Goal: Task Accomplishment & Management: Manage account settings

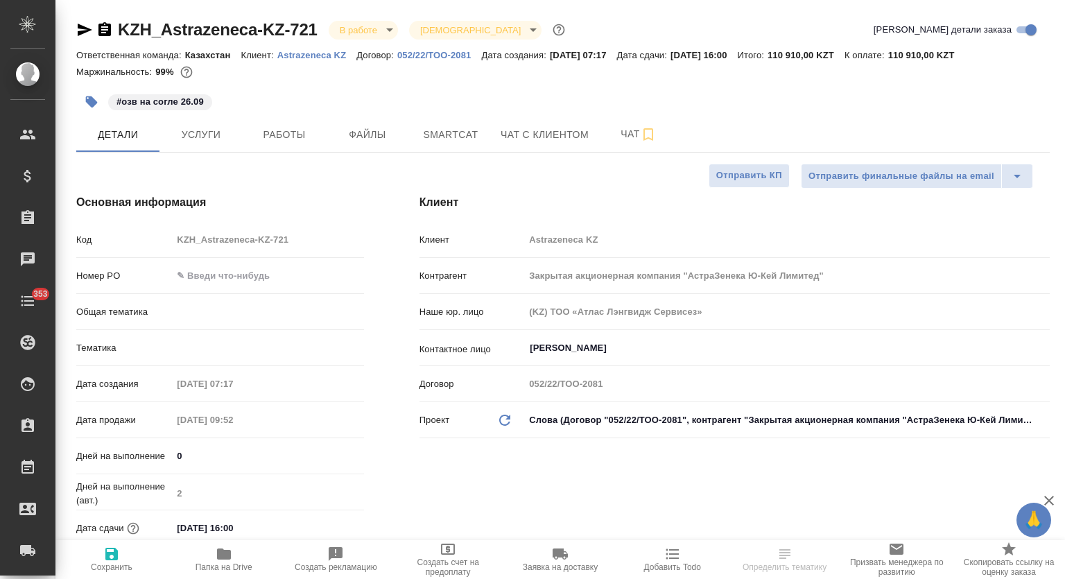
select select "RU"
type input "Локализация"
type input "[PERSON_NAME]"
type input "Журавлев Денис"
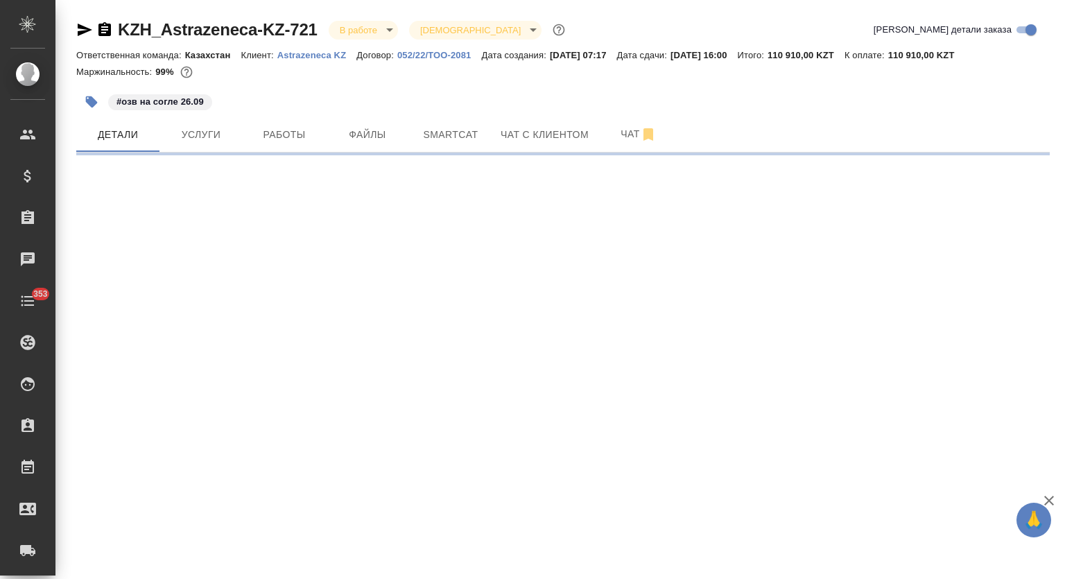
select select "RU"
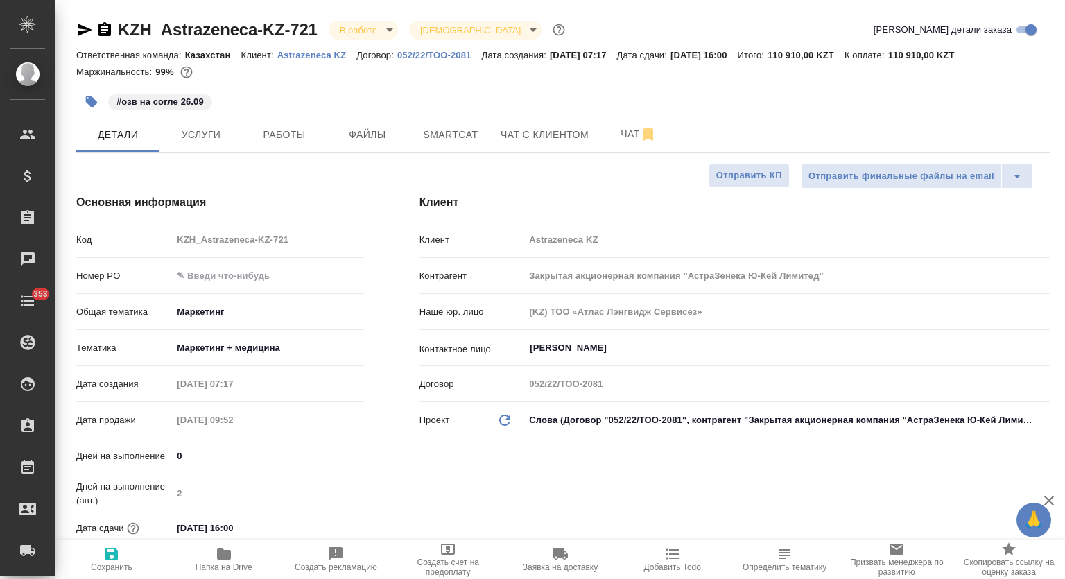
type textarea "x"
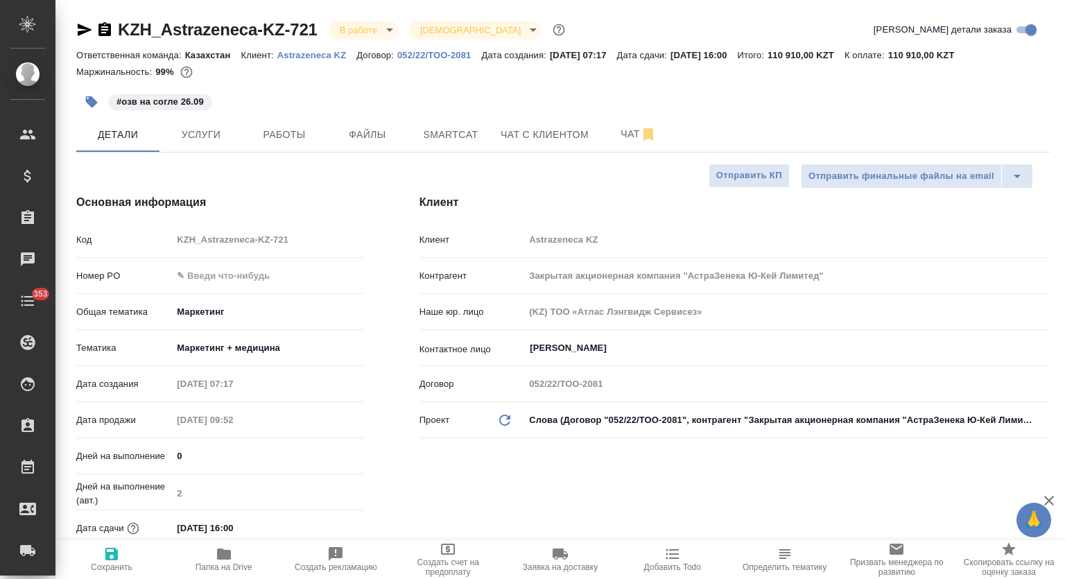
type textarea "x"
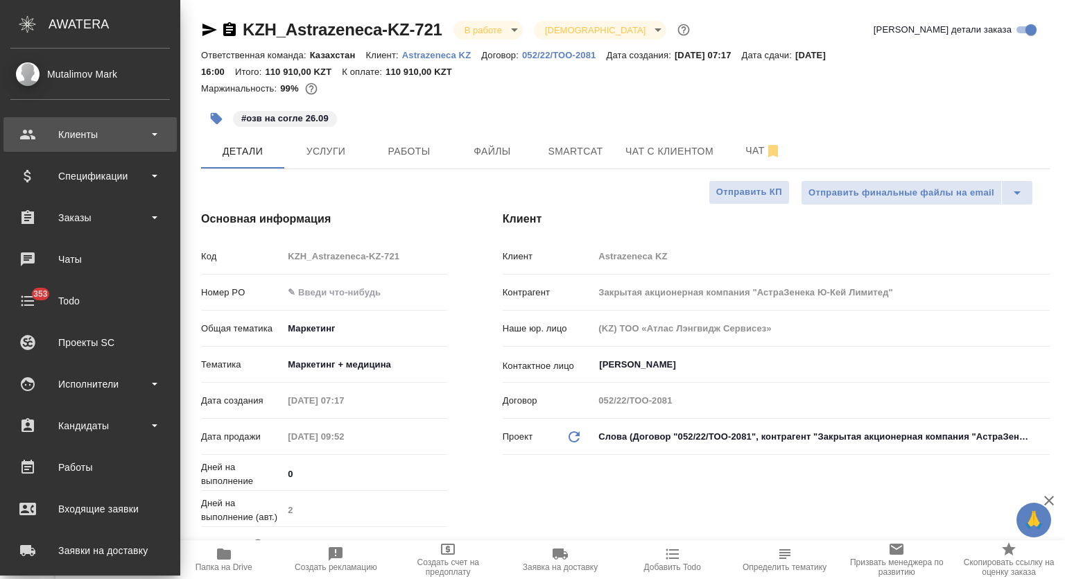
click at [157, 137] on div "Клиенты" at bounding box center [89, 134] width 159 height 21
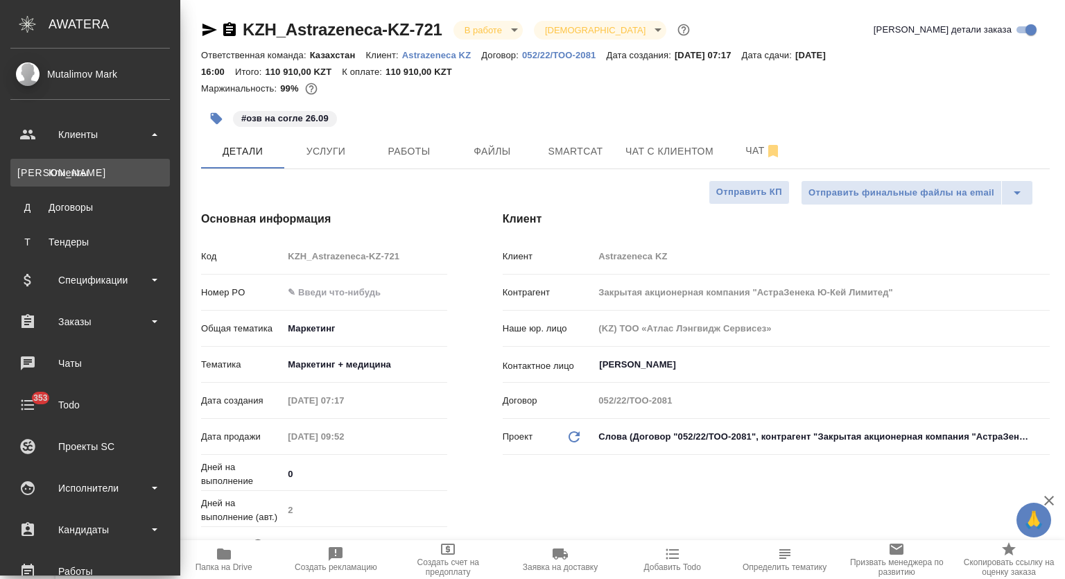
type textarea "x"
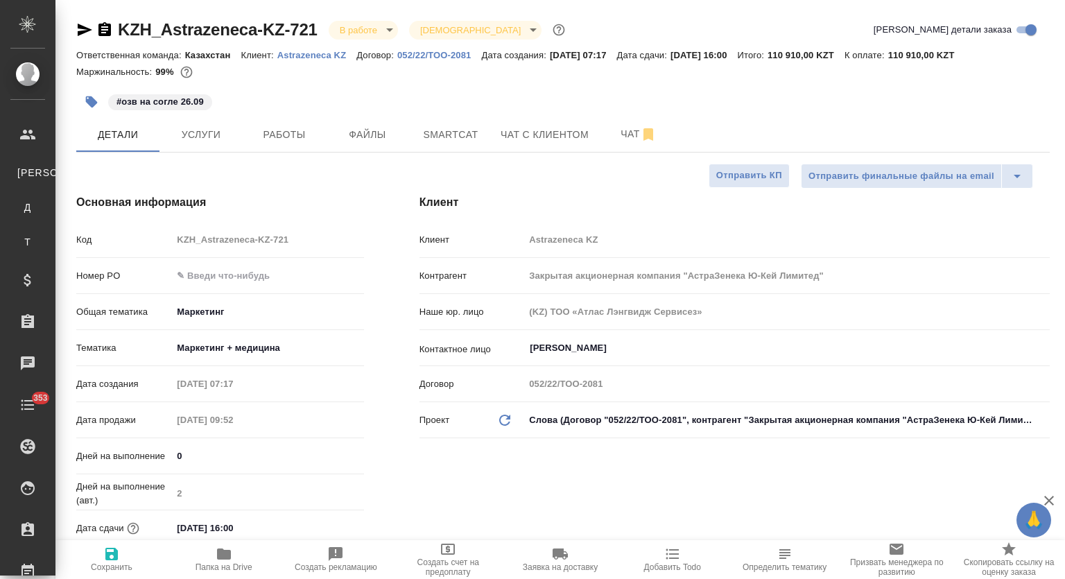
type textarea "x"
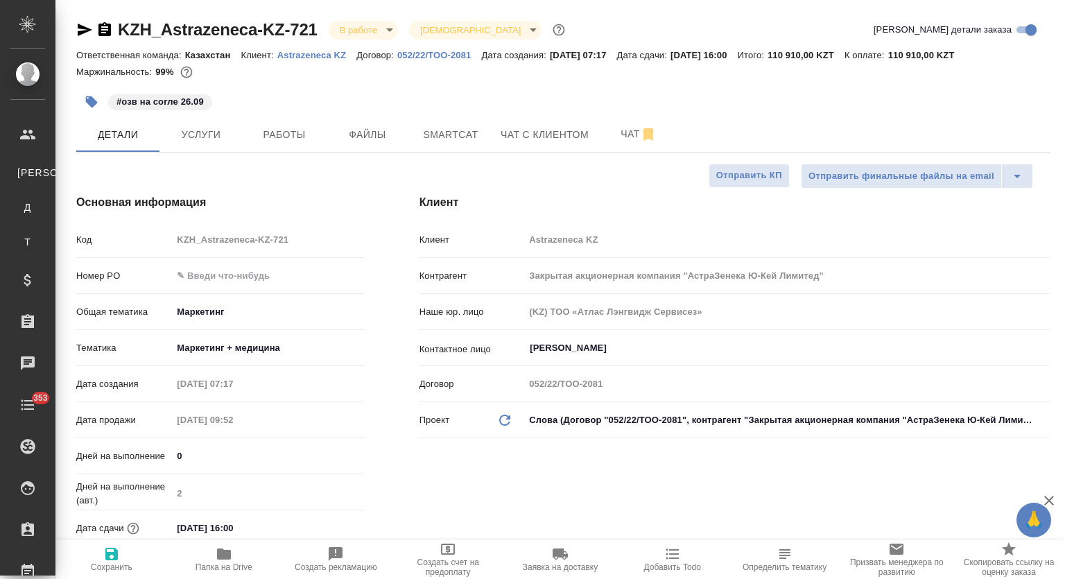
type textarea "x"
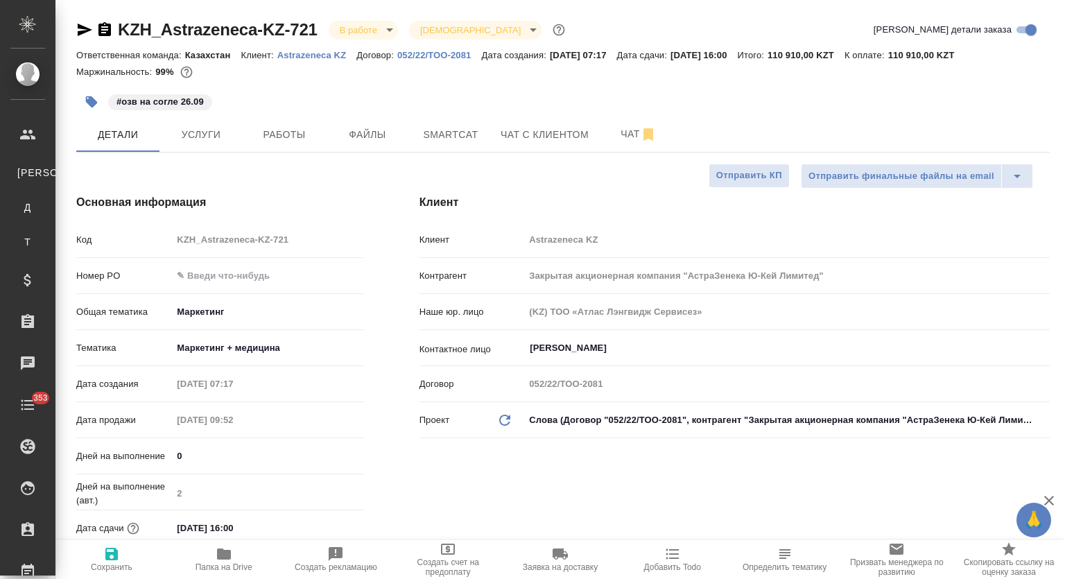
type textarea "x"
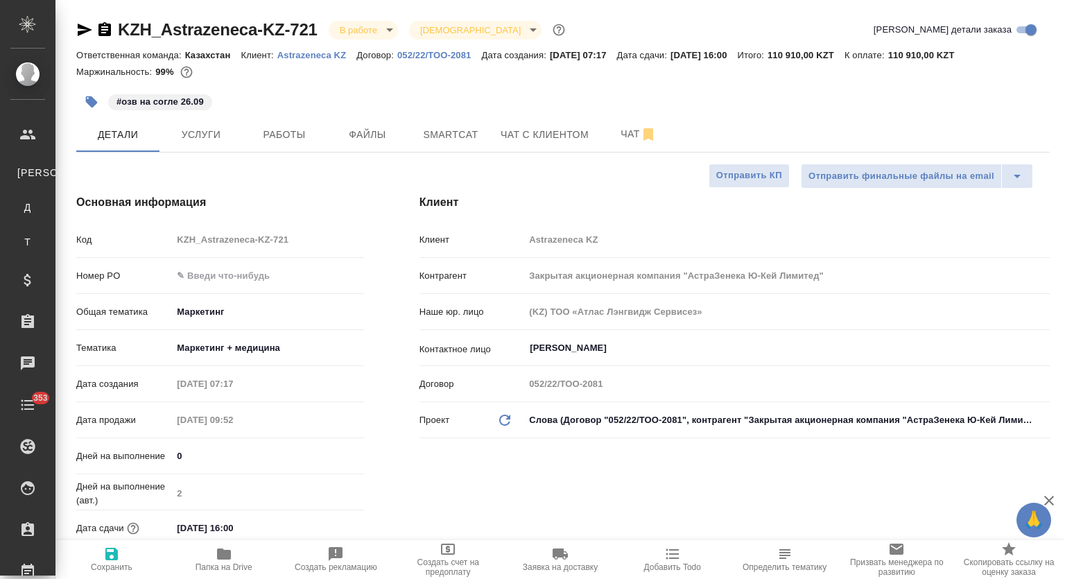
type textarea "x"
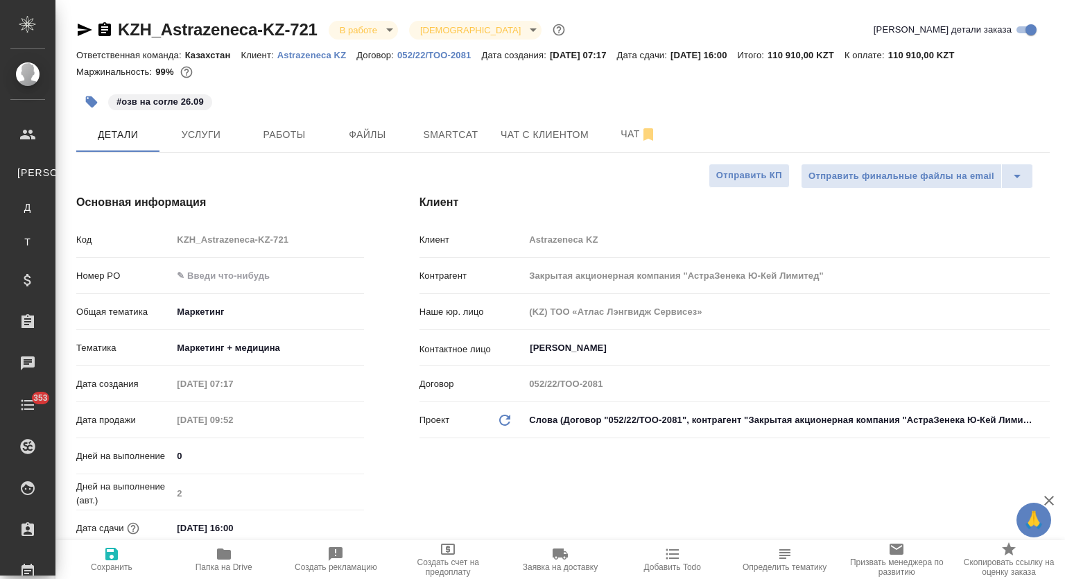
type textarea "x"
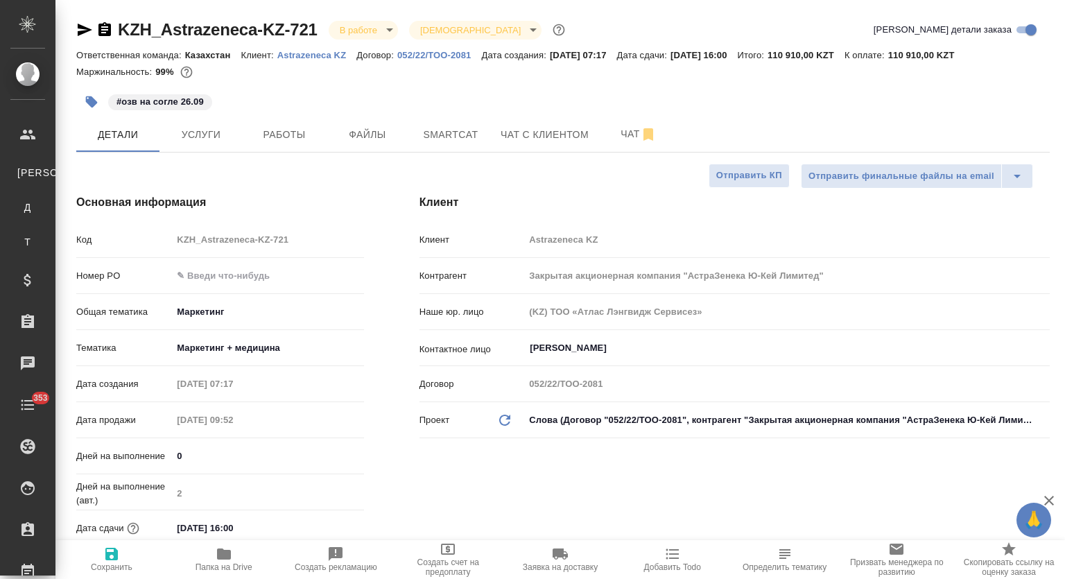
type textarea "x"
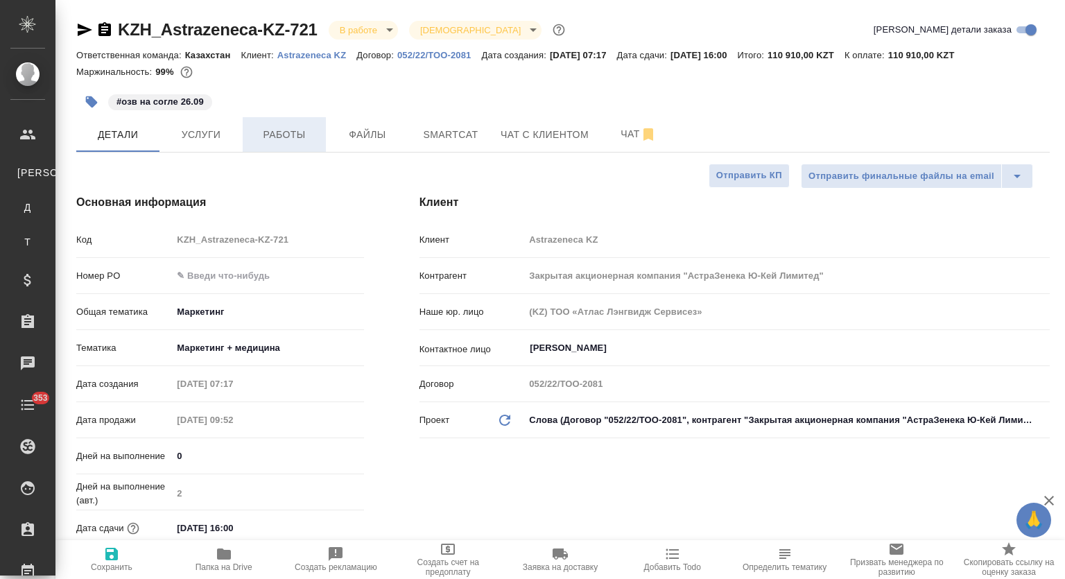
click at [264, 131] on span "Работы" at bounding box center [284, 134] width 67 height 17
type textarea "x"
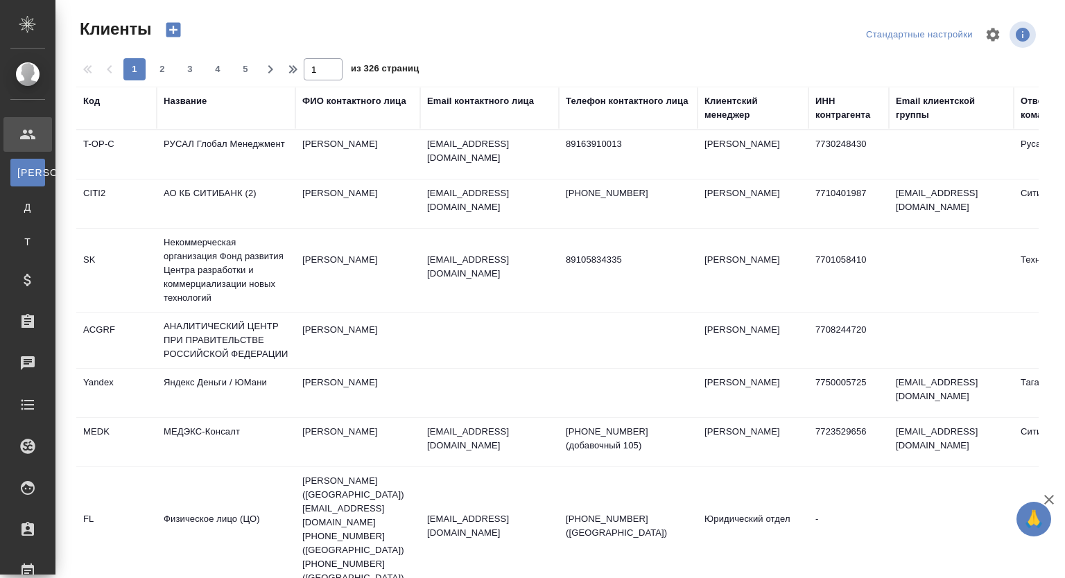
select select "RU"
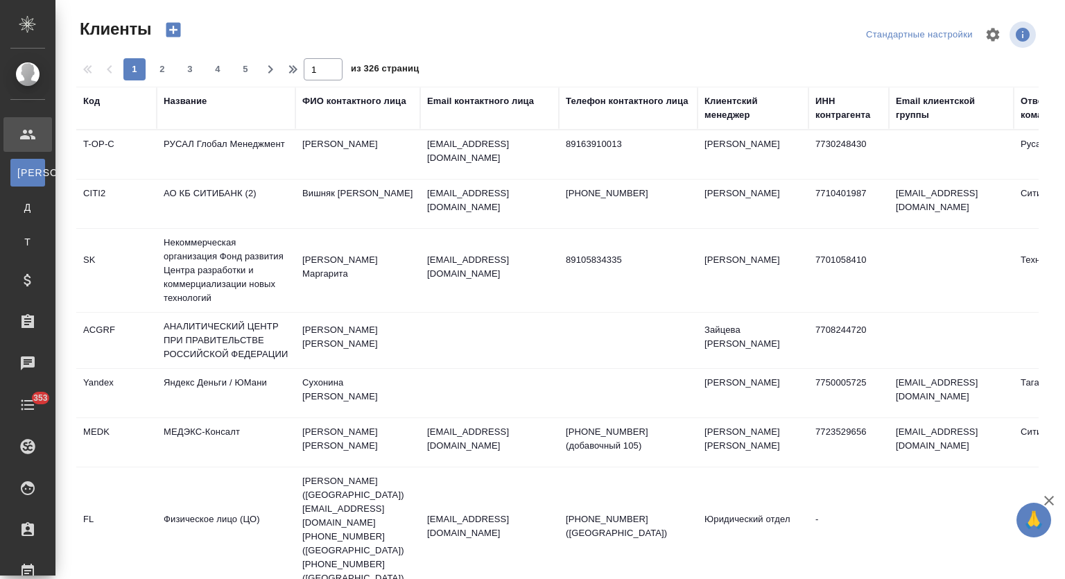
select select "RU"
click at [193, 99] on div "Название" at bounding box center [185, 101] width 43 height 14
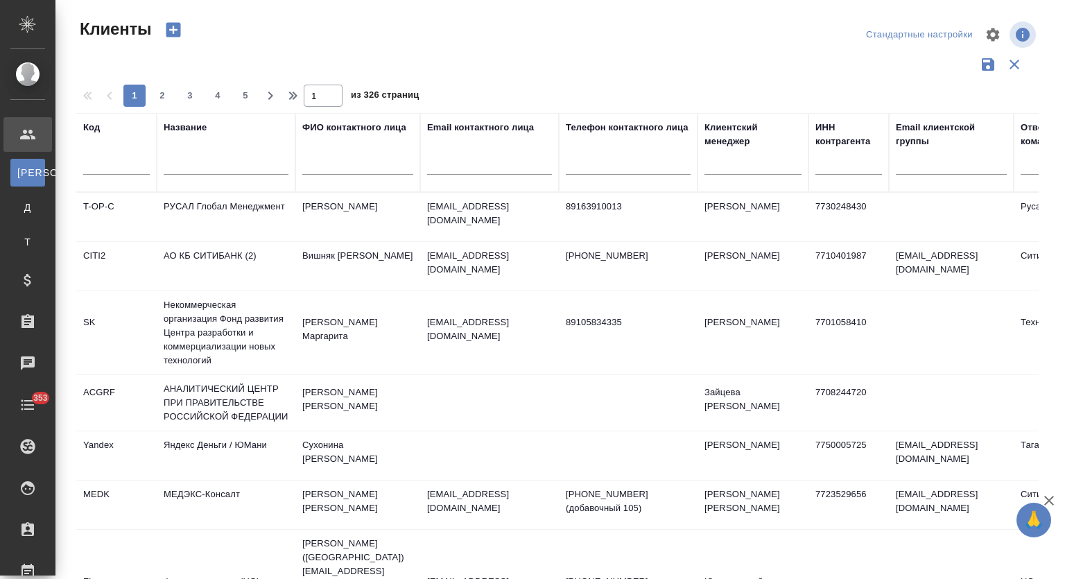
click at [223, 169] on input "text" at bounding box center [226, 165] width 125 height 17
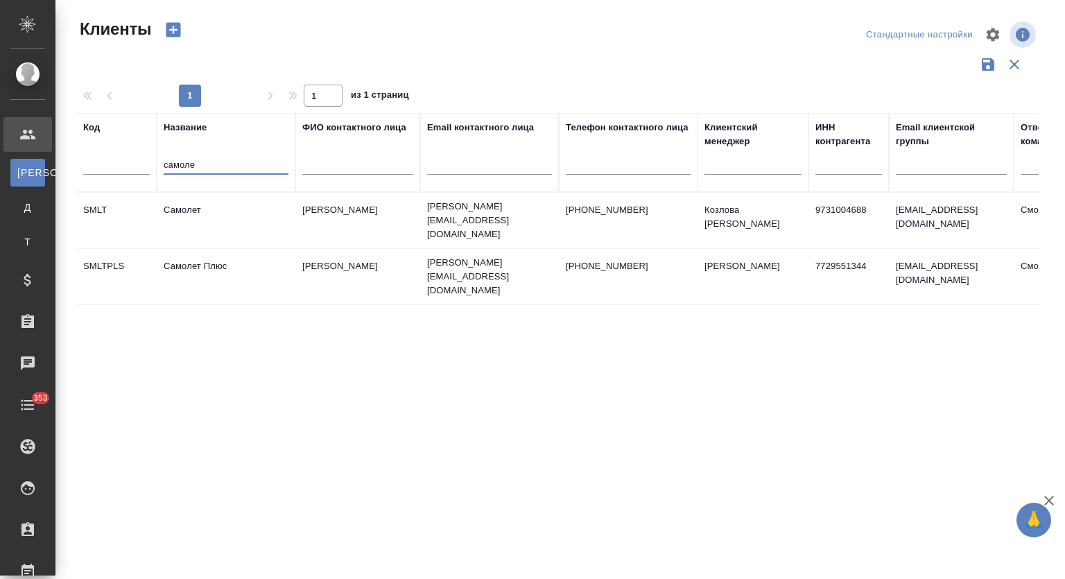
type input "самоле"
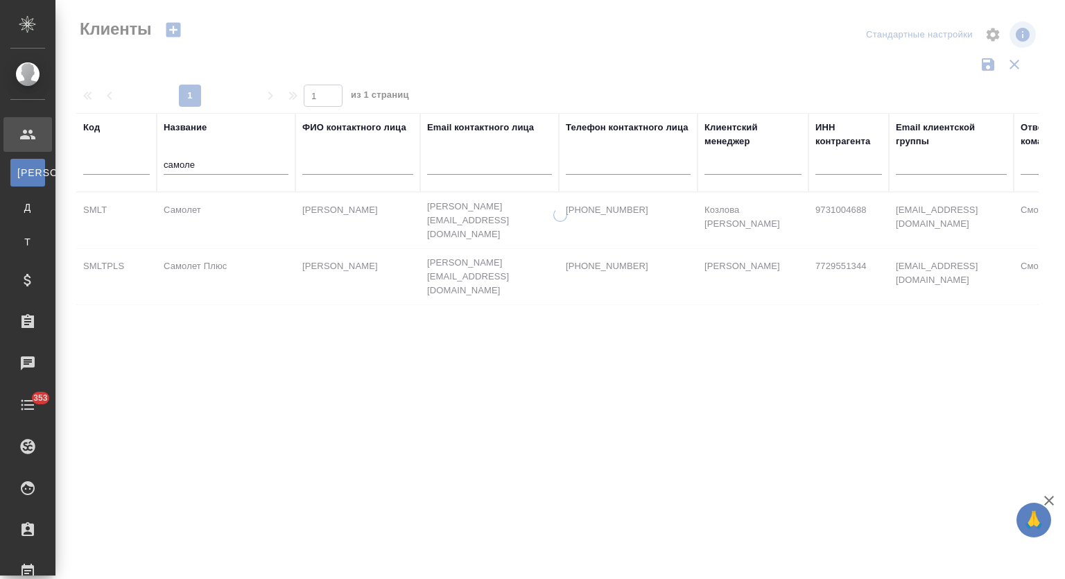
click at [191, 205] on div at bounding box center [560, 289] width 1010 height 579
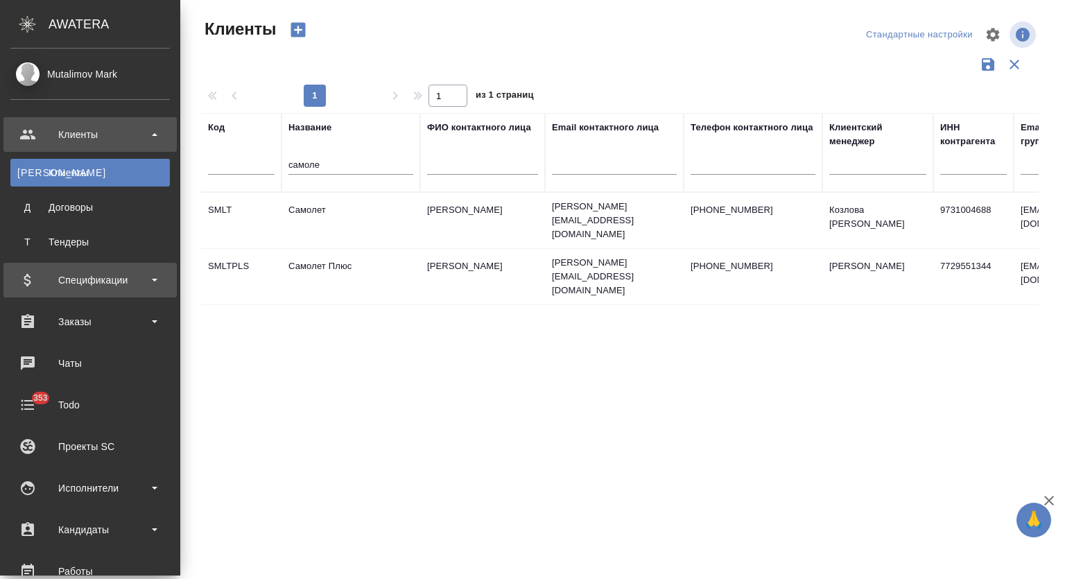
click at [95, 275] on div "Спецификации" at bounding box center [89, 280] width 159 height 21
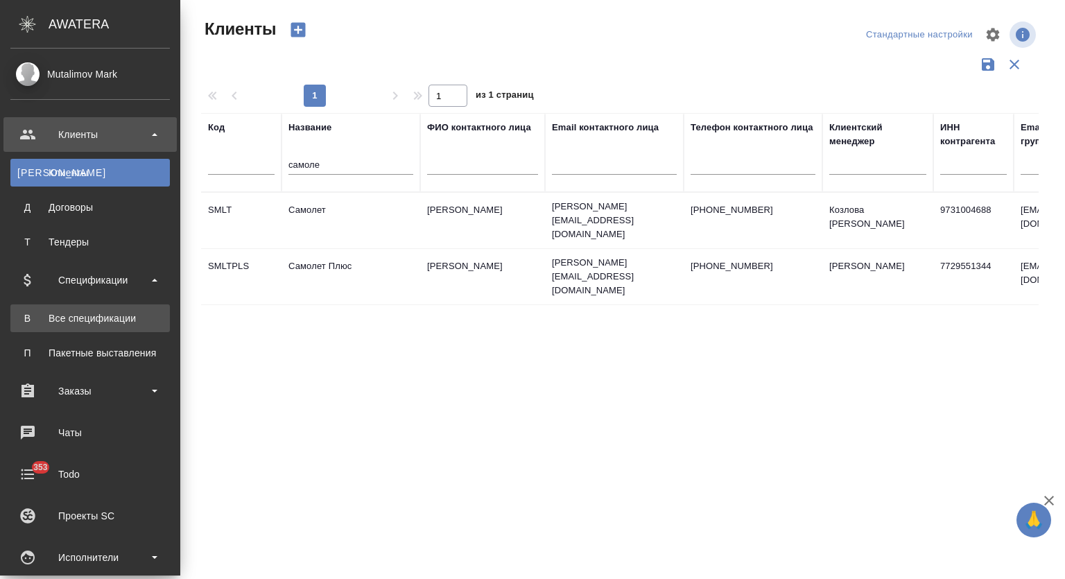
click at [114, 318] on div "Все спецификации" at bounding box center [90, 318] width 146 height 14
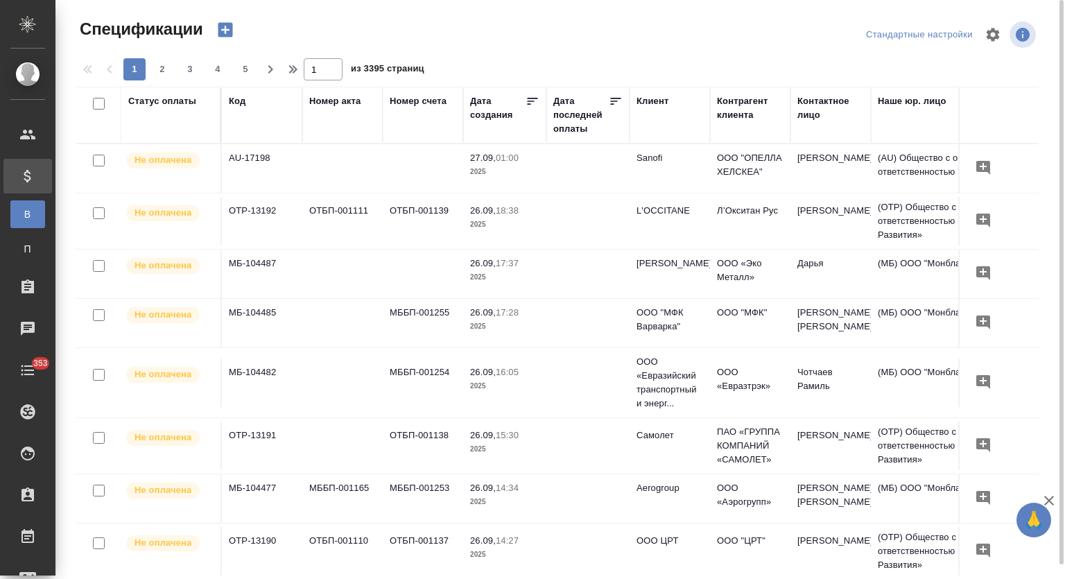
click at [665, 102] on div "Клиент" at bounding box center [653, 101] width 32 height 14
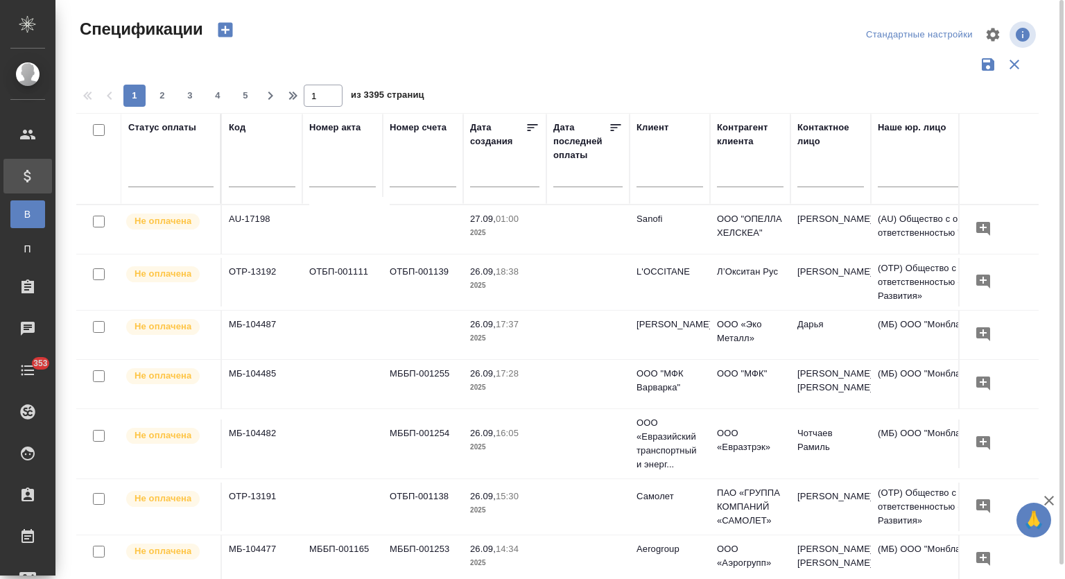
click at [666, 175] on input "text" at bounding box center [670, 177] width 67 height 17
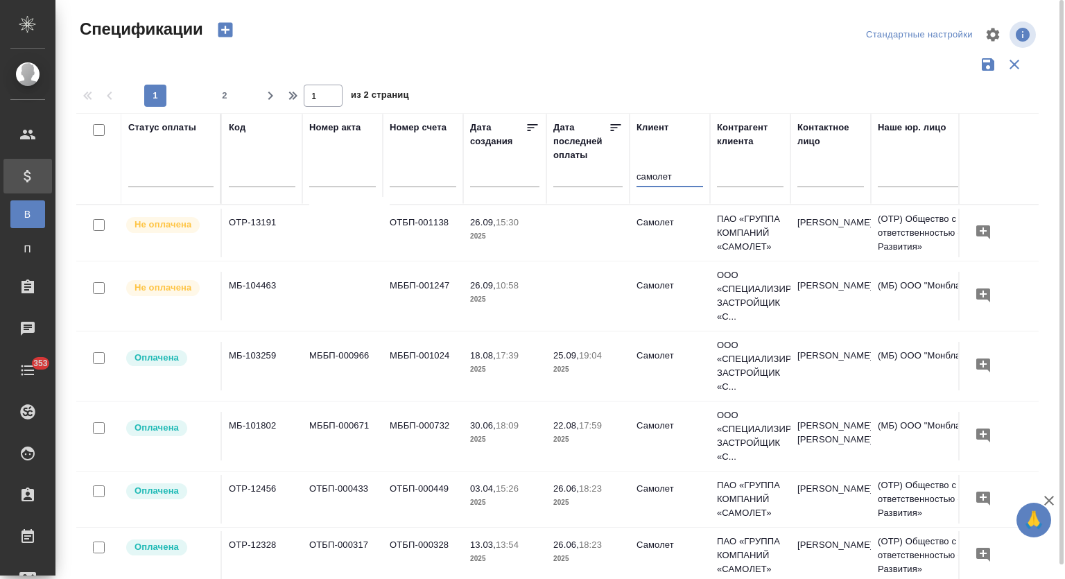
type input "самолет"
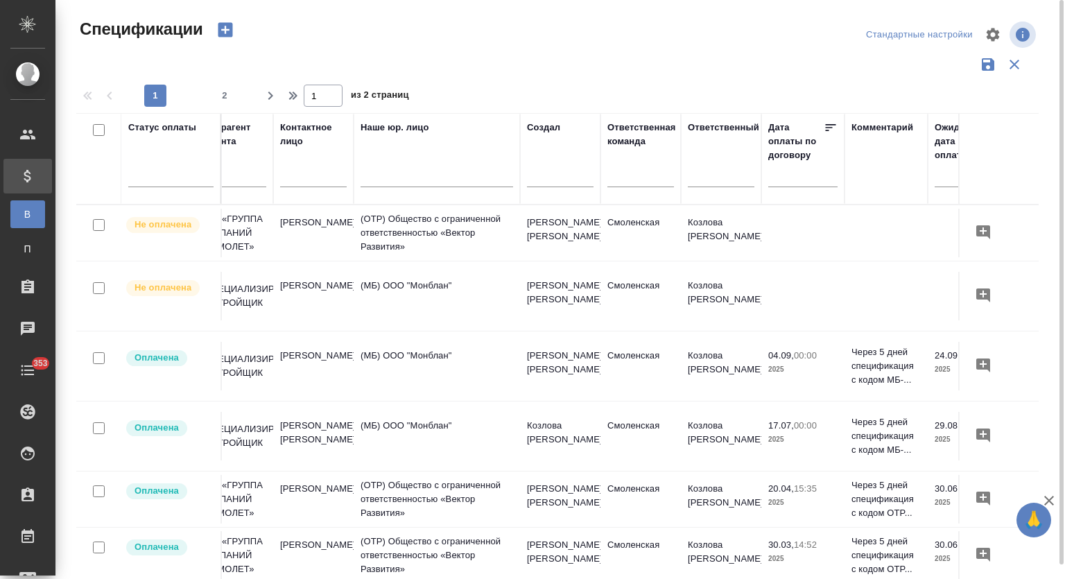
drag, startPoint x: 449, startPoint y: 526, endPoint x: 523, endPoint y: 525, distance: 74.2
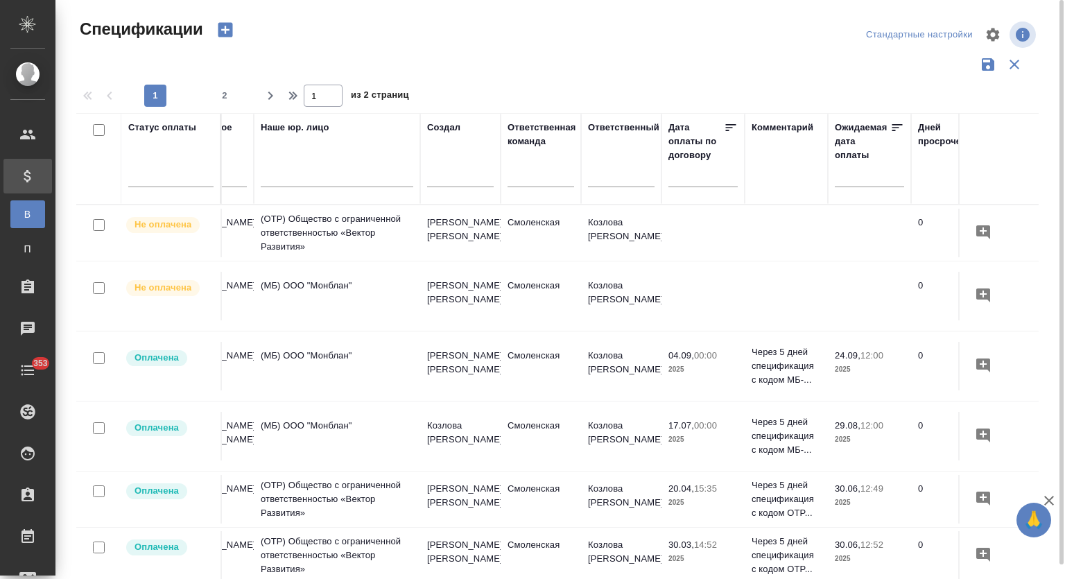
scroll to position [0, 849]
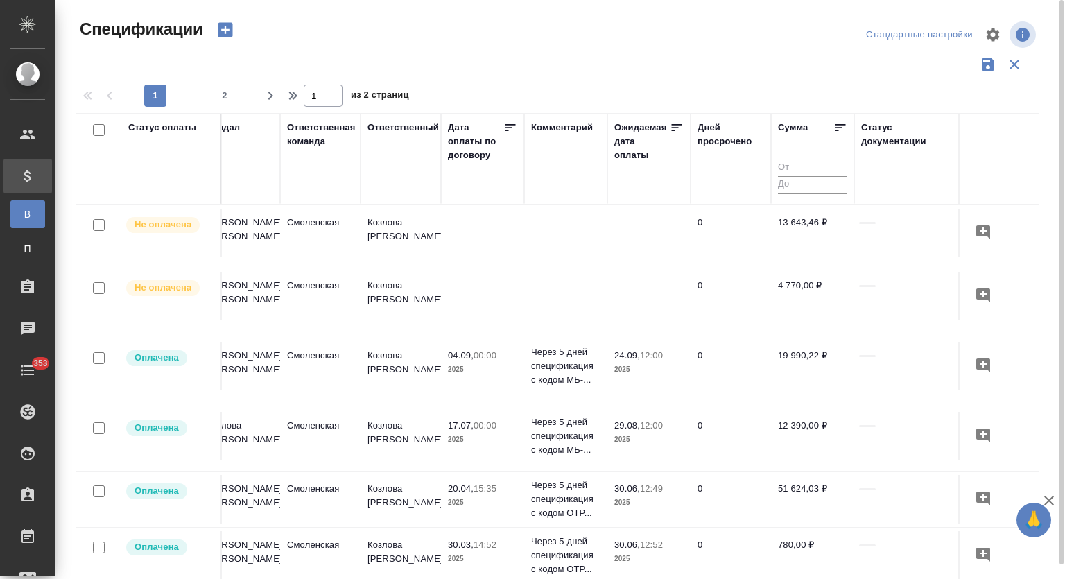
drag, startPoint x: 491, startPoint y: 375, endPoint x: 592, endPoint y: 385, distance: 101.0
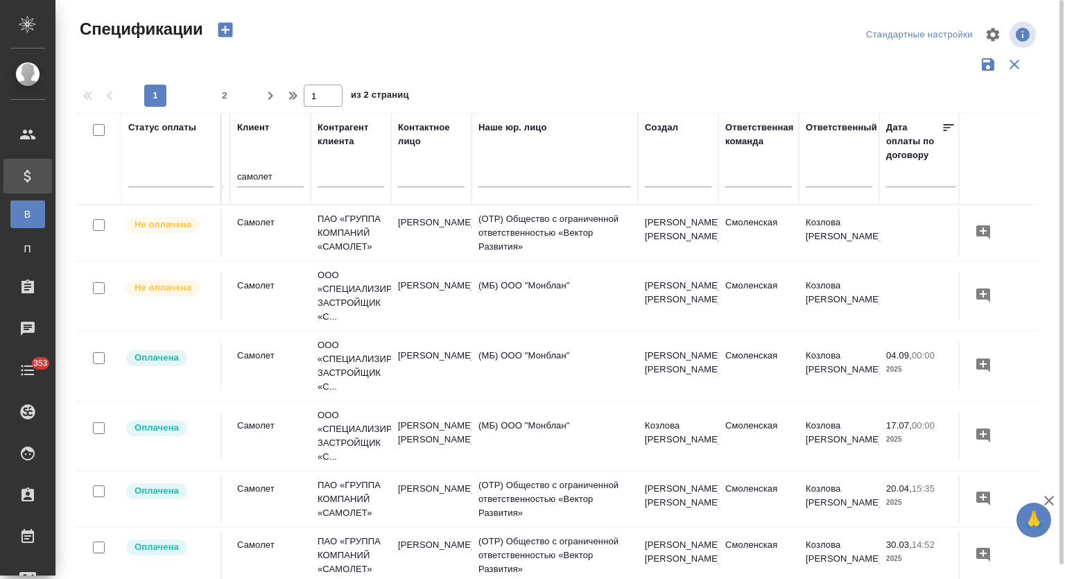
scroll to position [0, 0]
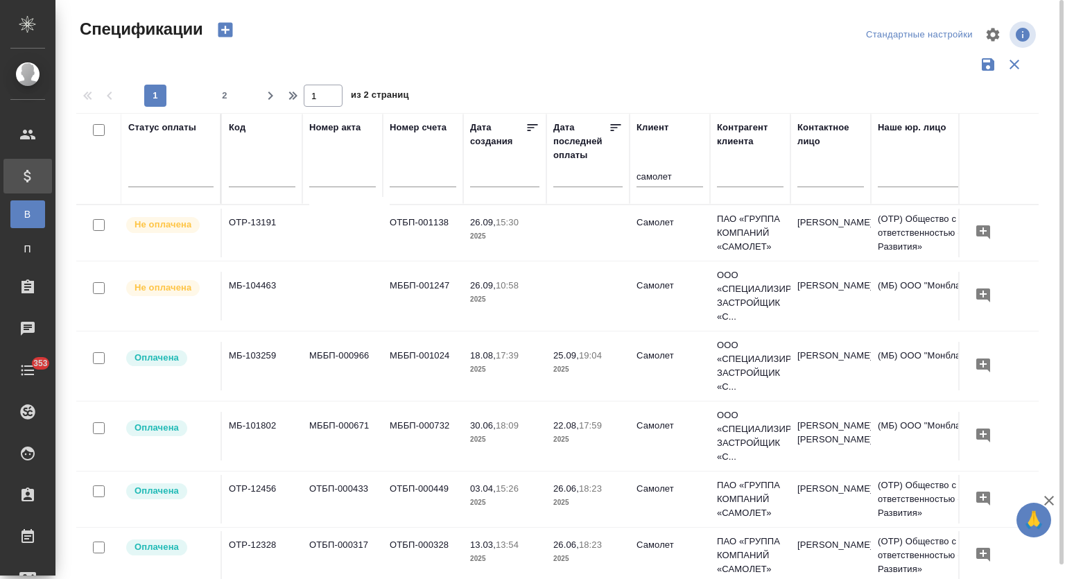
drag, startPoint x: 773, startPoint y: 359, endPoint x: 563, endPoint y: 361, distance: 209.4
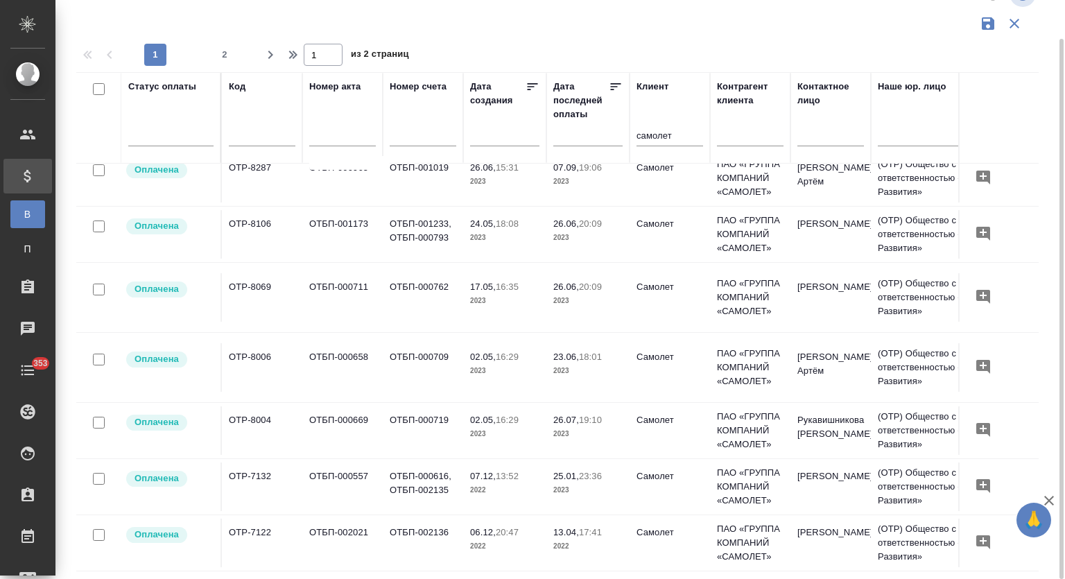
scroll to position [1115, 0]
click at [232, 62] on button "2" at bounding box center [225, 55] width 22 height 22
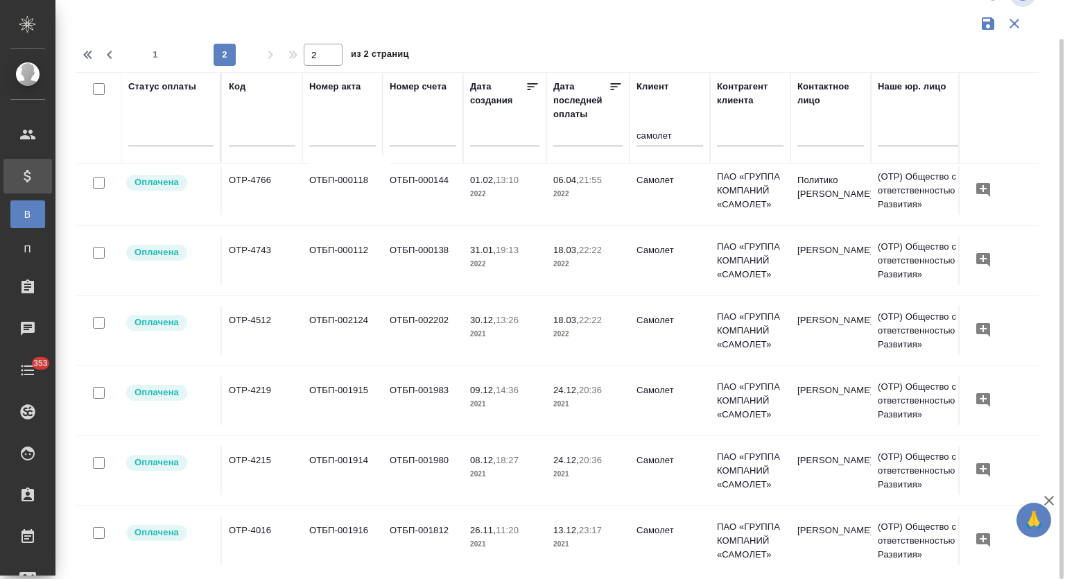
scroll to position [0, 0]
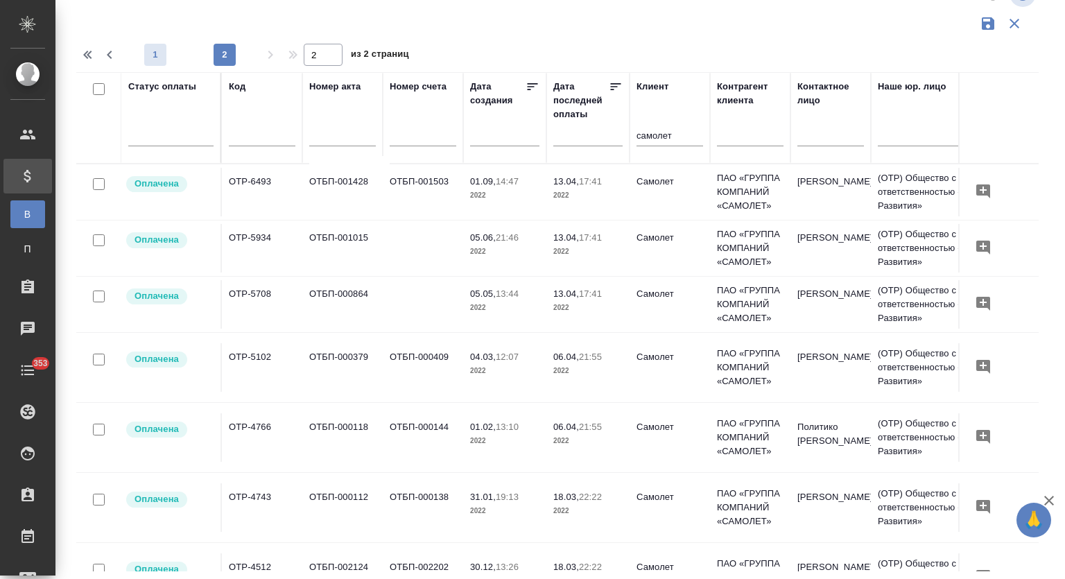
click at [162, 58] on span "1" at bounding box center [155, 55] width 22 height 14
type input "1"
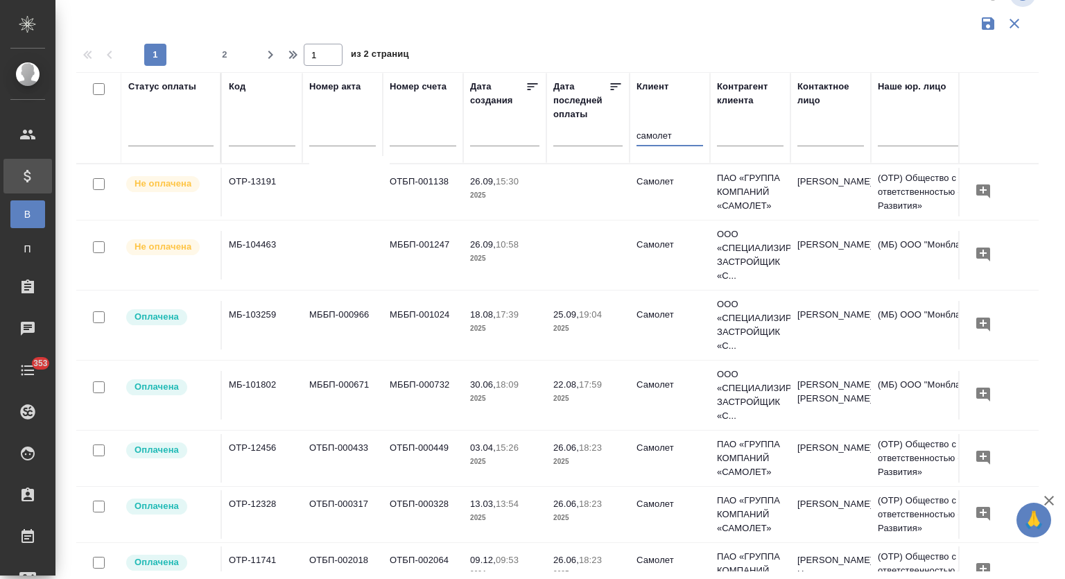
drag, startPoint x: 678, startPoint y: 137, endPoint x: 638, endPoint y: 138, distance: 39.6
click at [638, 138] on input "самолет" at bounding box center [670, 136] width 67 height 17
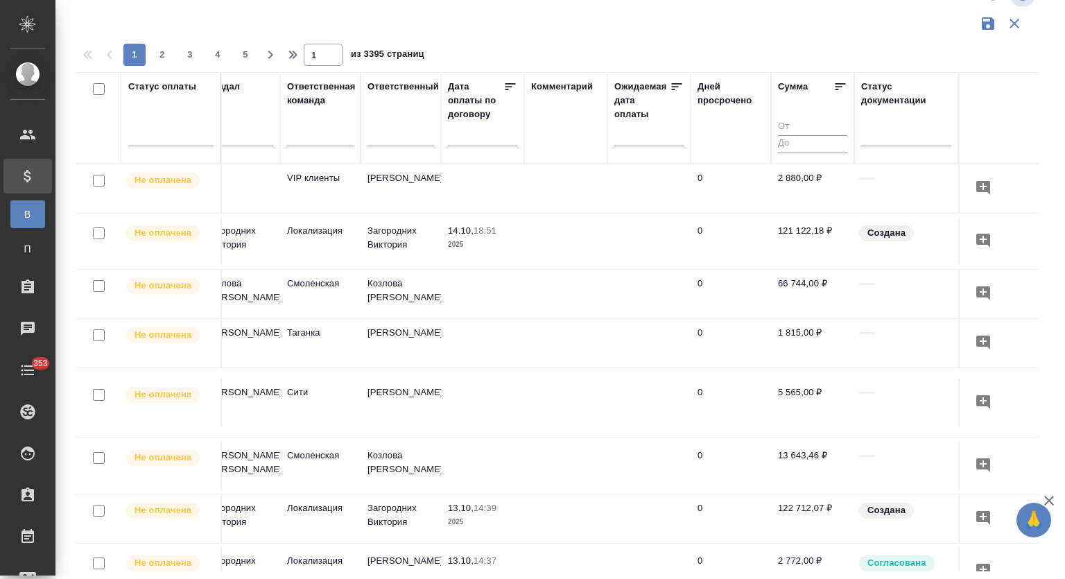
scroll to position [0, 861]
drag, startPoint x: 630, startPoint y: 249, endPoint x: 752, endPoint y: 257, distance: 122.3
click at [295, 131] on div at bounding box center [320, 132] width 67 height 20
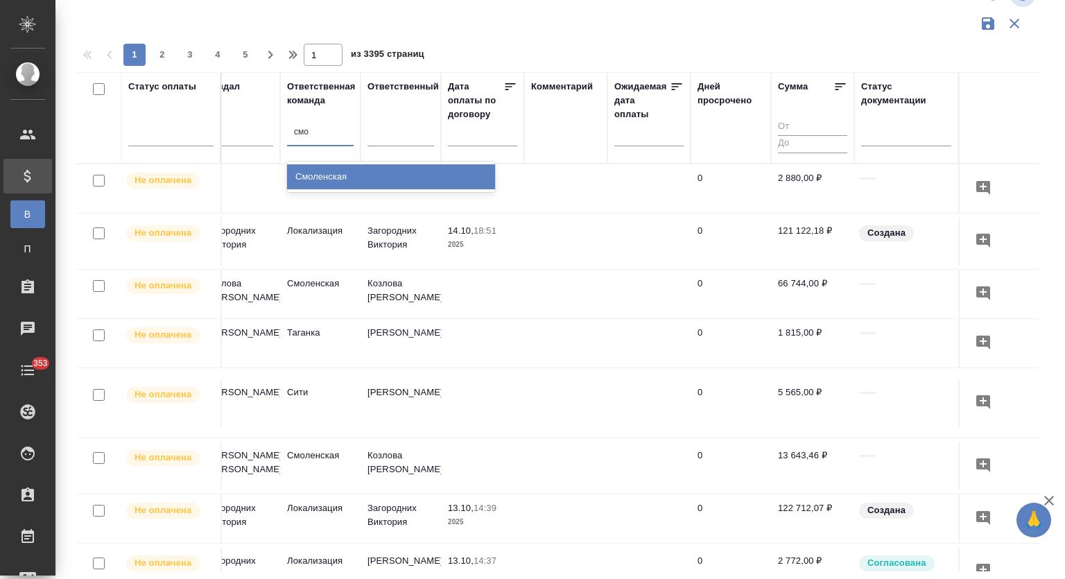
type input "смол"
click at [311, 173] on div "Смоленская" at bounding box center [391, 176] width 208 height 25
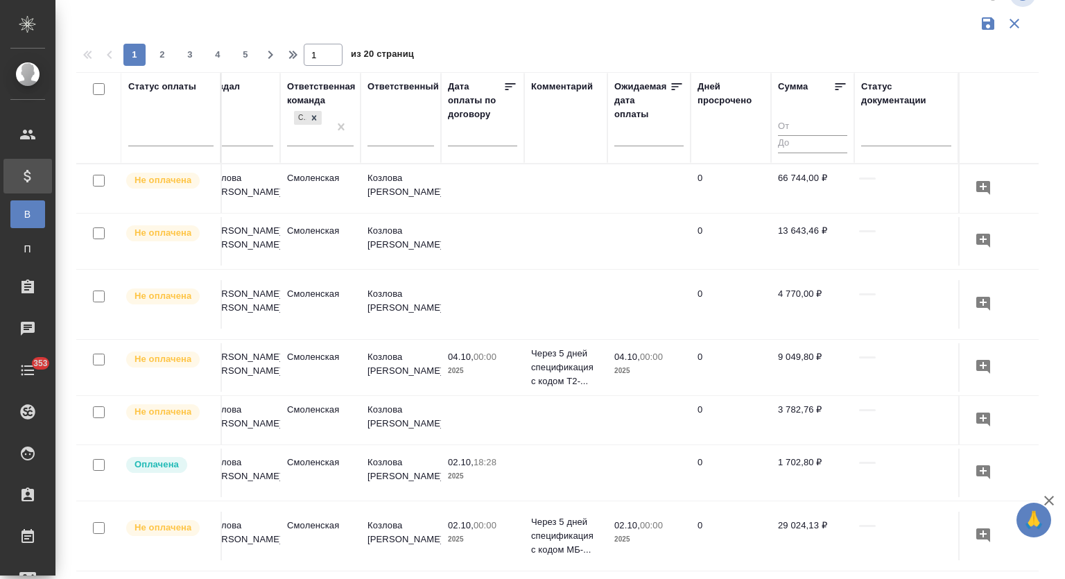
scroll to position [6, 861]
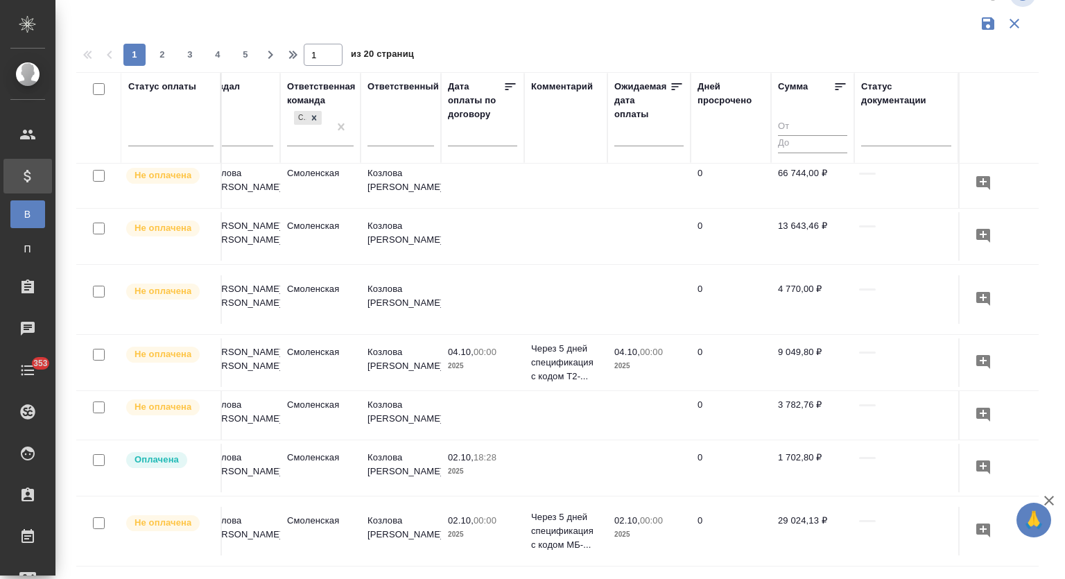
drag, startPoint x: 513, startPoint y: 238, endPoint x: 663, endPoint y: 259, distance: 151.3
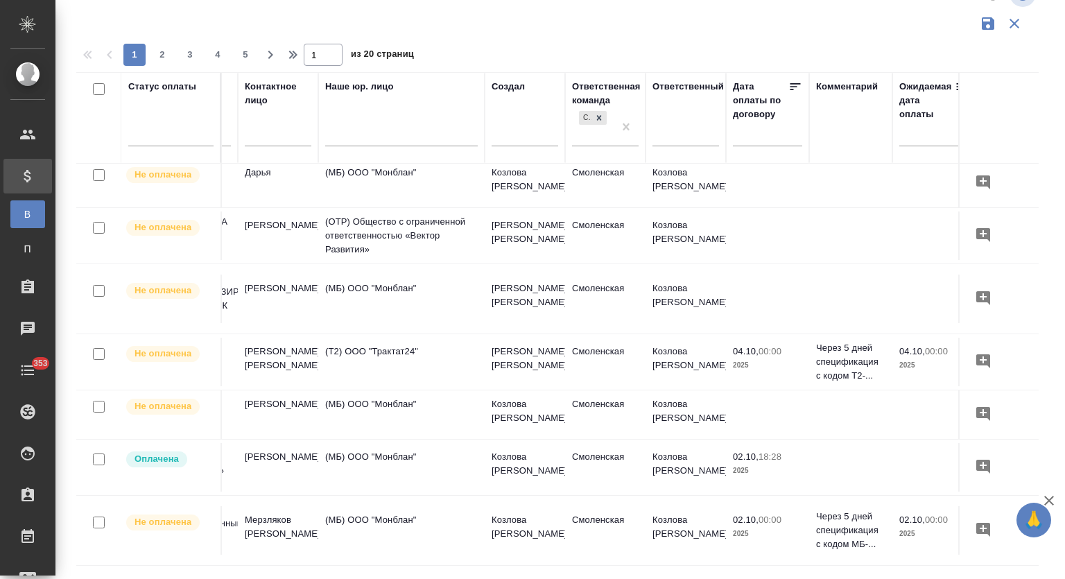
scroll to position [6, 0]
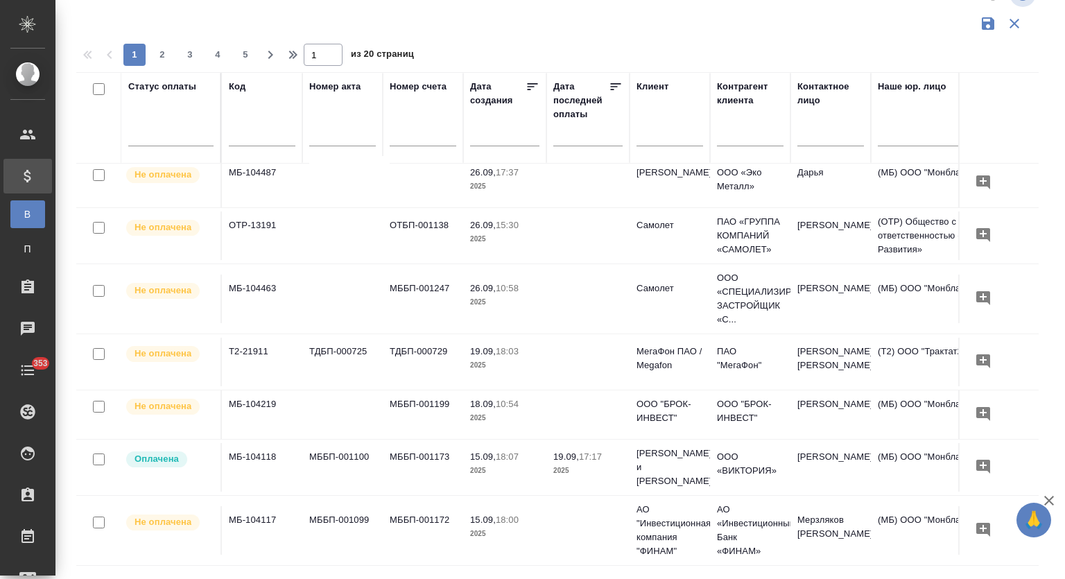
drag, startPoint x: 478, startPoint y: 203, endPoint x: 165, endPoint y: 201, distance: 312.8
click at [158, 135] on div at bounding box center [170, 132] width 85 height 20
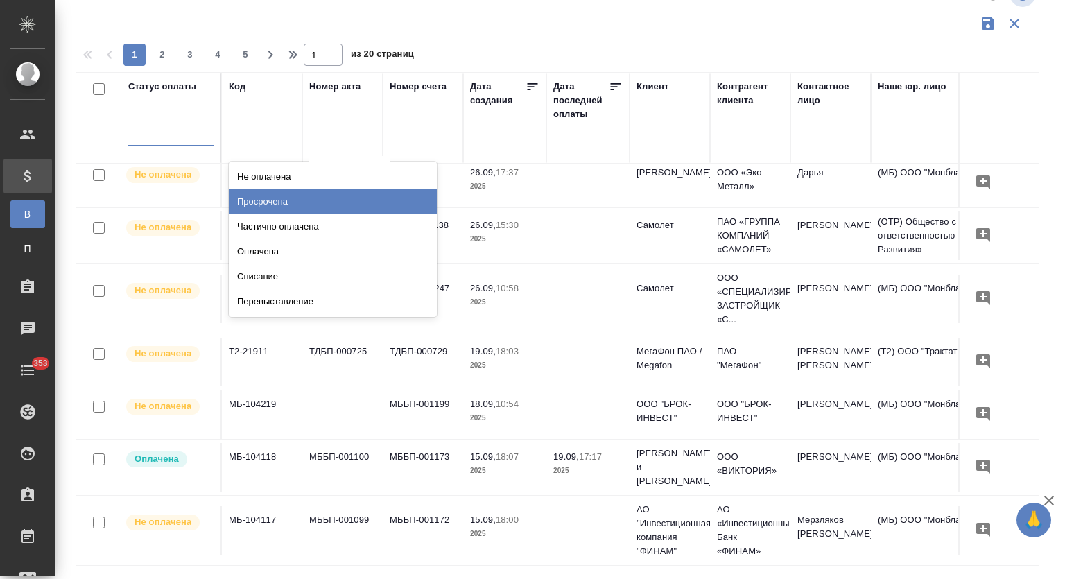
click at [267, 204] on div "Просрочена" at bounding box center [333, 201] width 208 height 25
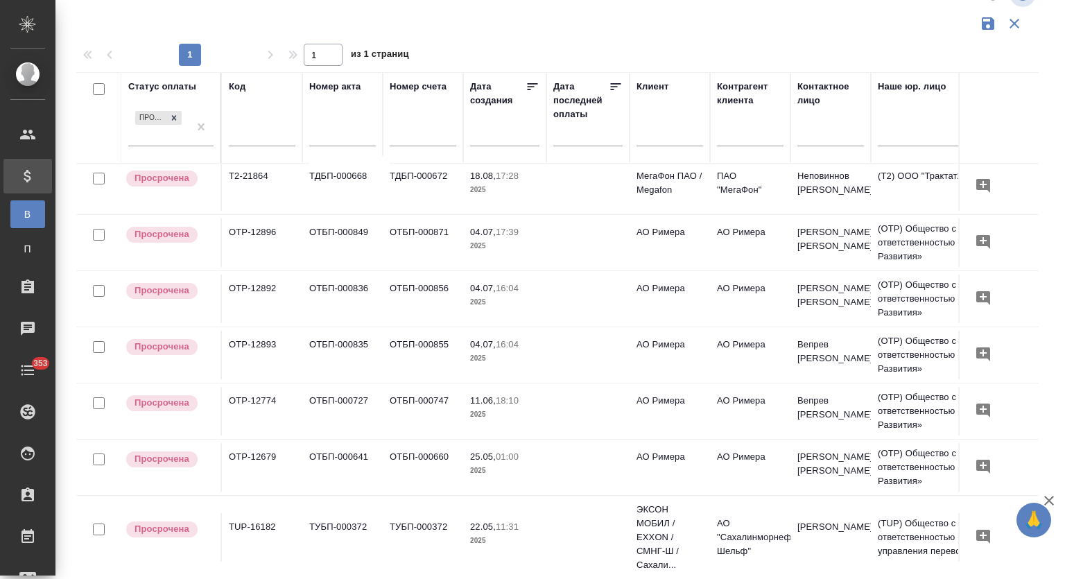
drag, startPoint x: 501, startPoint y: 306, endPoint x: 388, endPoint y: 317, distance: 112.9
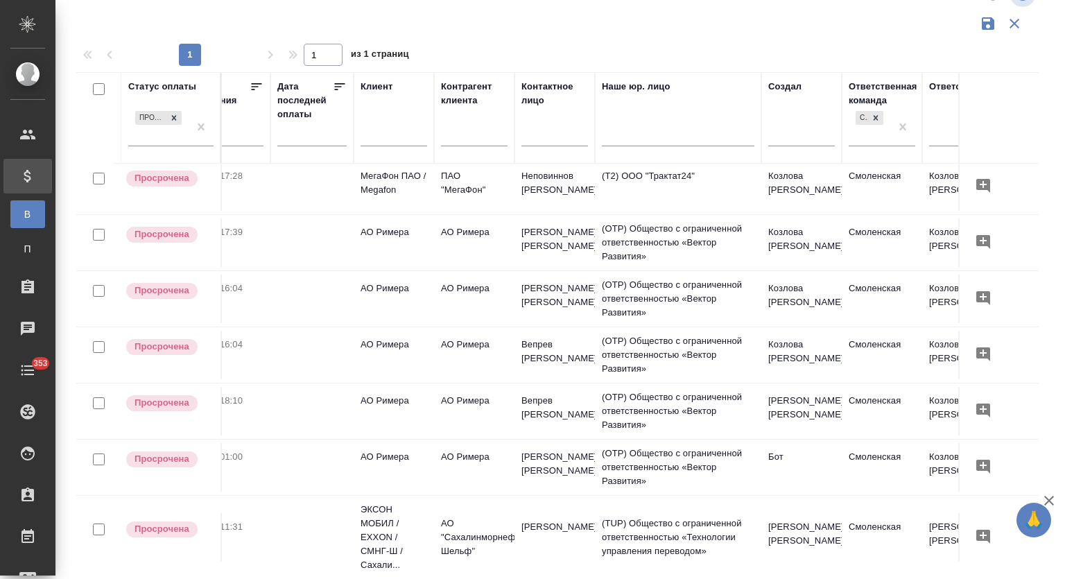
drag, startPoint x: 429, startPoint y: 293, endPoint x: 540, endPoint y: 301, distance: 111.2
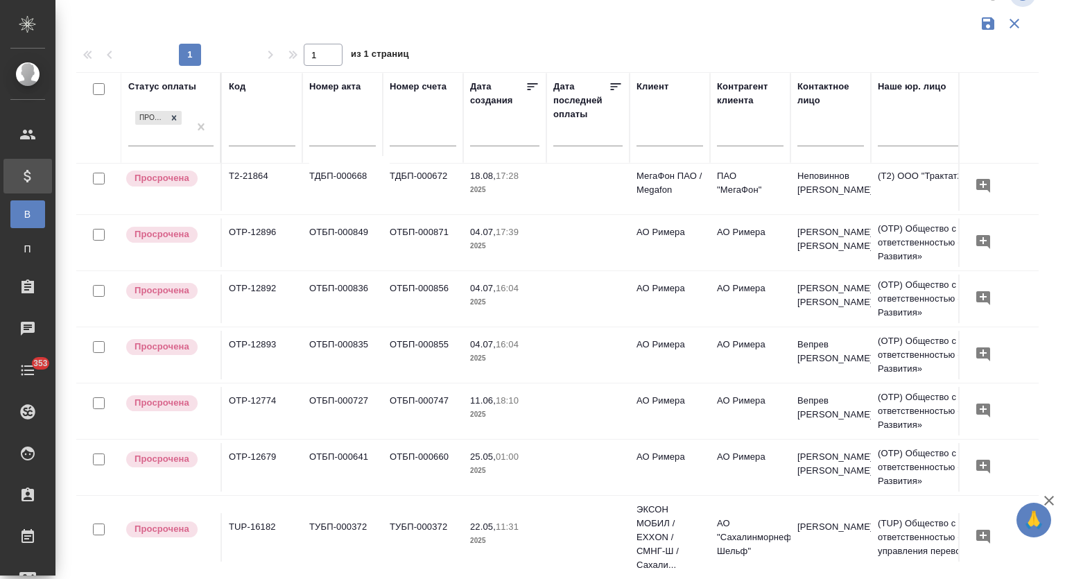
drag, startPoint x: 565, startPoint y: 304, endPoint x: 401, endPoint y: 307, distance: 164.4
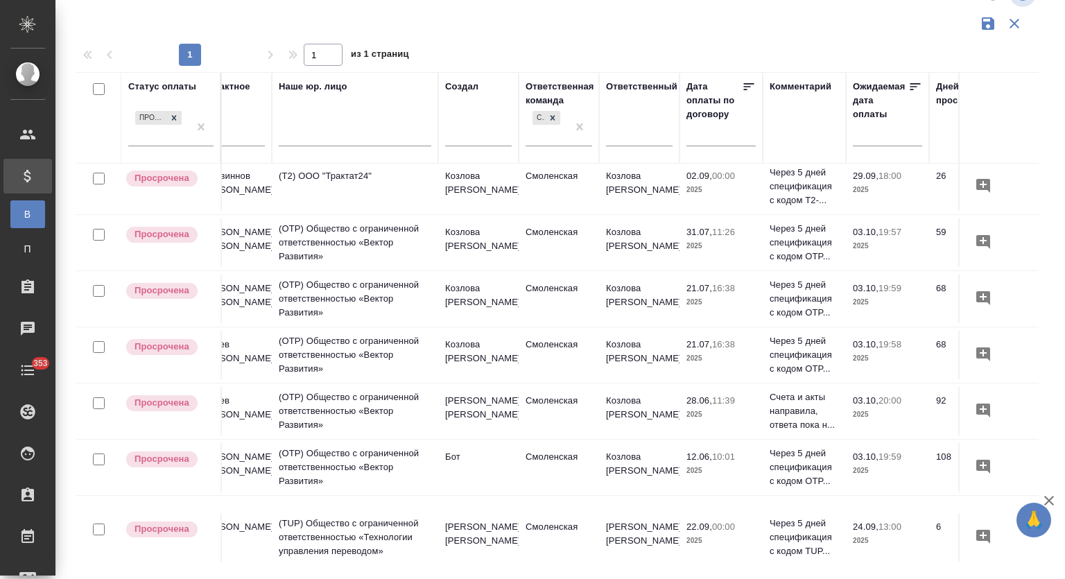
drag, startPoint x: 667, startPoint y: 356, endPoint x: 763, endPoint y: 361, distance: 96.5
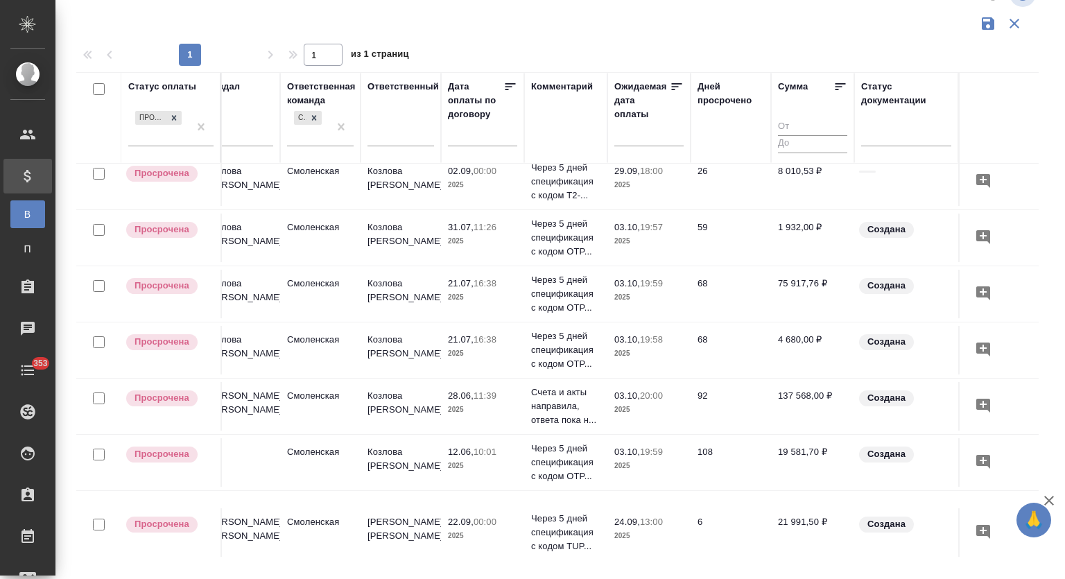
scroll to position [12, 861]
drag, startPoint x: 599, startPoint y: 248, endPoint x: 691, endPoint y: 263, distance: 92.7
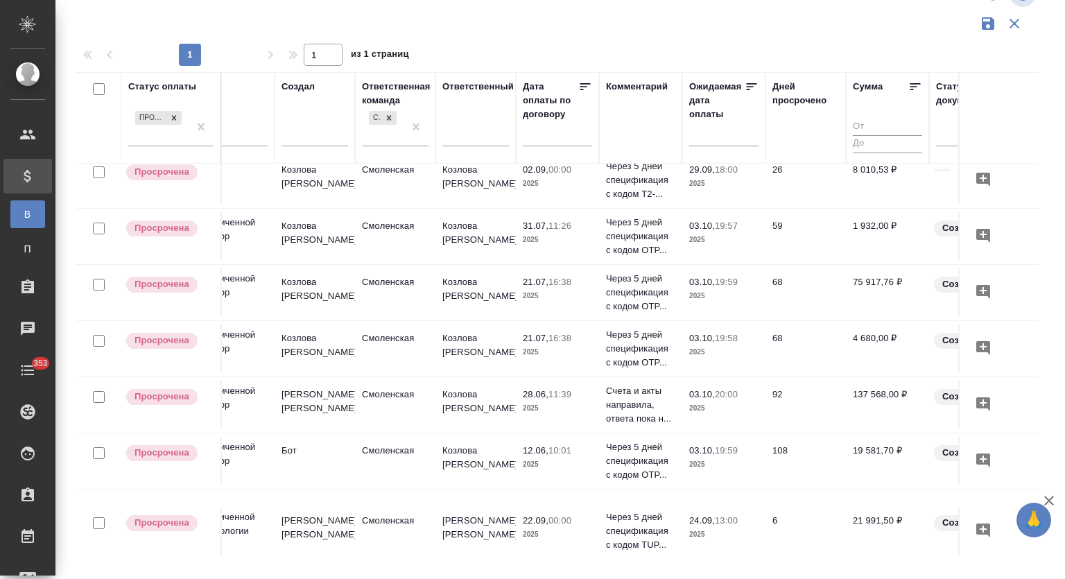
scroll to position [12, 570]
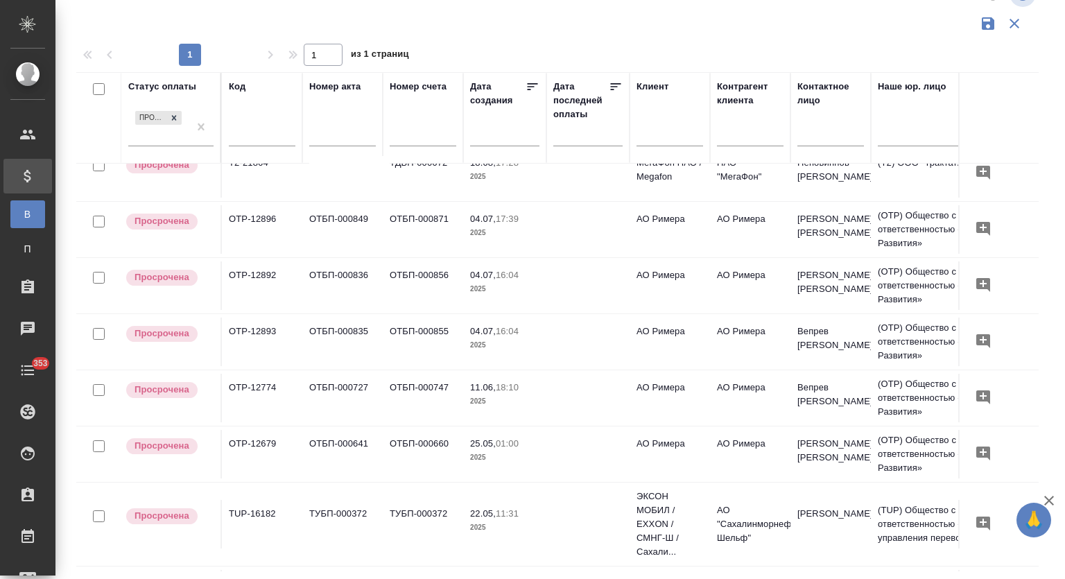
drag, startPoint x: 787, startPoint y: 366, endPoint x: 585, endPoint y: 380, distance: 202.3
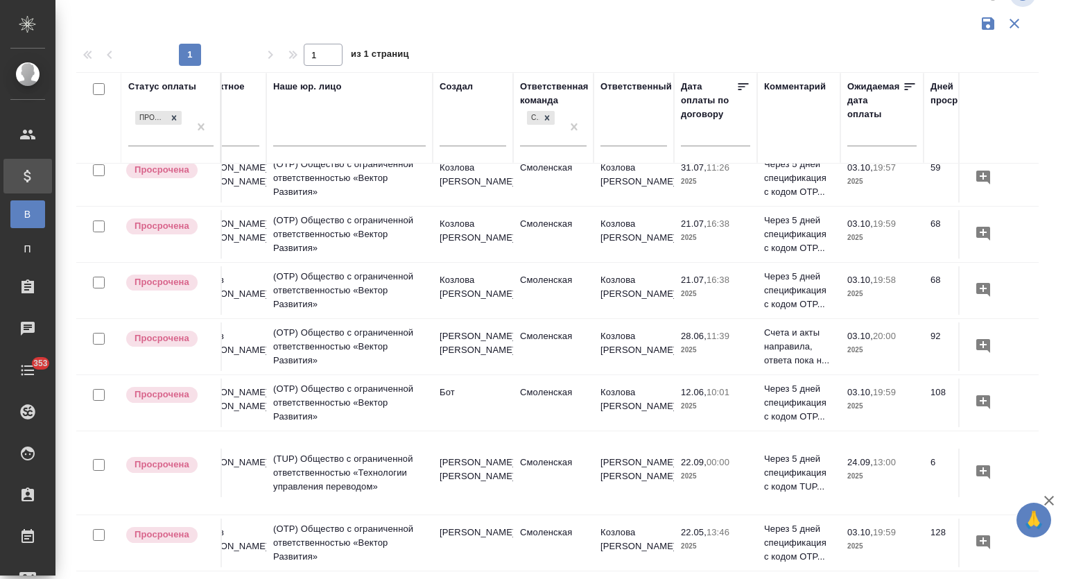
drag, startPoint x: 763, startPoint y: 465, endPoint x: 824, endPoint y: 471, distance: 61.3
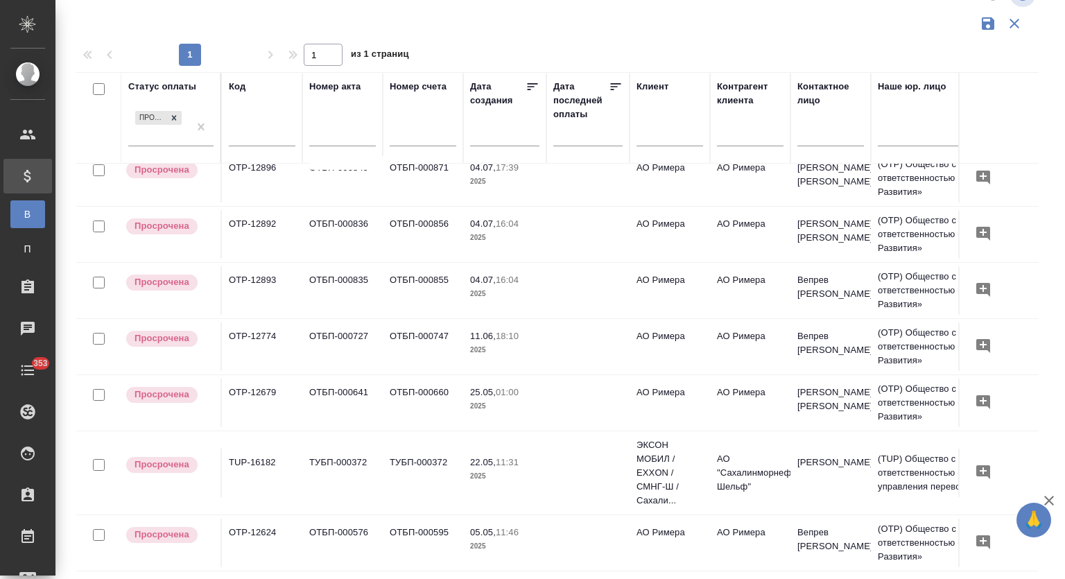
drag, startPoint x: 723, startPoint y: 469, endPoint x: 517, endPoint y: 474, distance: 206.0
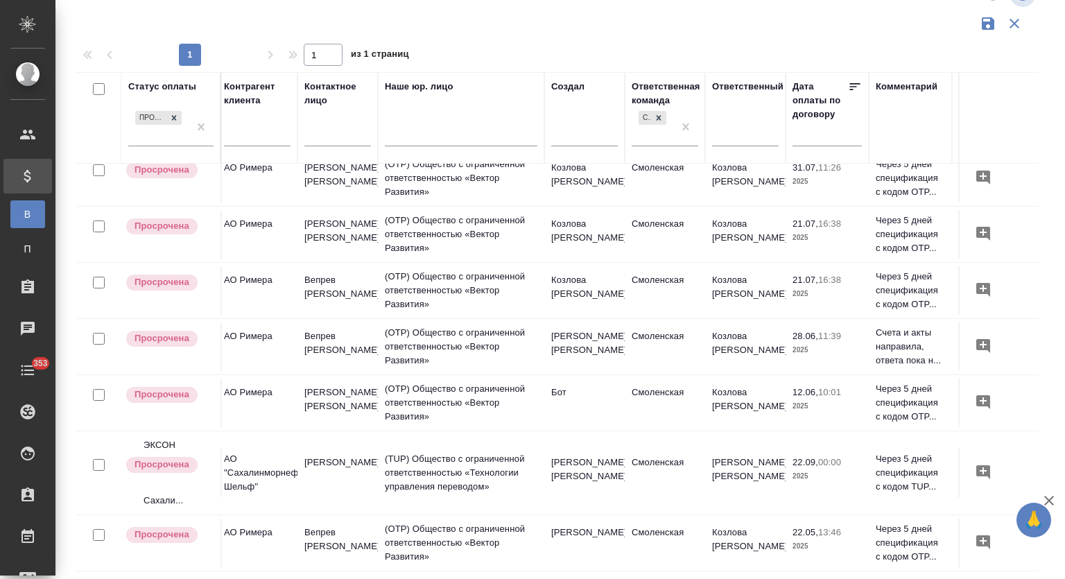
drag, startPoint x: 536, startPoint y: 478, endPoint x: 664, endPoint y: 485, distance: 128.4
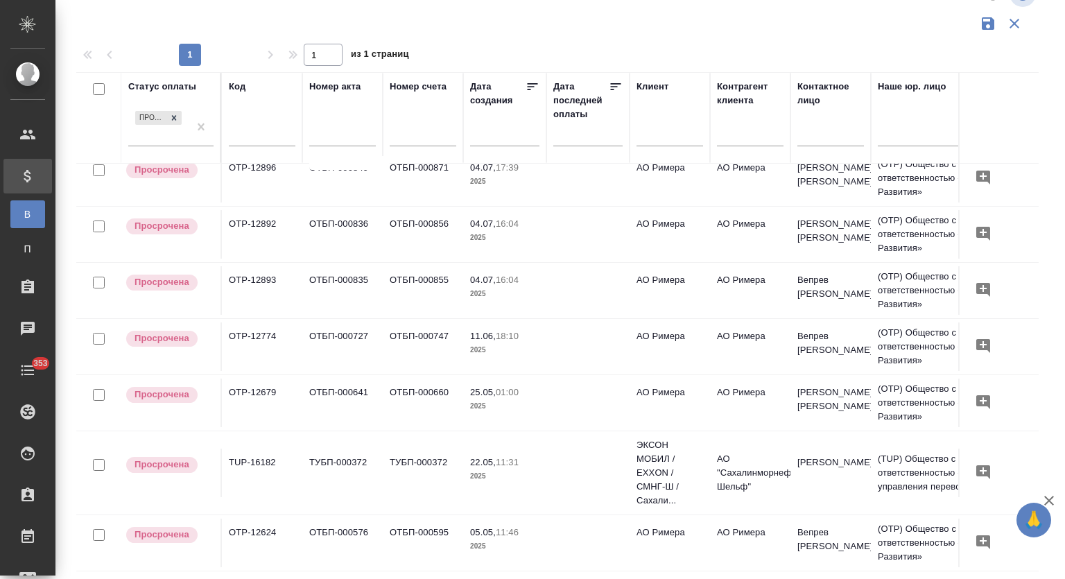
drag, startPoint x: 611, startPoint y: 469, endPoint x: 405, endPoint y: 485, distance: 206.6
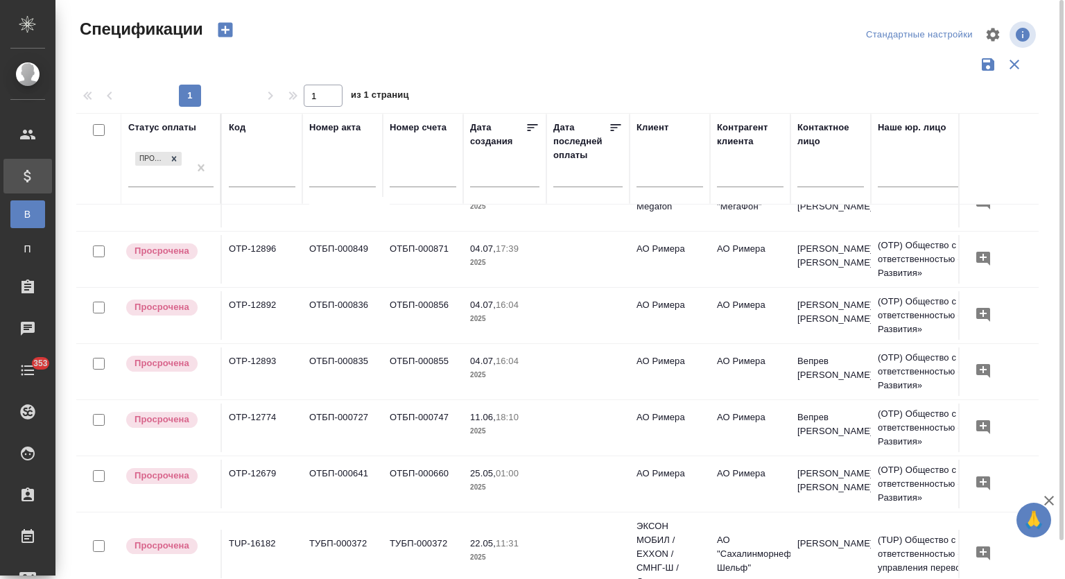
scroll to position [0, 0]
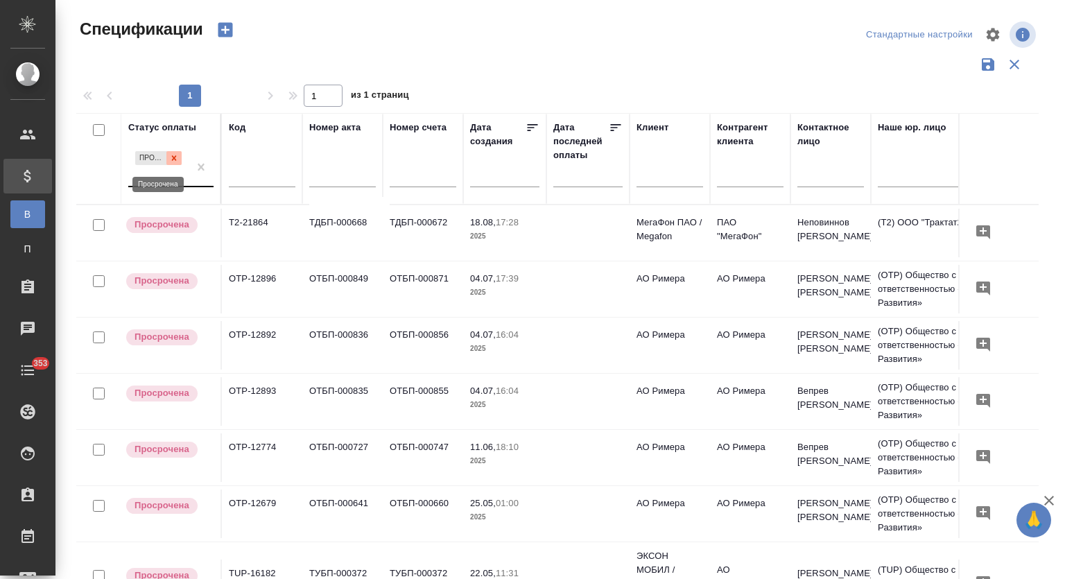
click at [178, 164] on div at bounding box center [173, 158] width 15 height 15
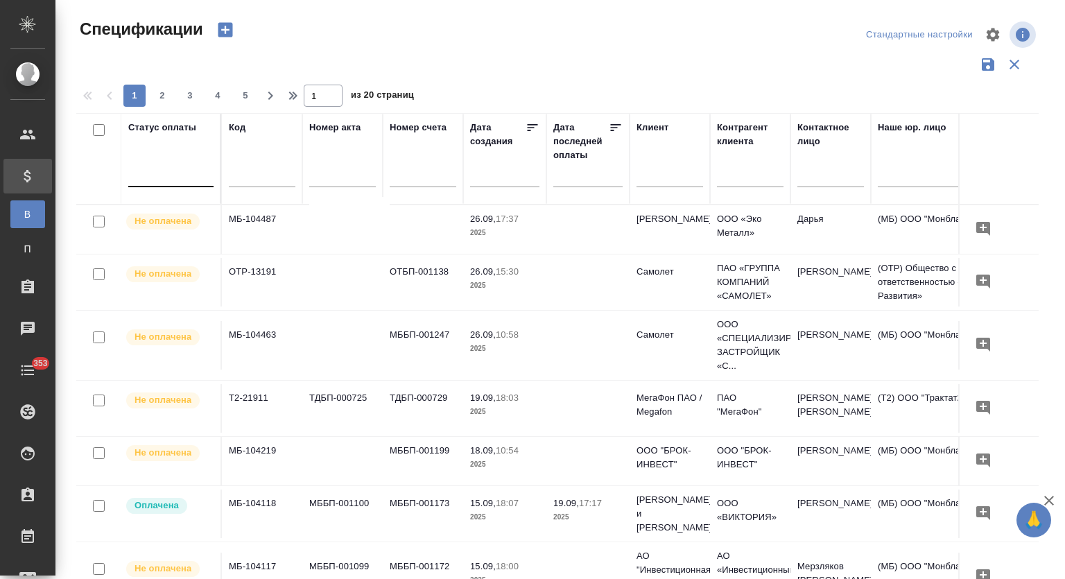
drag, startPoint x: 765, startPoint y: 289, endPoint x: 497, endPoint y: 289, distance: 267.7
drag, startPoint x: 343, startPoint y: 210, endPoint x: 283, endPoint y: 223, distance: 61.8
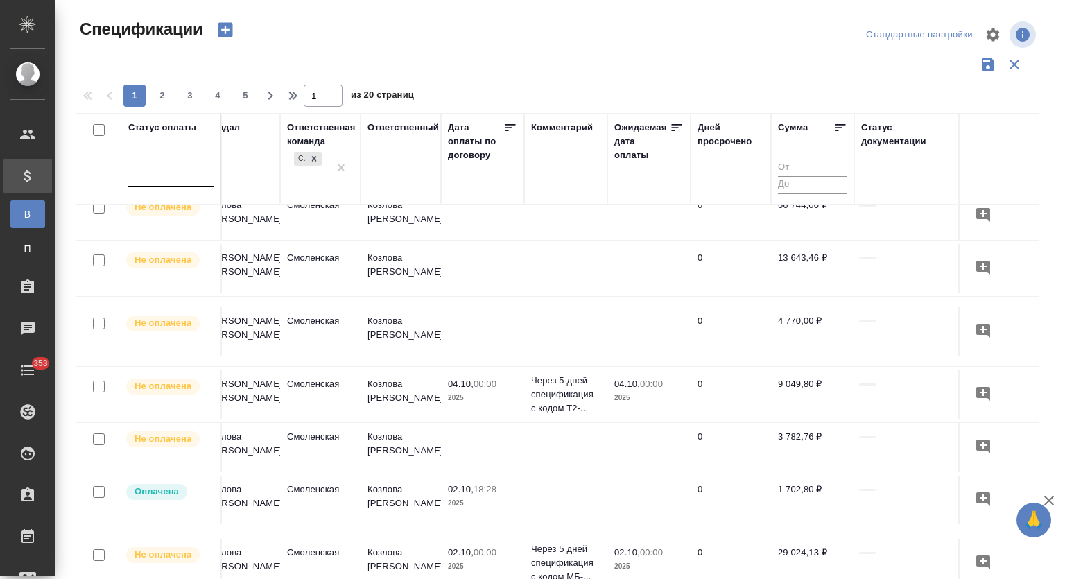
drag, startPoint x: 469, startPoint y: 235, endPoint x: 615, endPoint y: 252, distance: 146.6
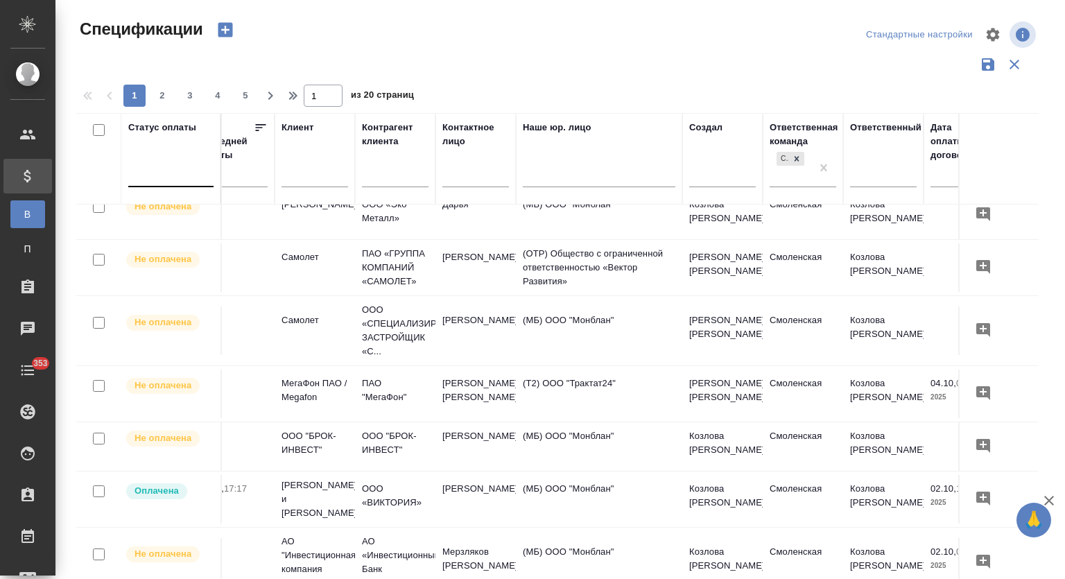
scroll to position [15, 0]
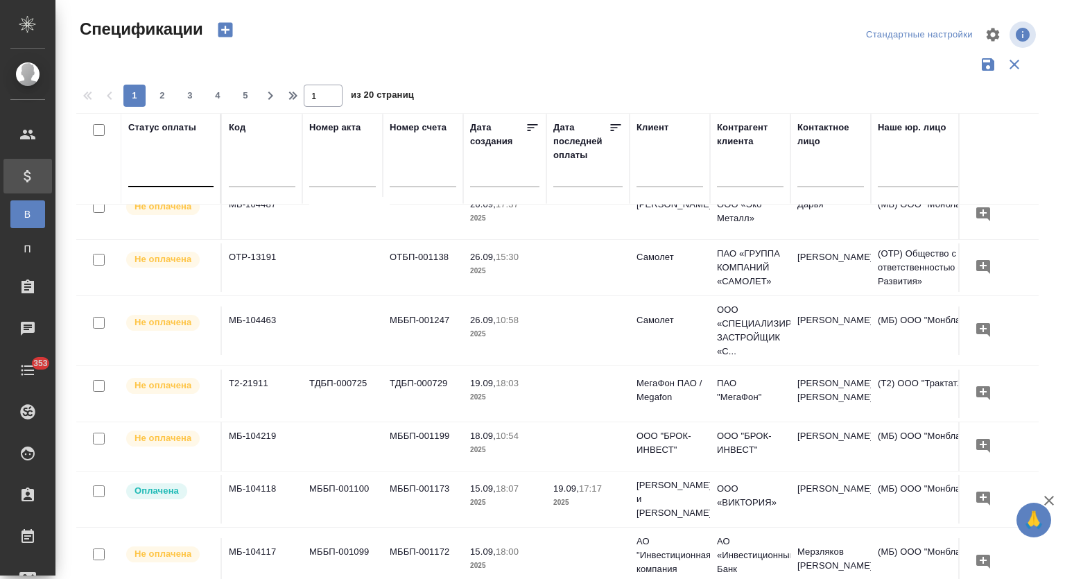
drag, startPoint x: 615, startPoint y: 252, endPoint x: 428, endPoint y: 254, distance: 187.3
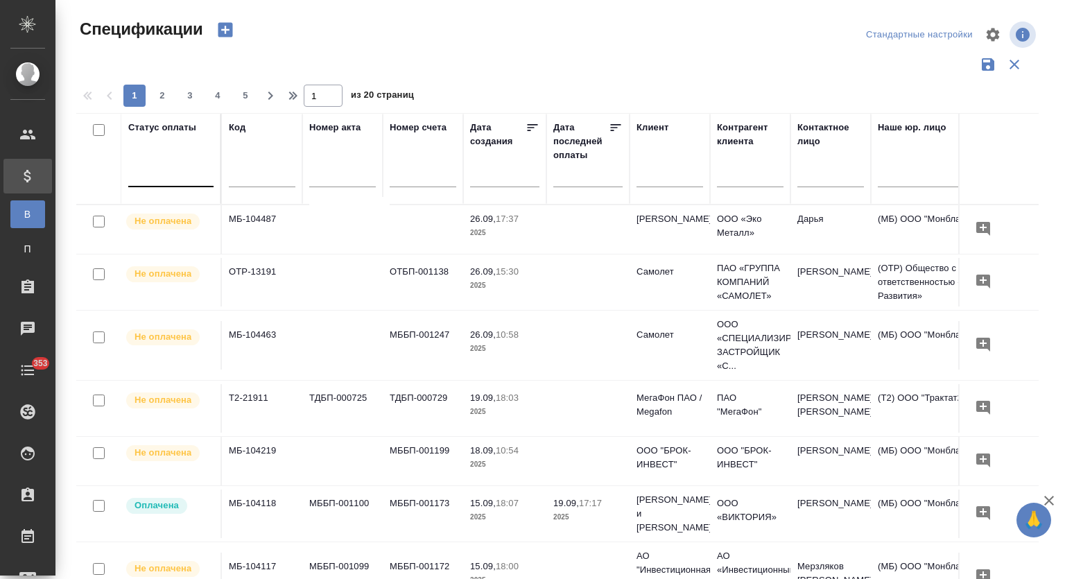
click at [728, 172] on input "text" at bounding box center [750, 177] width 67 height 17
click at [686, 182] on input "text" at bounding box center [670, 177] width 67 height 17
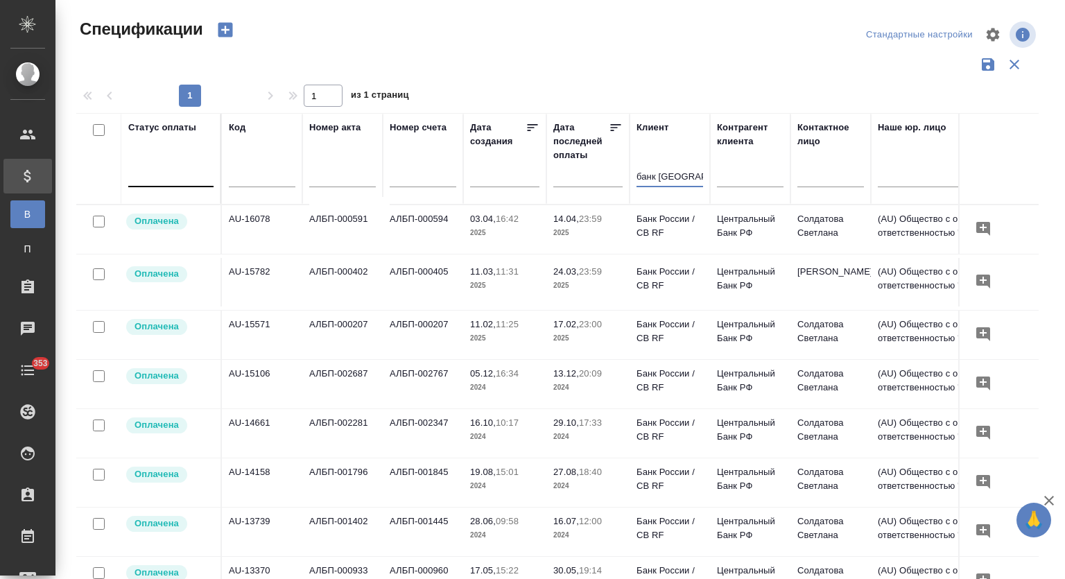
type input "банк россии"
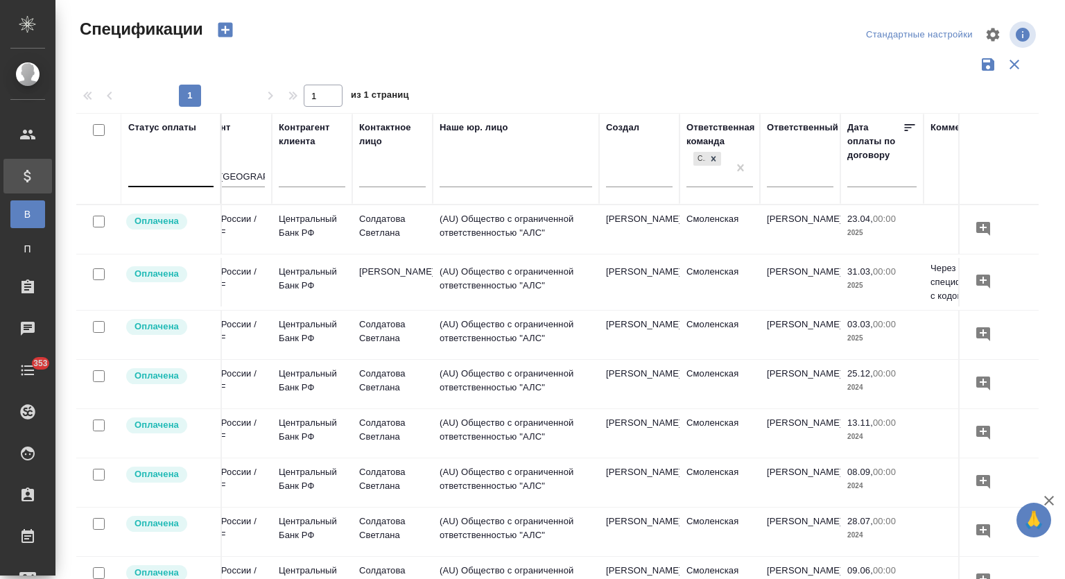
drag, startPoint x: 549, startPoint y: 347, endPoint x: 653, endPoint y: 349, distance: 103.3
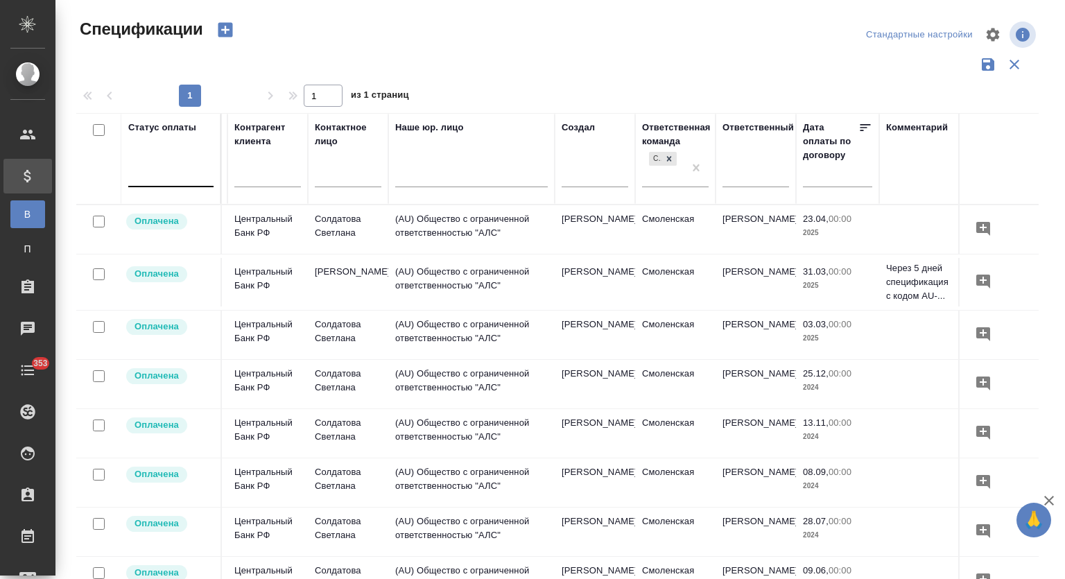
drag, startPoint x: 544, startPoint y: 345, endPoint x: 584, endPoint y: 344, distance: 40.2
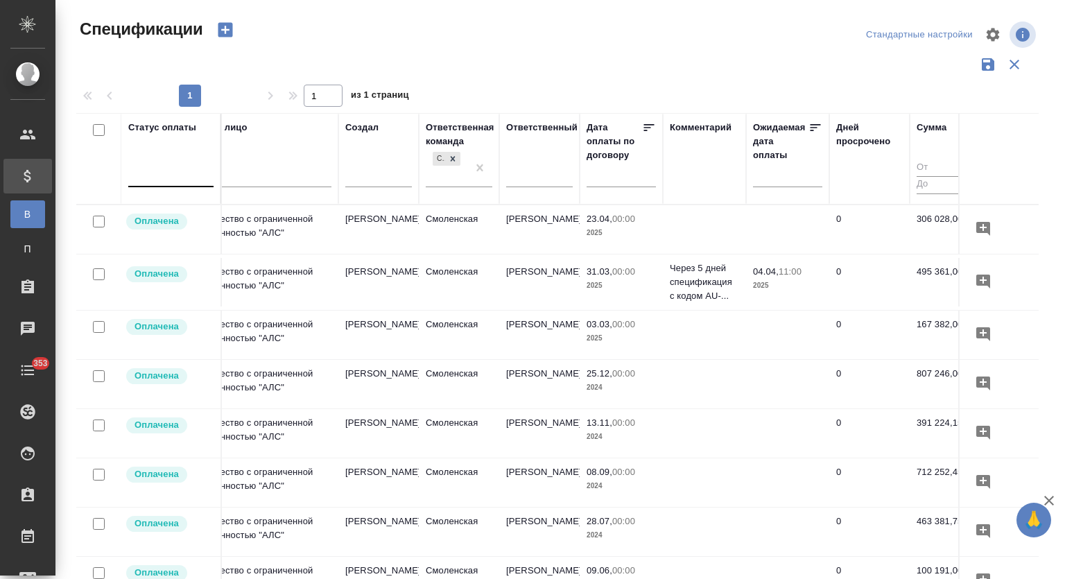
scroll to position [0, 861]
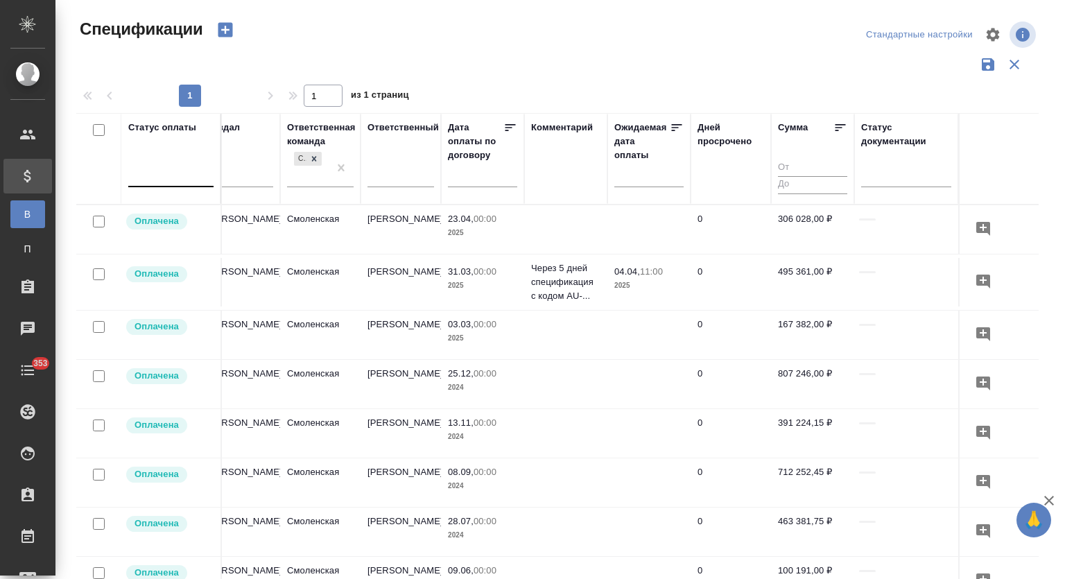
drag, startPoint x: 843, startPoint y: 356, endPoint x: 946, endPoint y: 361, distance: 102.7
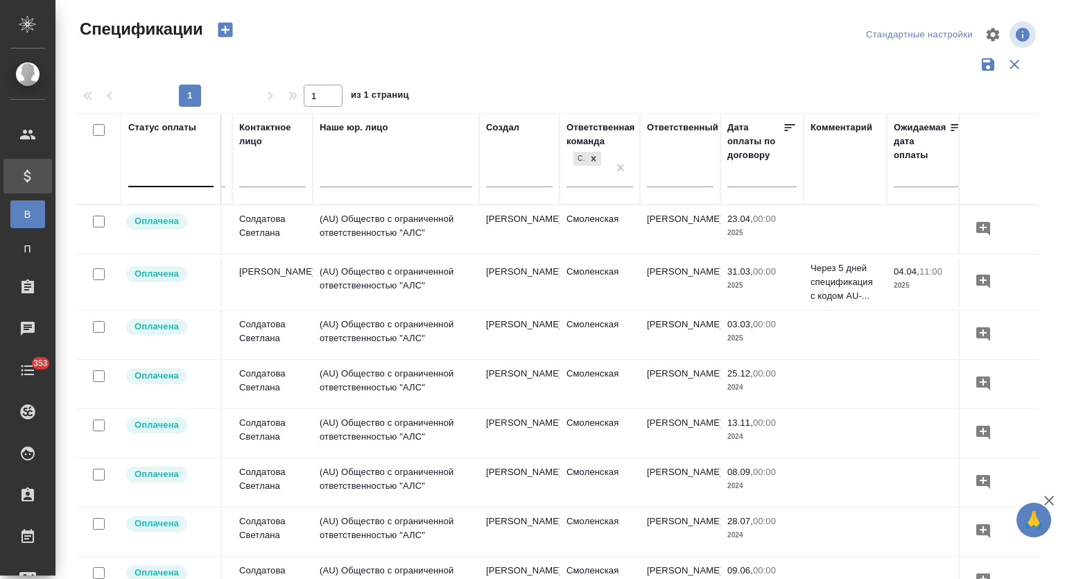
drag, startPoint x: 718, startPoint y: 332, endPoint x: 580, endPoint y: 327, distance: 138.1
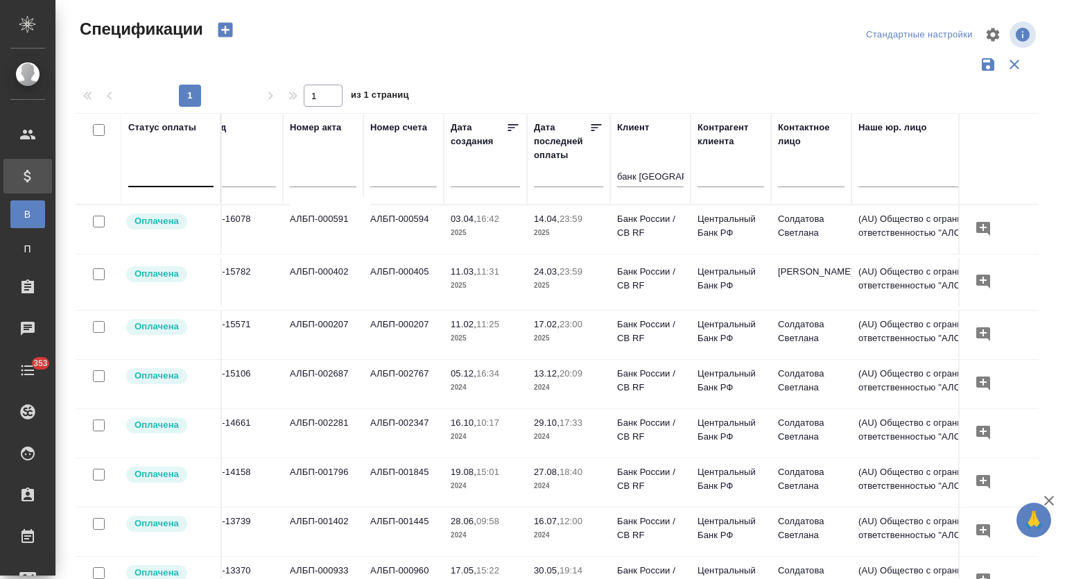
scroll to position [0, 0]
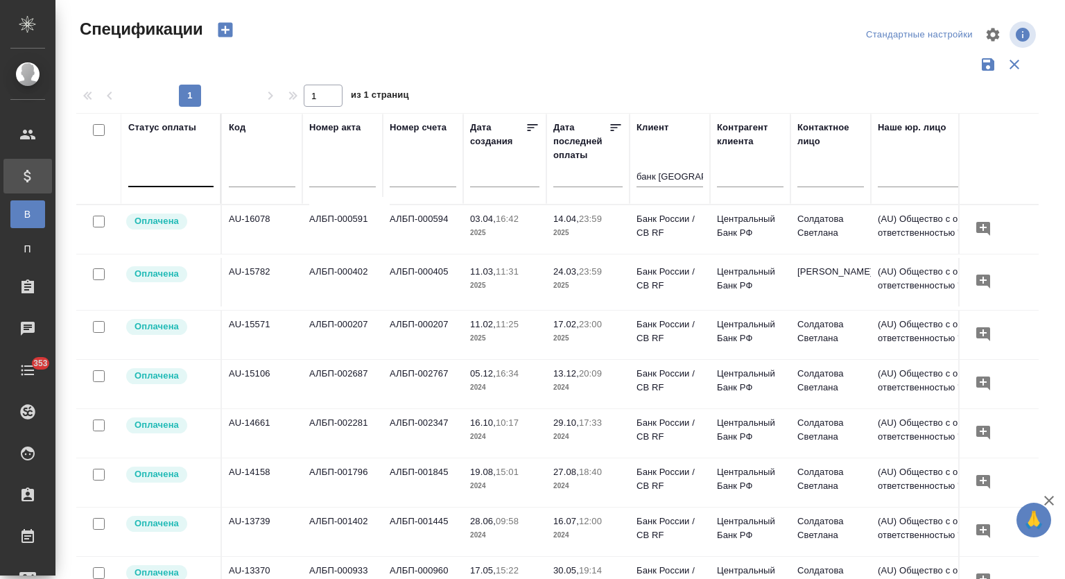
drag, startPoint x: 580, startPoint y: 327, endPoint x: 415, endPoint y: 324, distance: 164.4
click at [635, 213] on td "Банк России / CB RF" at bounding box center [670, 229] width 80 height 49
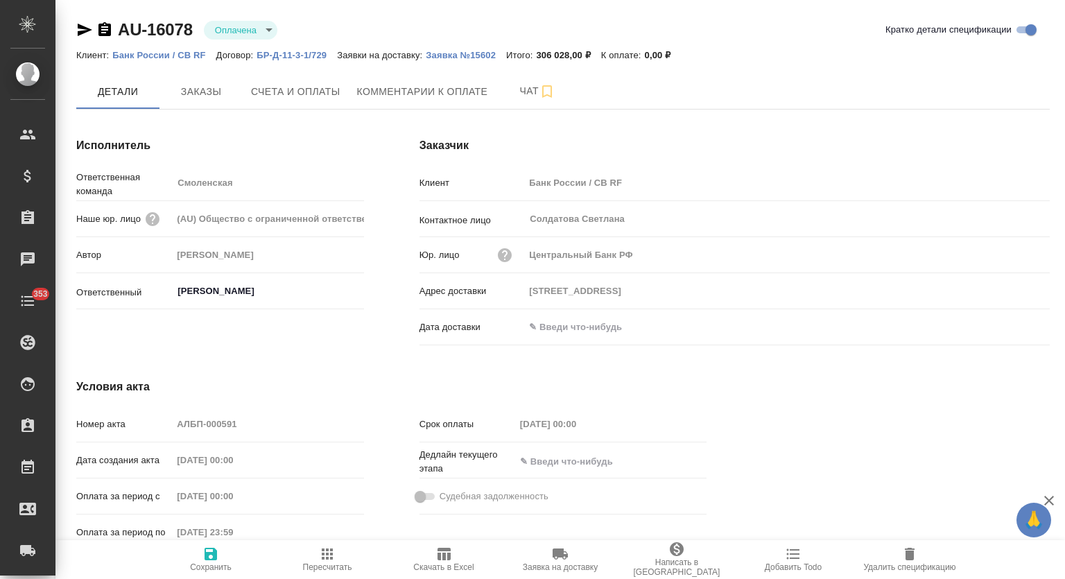
click at [177, 55] on p "Банк России / CB RF" at bounding box center [163, 55] width 103 height 10
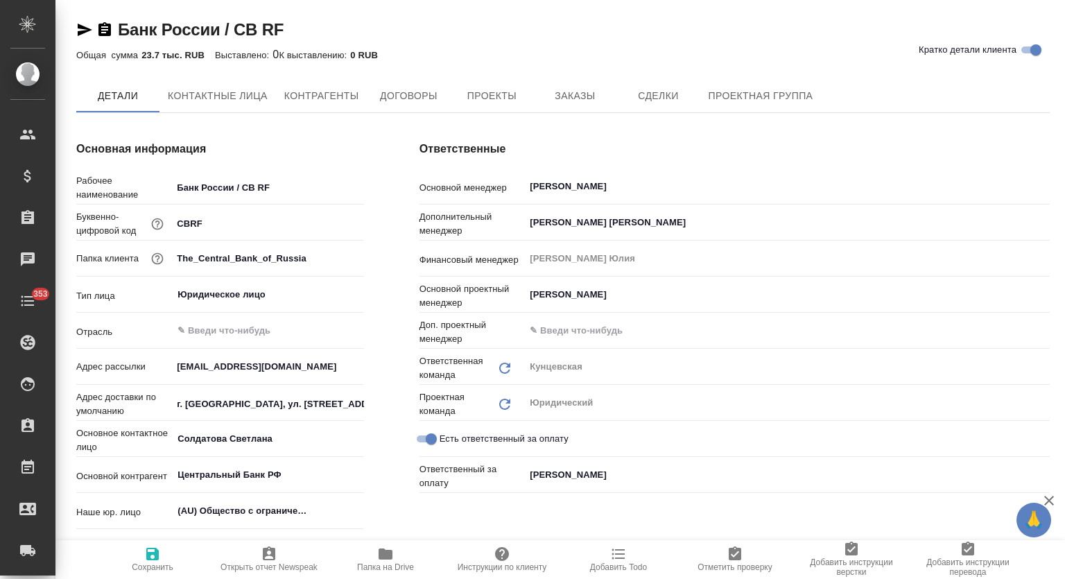
type textarea "x"
click at [579, 96] on span "Заказы" at bounding box center [575, 96] width 67 height 17
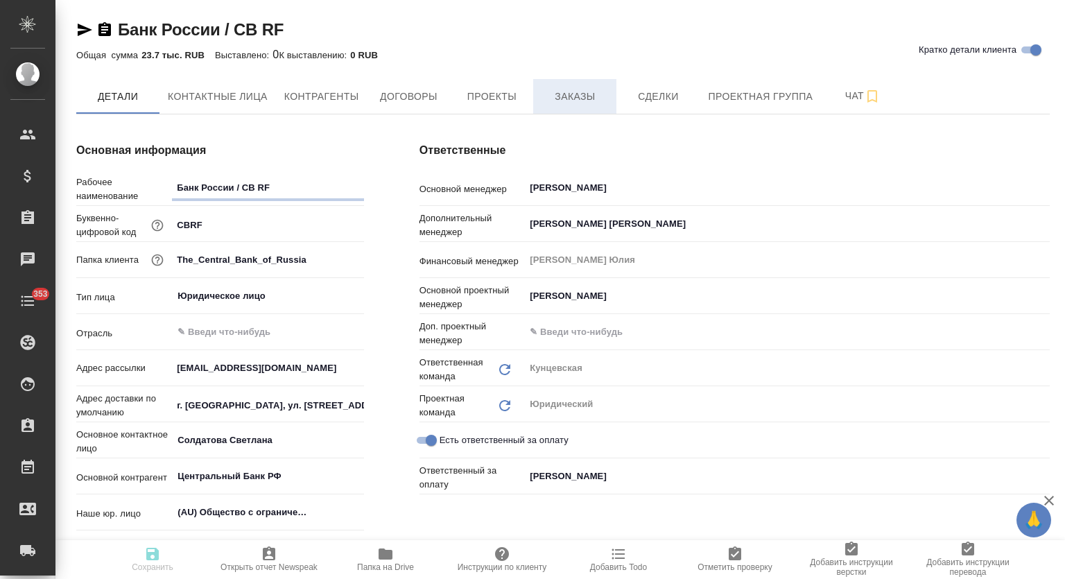
type textarea "x"
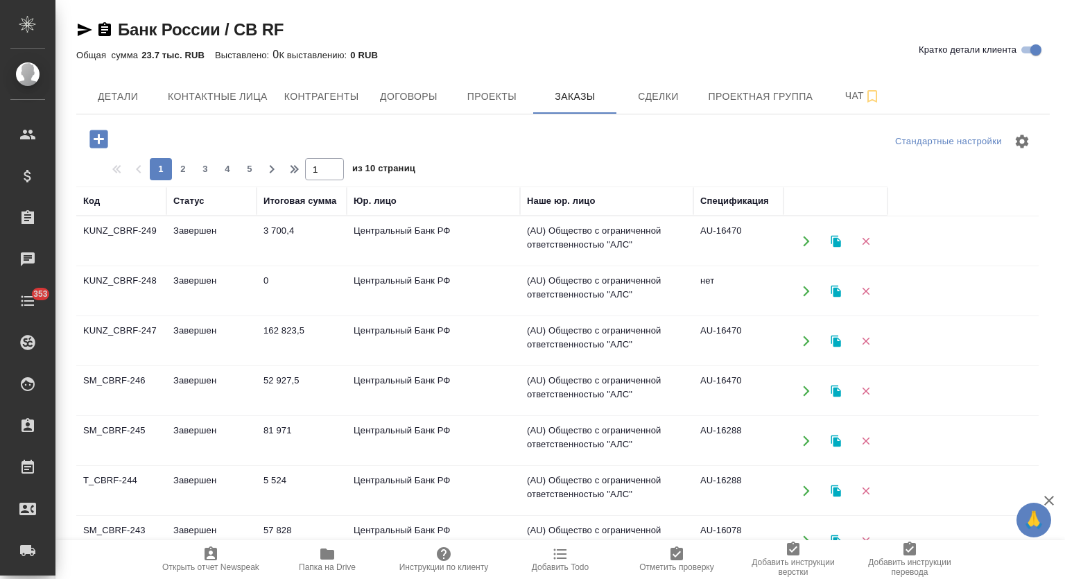
click at [214, 286] on td "Завершен" at bounding box center [211, 291] width 90 height 49
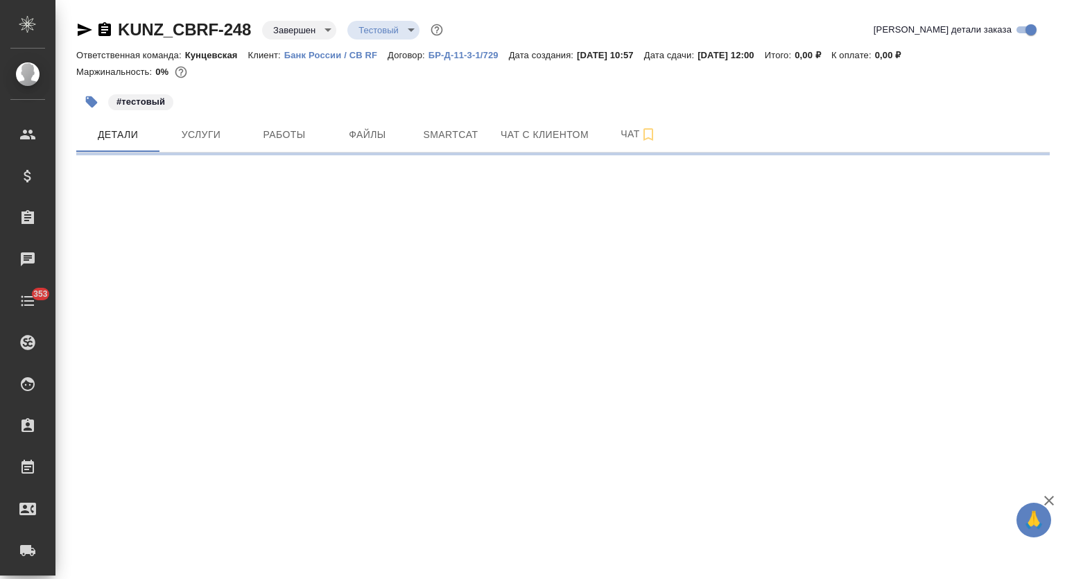
select select "RU"
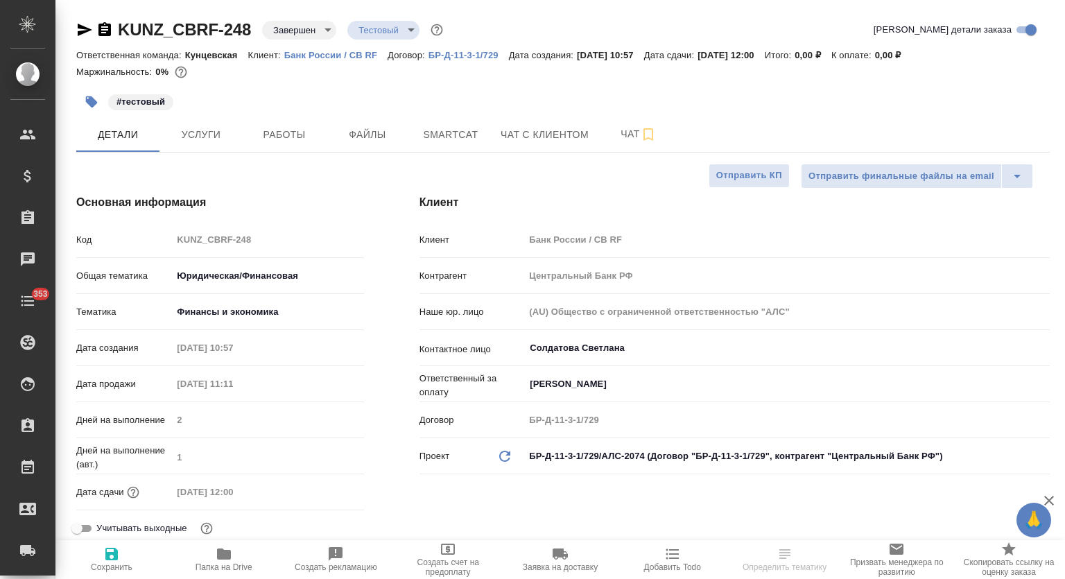
type textarea "x"
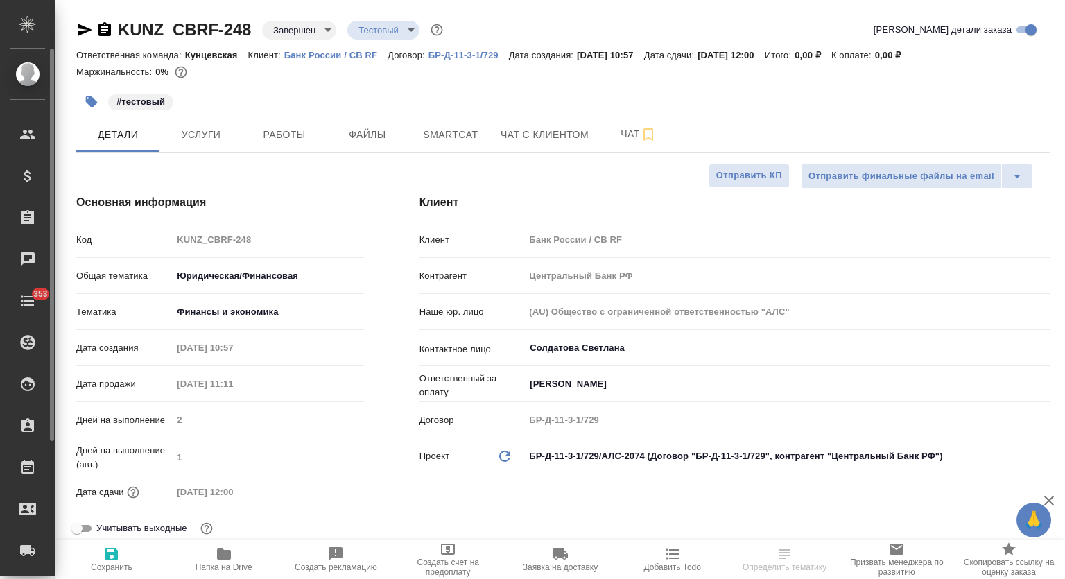
type textarea "x"
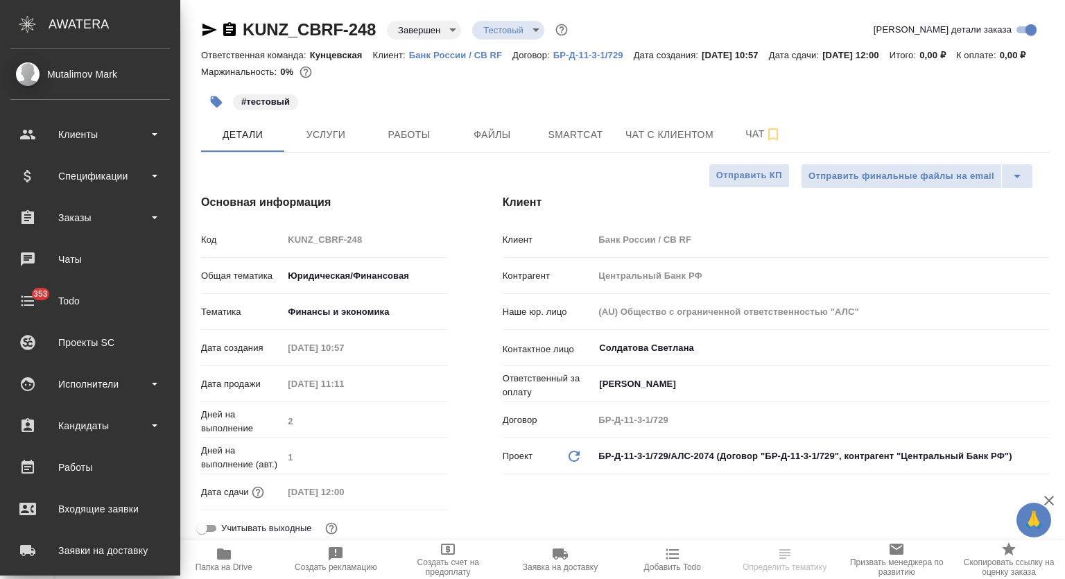
type textarea "x"
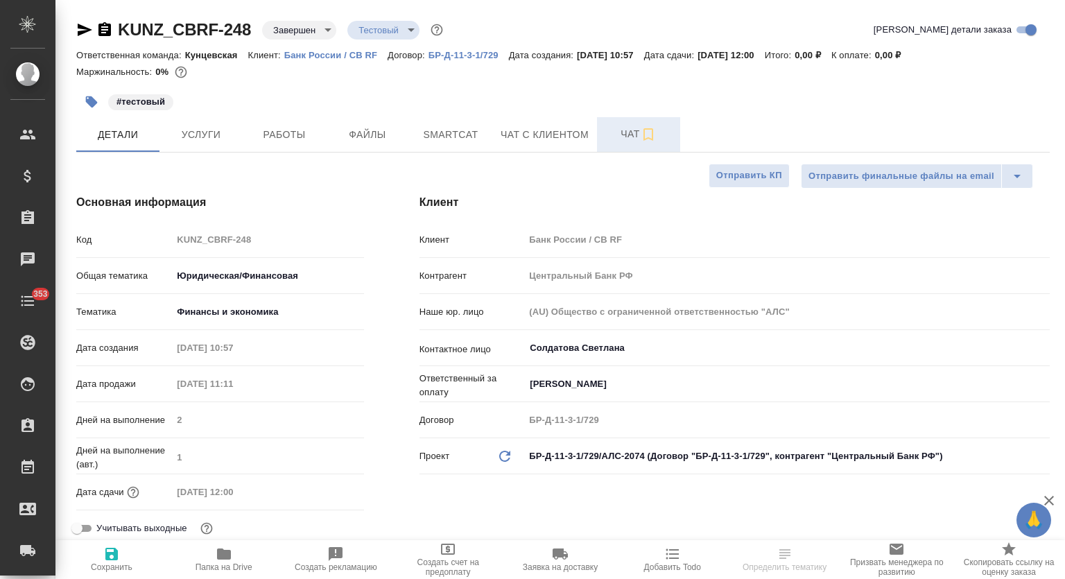
click at [626, 138] on span "Чат" at bounding box center [638, 134] width 67 height 17
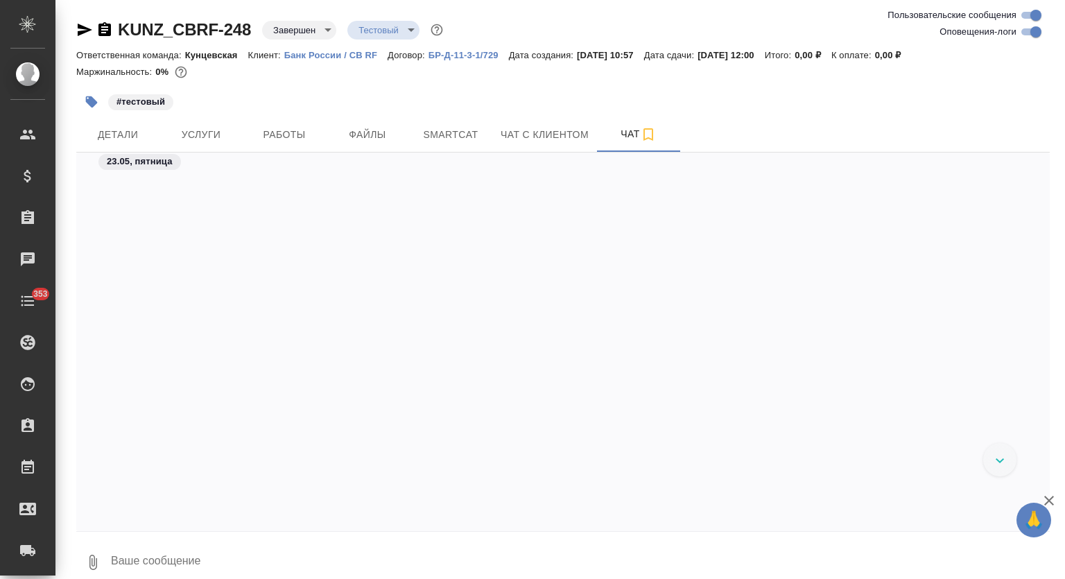
scroll to position [58046, 0]
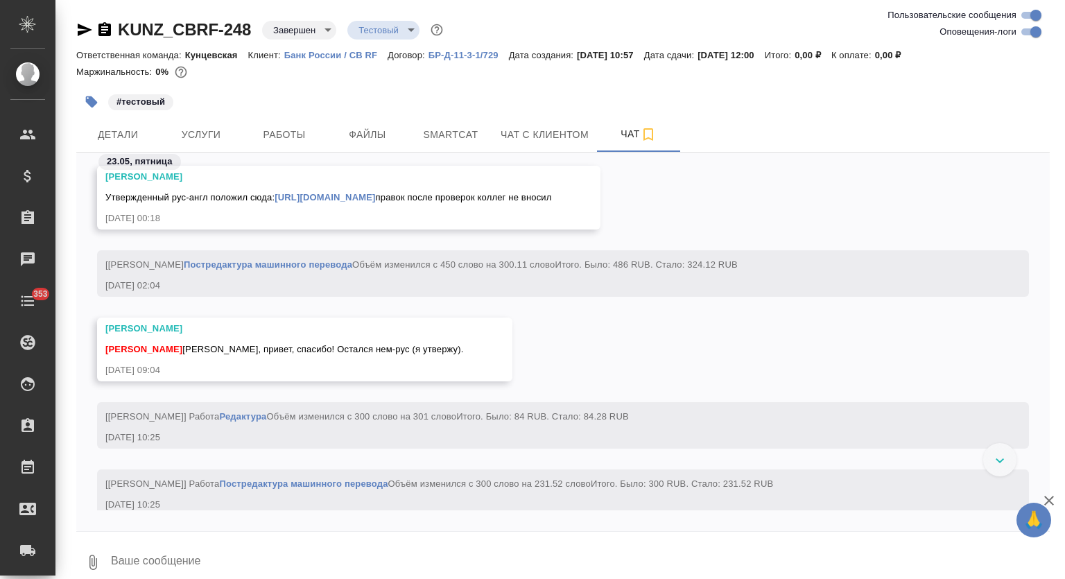
click at [169, 354] on span "Алексеев Михаил" at bounding box center [143, 349] width 77 height 10
click at [669, 395] on div "Стрельникова Ольга Алексеев Михаил Миша, привет, спасибо! Остался нем-рус (я ут…" at bounding box center [563, 360] width 974 height 85
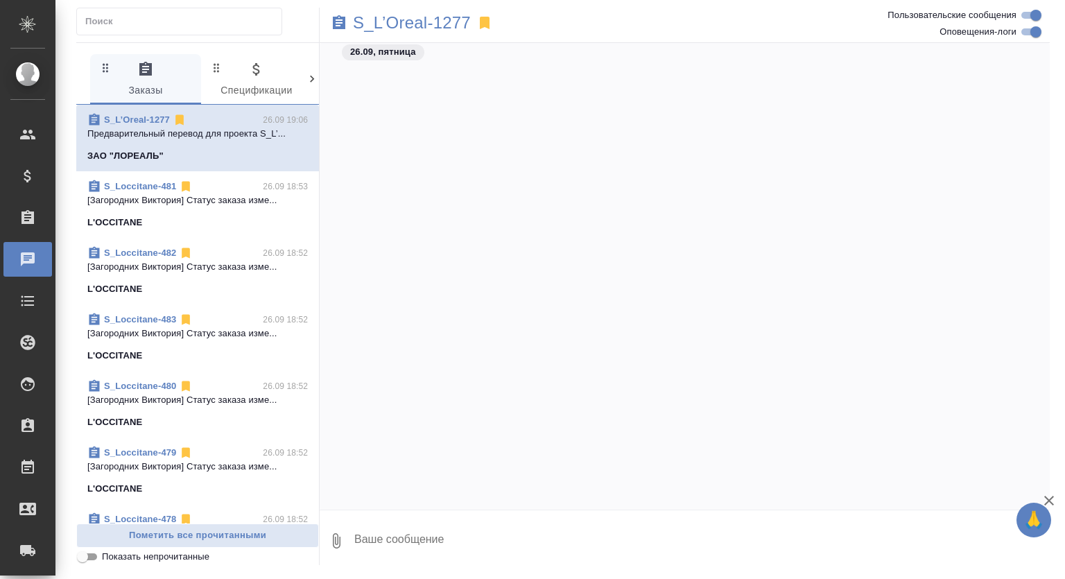
scroll to position [1504, 0]
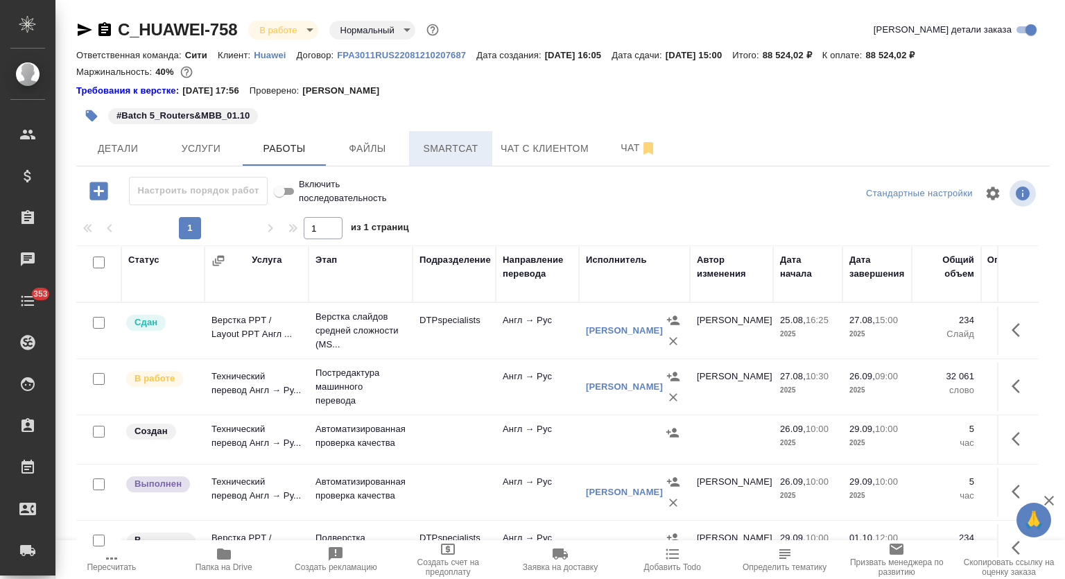
click at [436, 145] on span "Smartcat" at bounding box center [450, 148] width 67 height 17
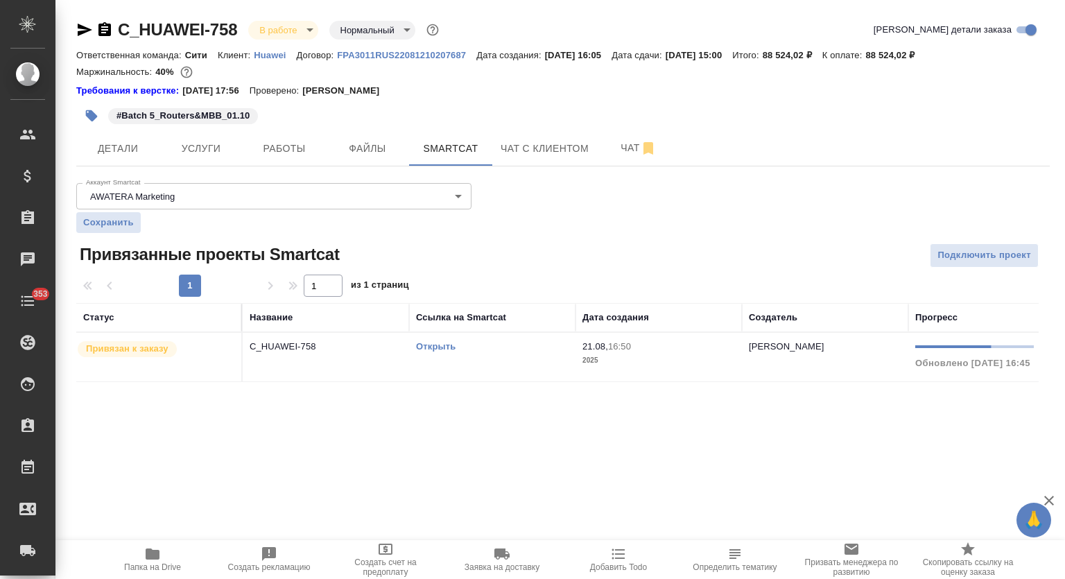
click at [432, 343] on link "Открыть" at bounding box center [436, 346] width 40 height 10
click at [239, 144] on button "Услуги" at bounding box center [200, 148] width 83 height 35
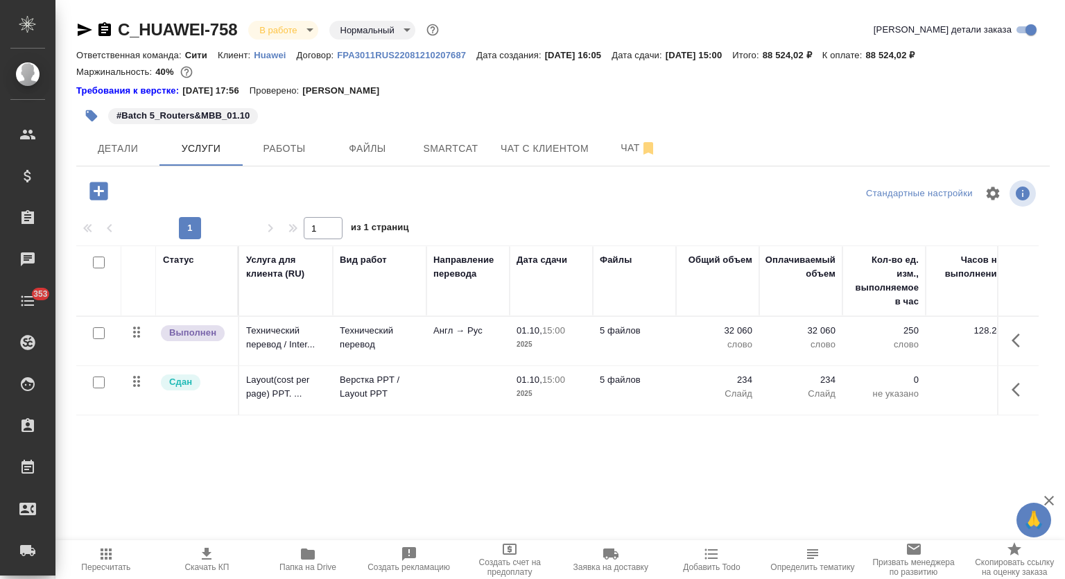
click at [278, 152] on span "Работы" at bounding box center [284, 148] width 67 height 17
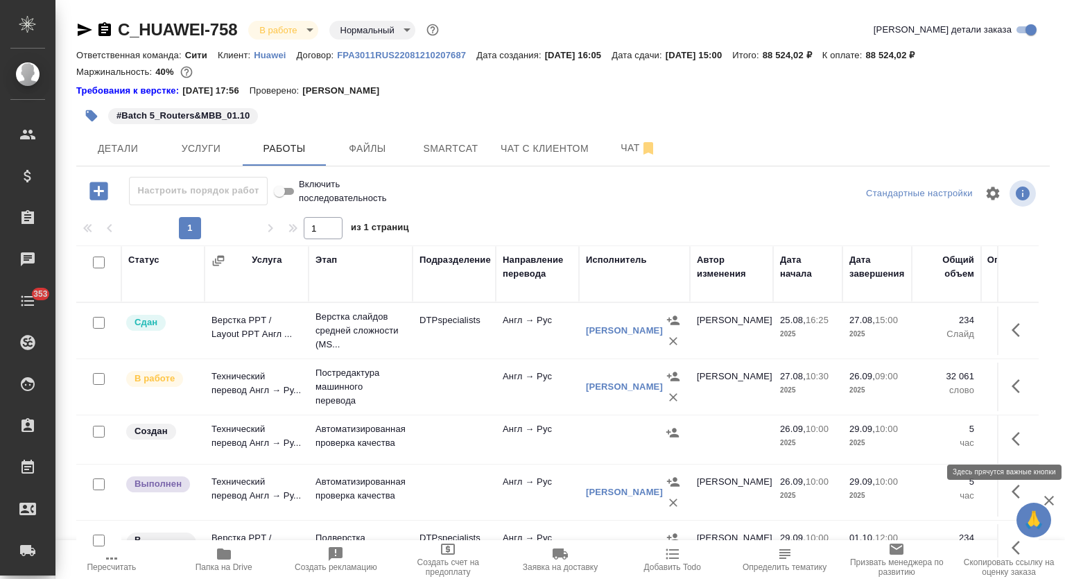
click at [1012, 438] on icon "button" at bounding box center [1020, 439] width 17 height 17
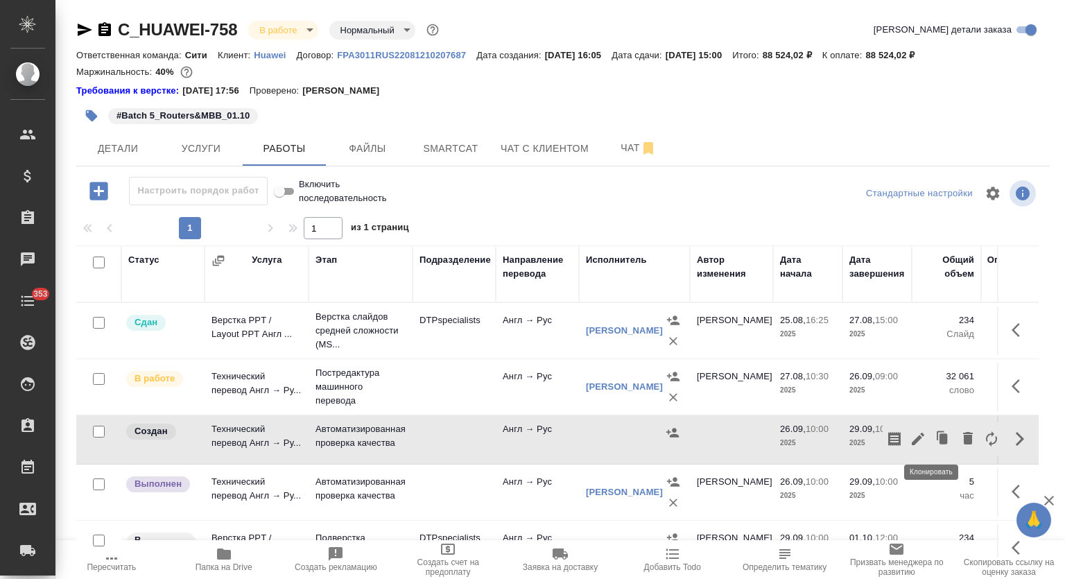
click at [912, 438] on icon "button" at bounding box center [918, 439] width 12 height 12
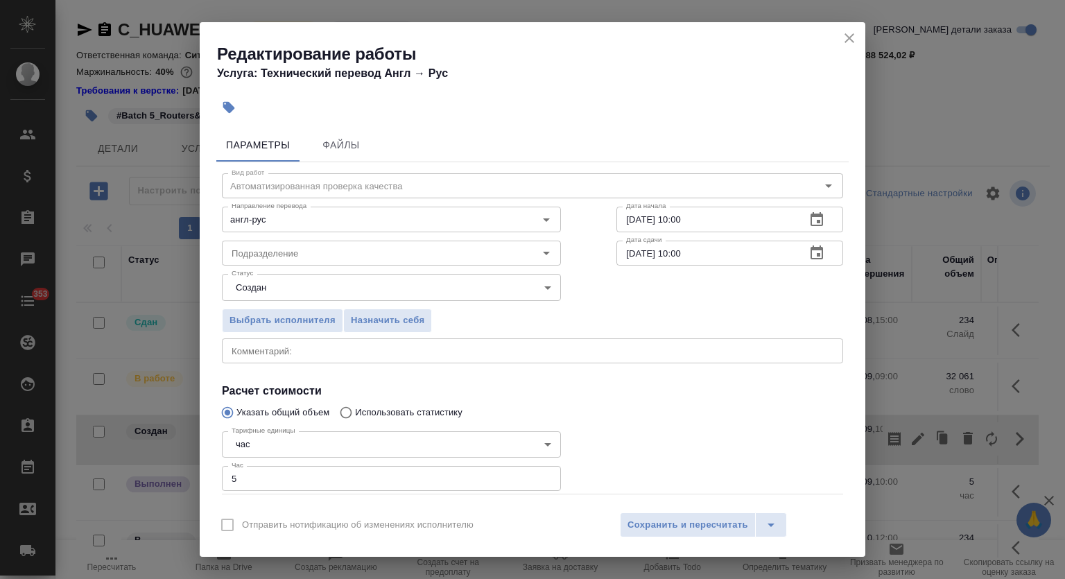
click at [305, 354] on textarea at bounding box center [533, 350] width 602 height 10
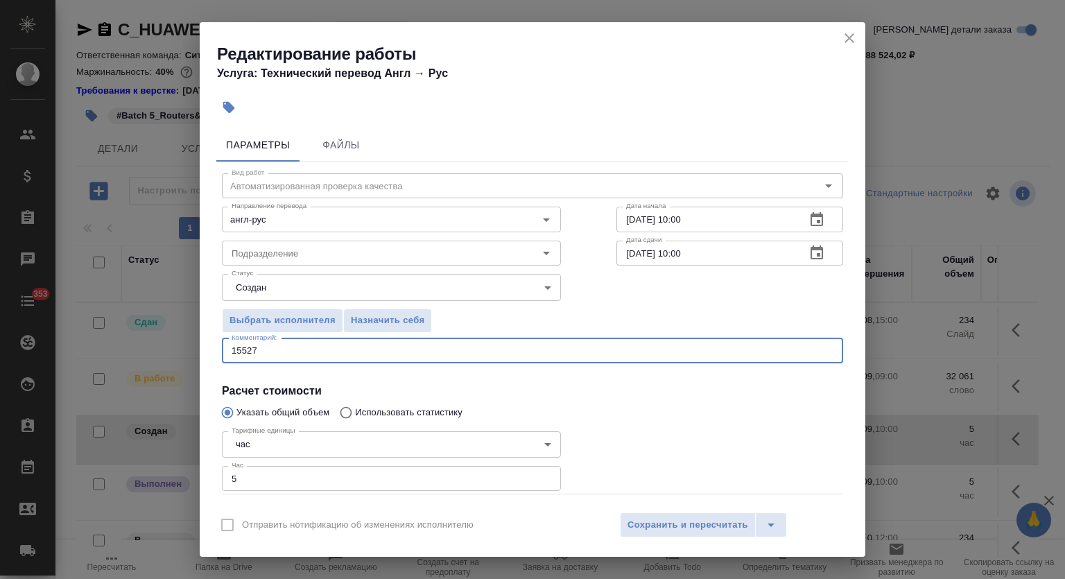
type textarea "15527"
click at [811, 225] on icon "button" at bounding box center [817, 219] width 12 height 14
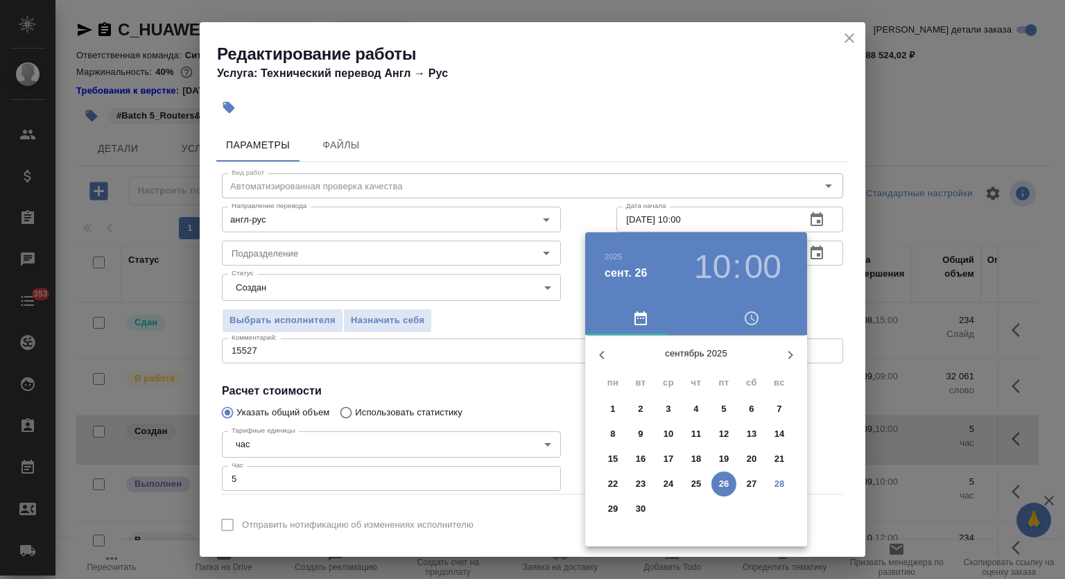
click at [780, 485] on p "28" at bounding box center [780, 484] width 10 height 14
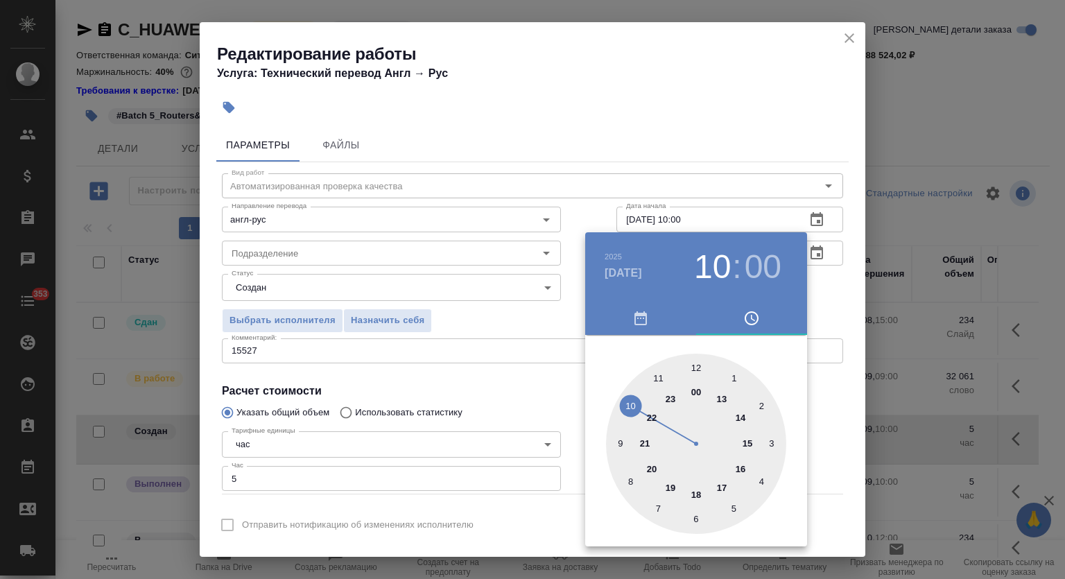
click at [724, 397] on div at bounding box center [696, 444] width 180 height 180
click at [697, 516] on div at bounding box center [696, 444] width 180 height 180
type input "28.09.2025 13:30"
click at [713, 165] on div at bounding box center [532, 289] width 1065 height 579
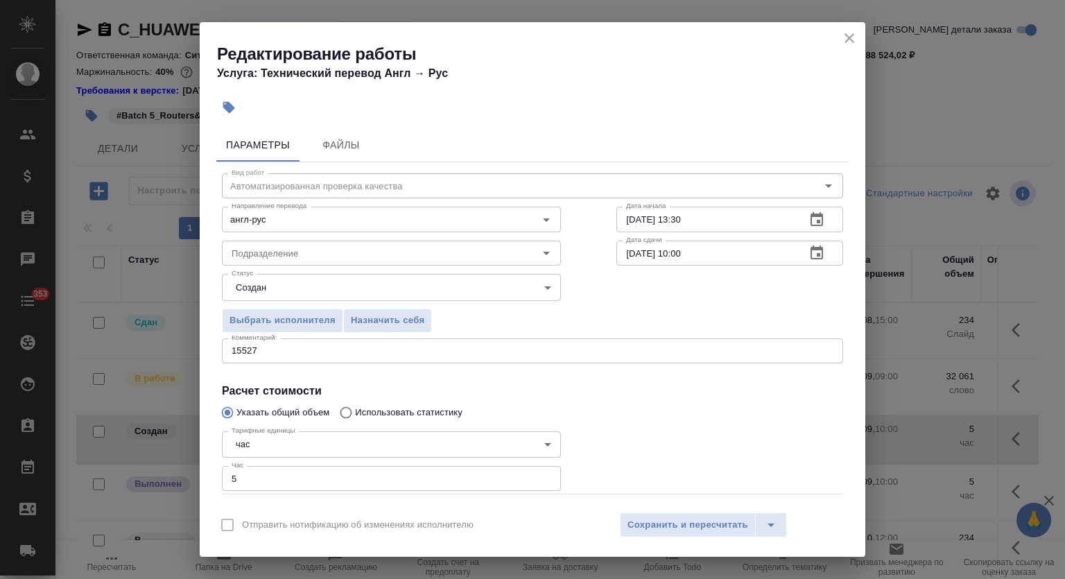
click at [811, 255] on icon "button" at bounding box center [817, 252] width 12 height 14
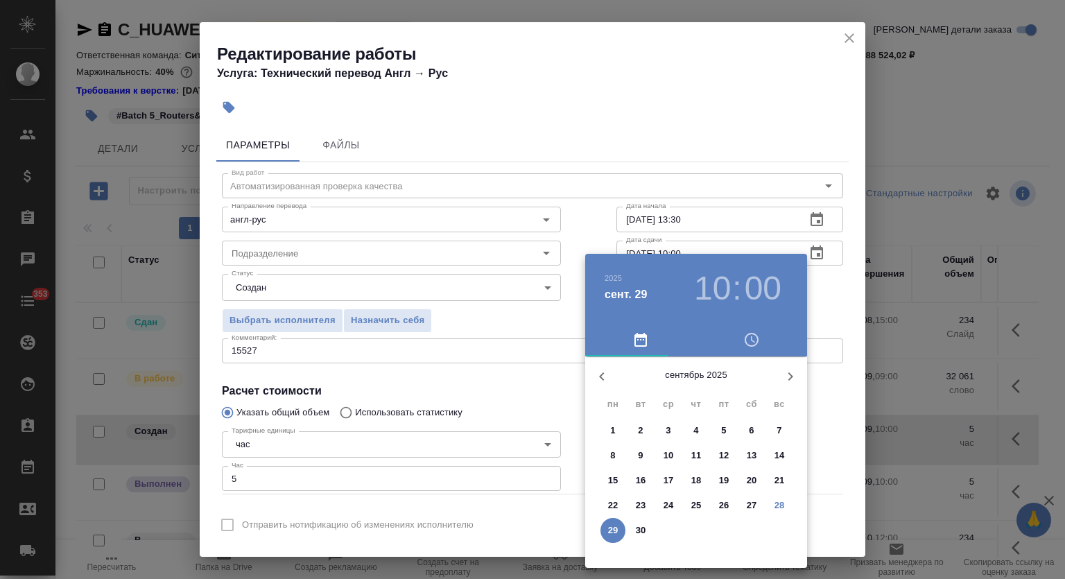
click at [639, 531] on p "30" at bounding box center [641, 531] width 10 height 14
type input "30.09.2025 10:00"
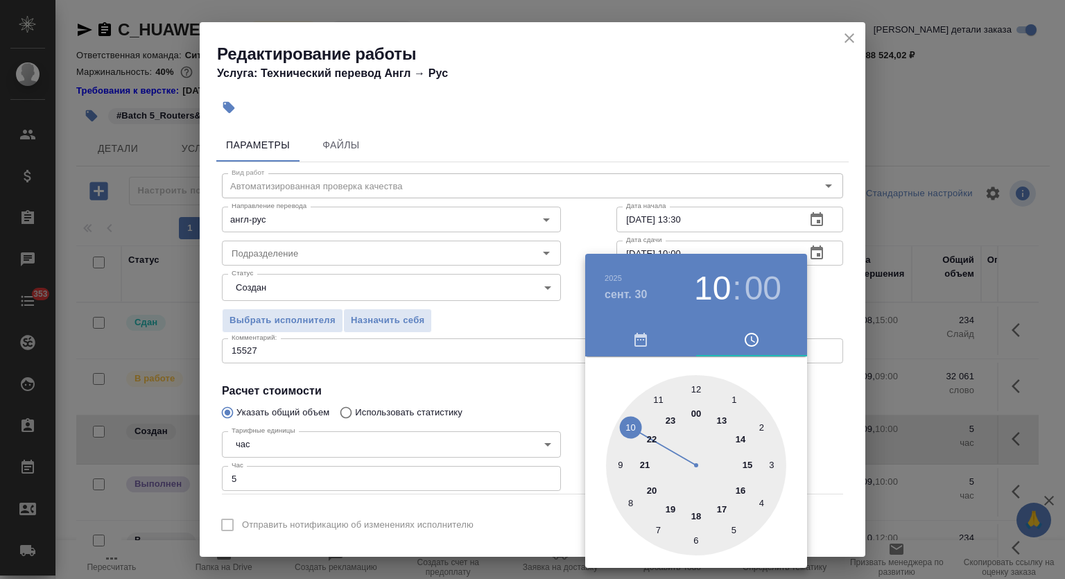
click at [746, 166] on div at bounding box center [532, 289] width 1065 height 579
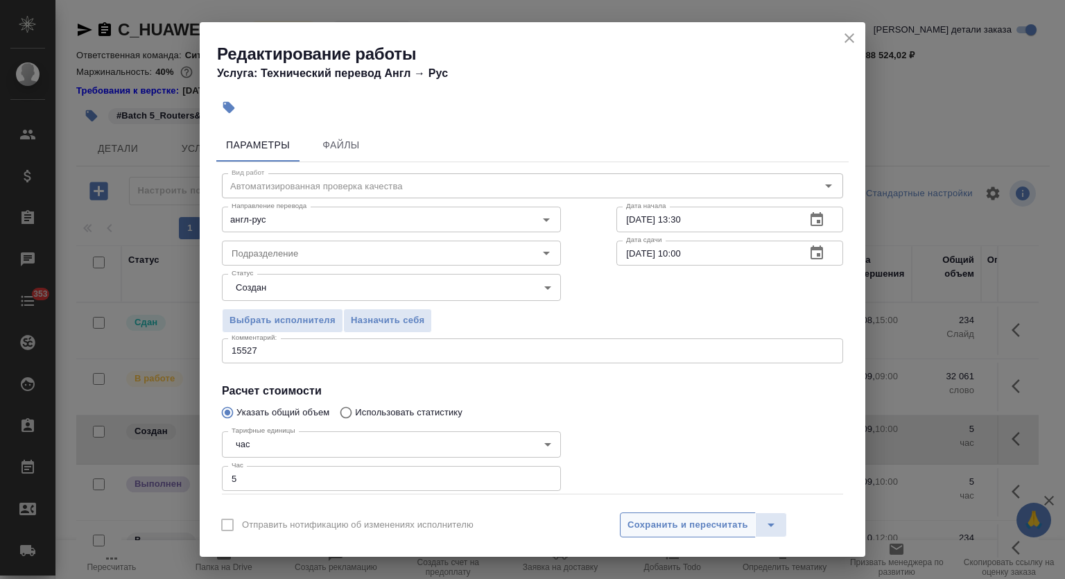
click at [673, 532] on span "Сохранить и пересчитать" at bounding box center [688, 525] width 121 height 16
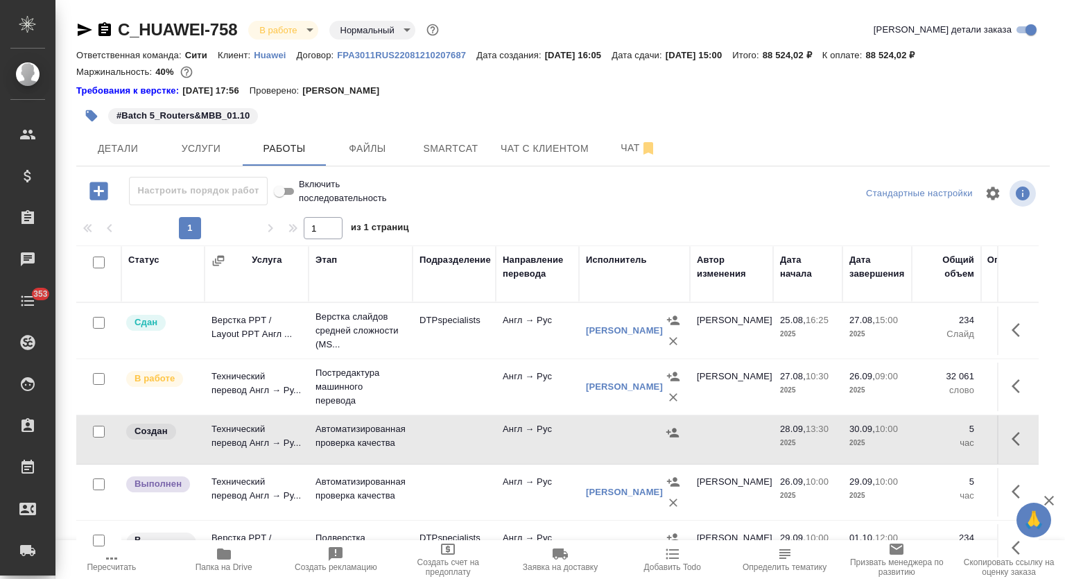
click at [380, 427] on p "Автоматизированная проверка качества" at bounding box center [361, 436] width 90 height 28
click at [388, 470] on td "Автоматизированная проверка качества" at bounding box center [361, 492] width 104 height 49
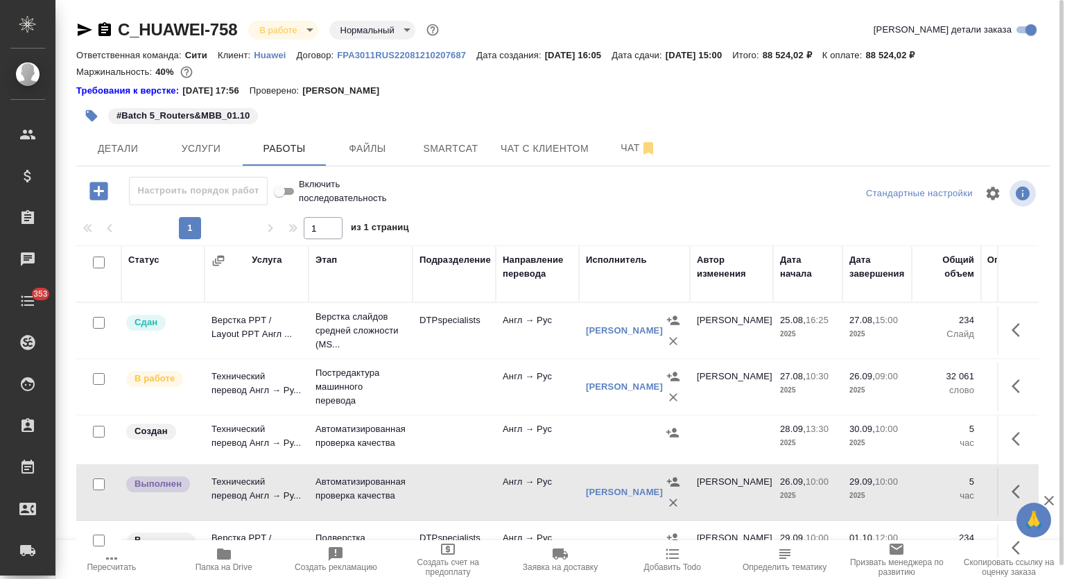
click at [1003, 483] on button "button" at bounding box center [1019, 491] width 33 height 33
click at [912, 488] on icon "button" at bounding box center [918, 491] width 17 height 17
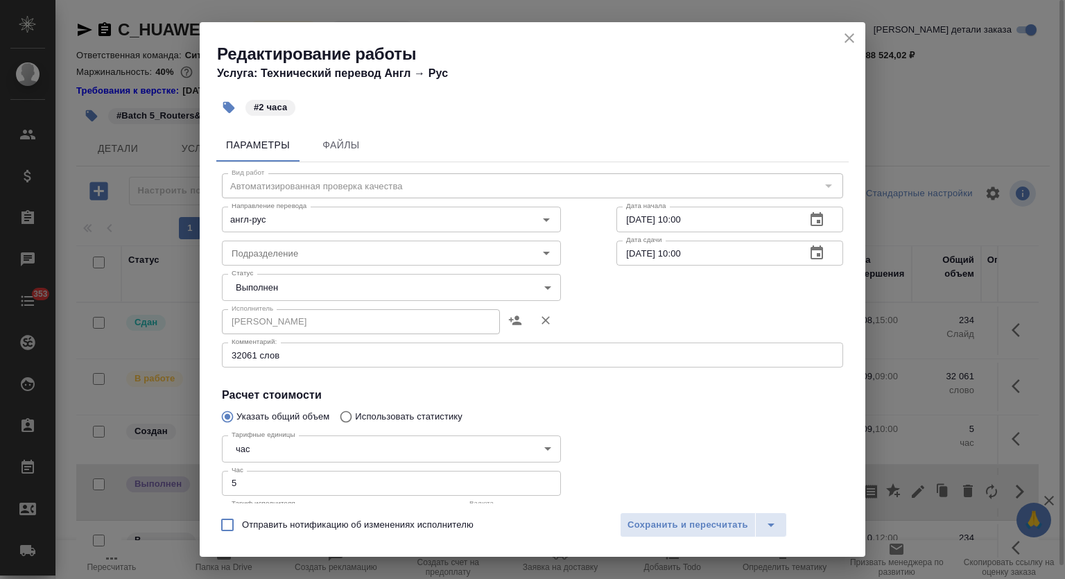
drag, startPoint x: 208, startPoint y: 476, endPoint x: 196, endPoint y: 474, distance: 12.7
click at [196, 474] on div "Редактирование работы Услуга: Технический перевод Англ → Рус #2 часа Параметры …" at bounding box center [532, 289] width 1065 height 579
type input "2"
click at [284, 279] on body "🙏 .cls-1 fill:#fff; AWATERA Mutalimov Mark Клиенты Спецификации Заказы 0 Чаты 3…" at bounding box center [532, 289] width 1065 height 579
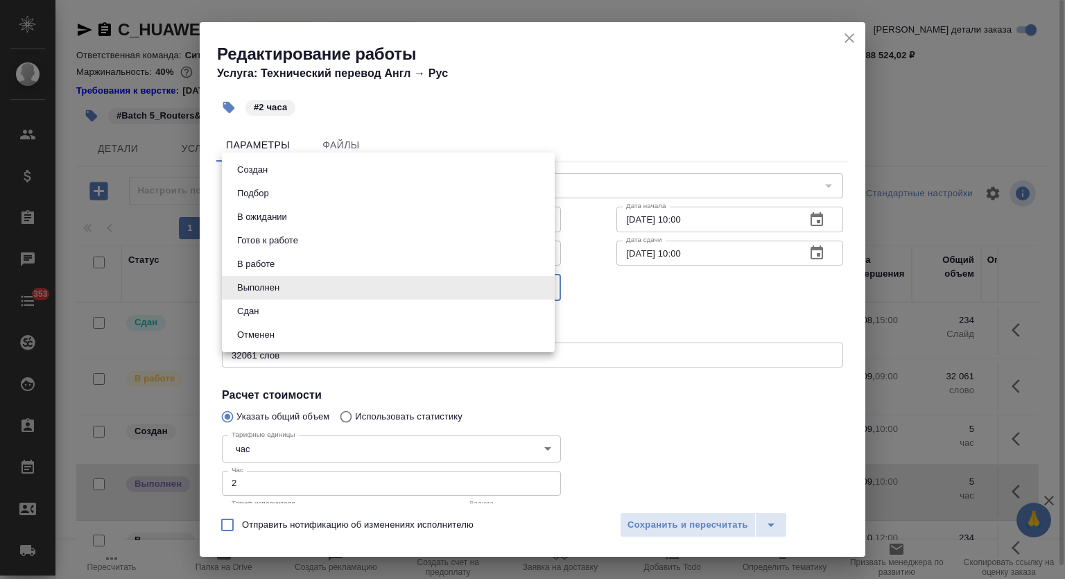
click at [278, 313] on li "Сдан" at bounding box center [388, 312] width 333 height 24
type input "closed"
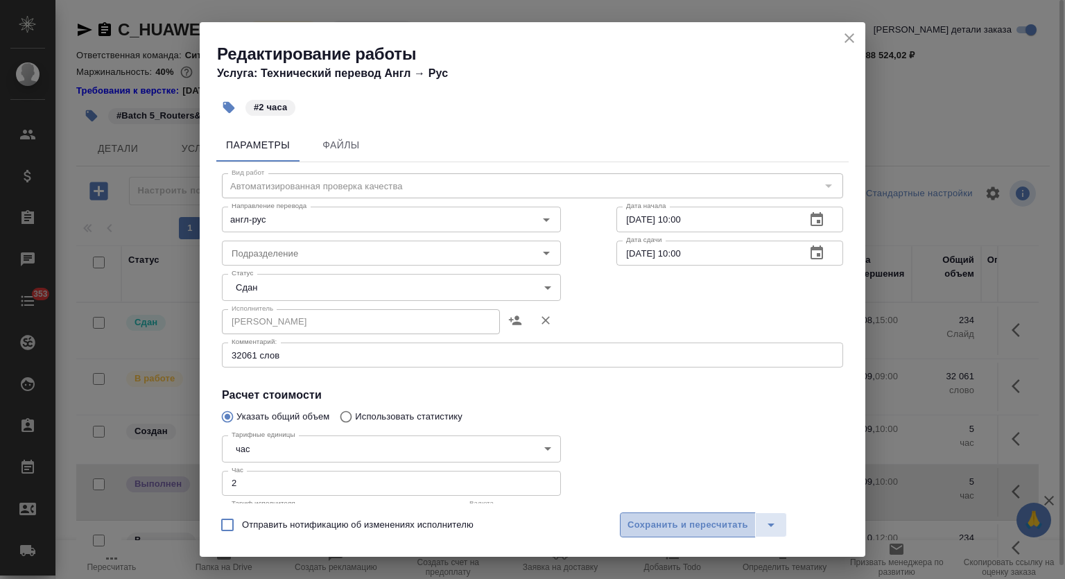
click at [720, 521] on span "Сохранить и пересчитать" at bounding box center [688, 525] width 121 height 16
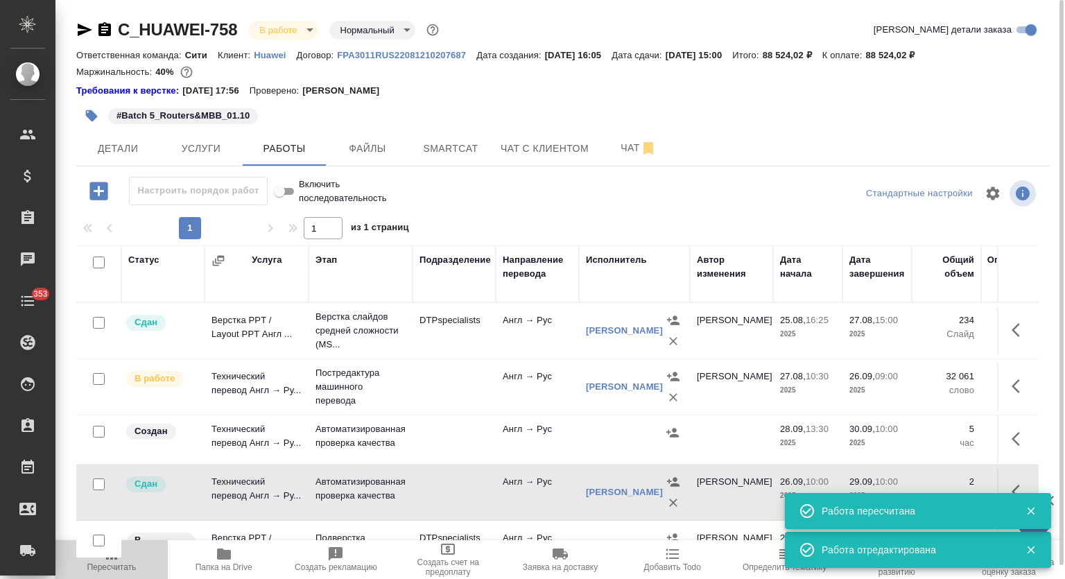
click at [108, 567] on span "Пересчитать" at bounding box center [111, 567] width 49 height 10
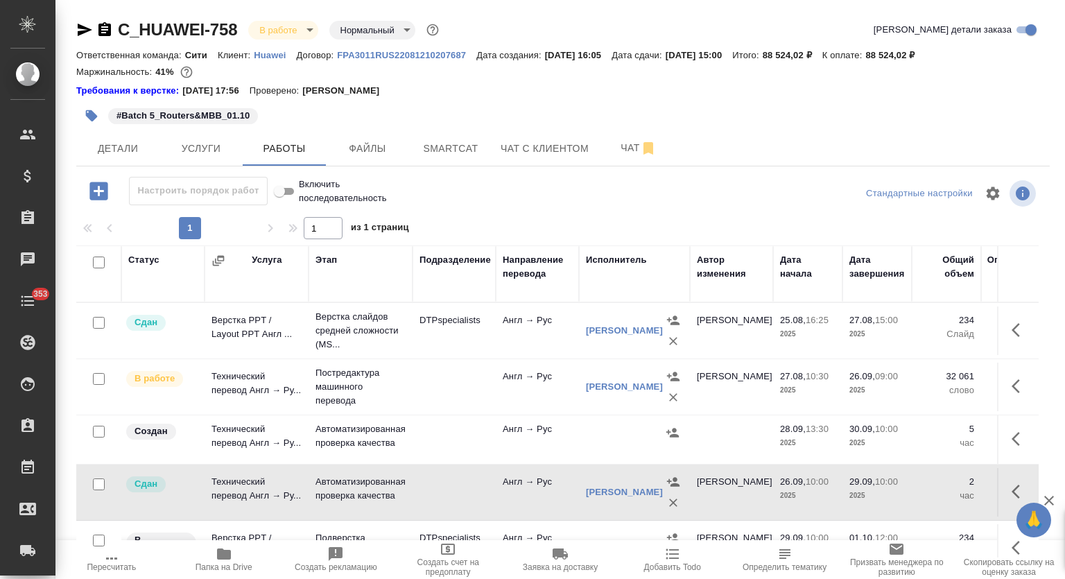
click at [1012, 383] on icon "button" at bounding box center [1016, 386] width 8 height 14
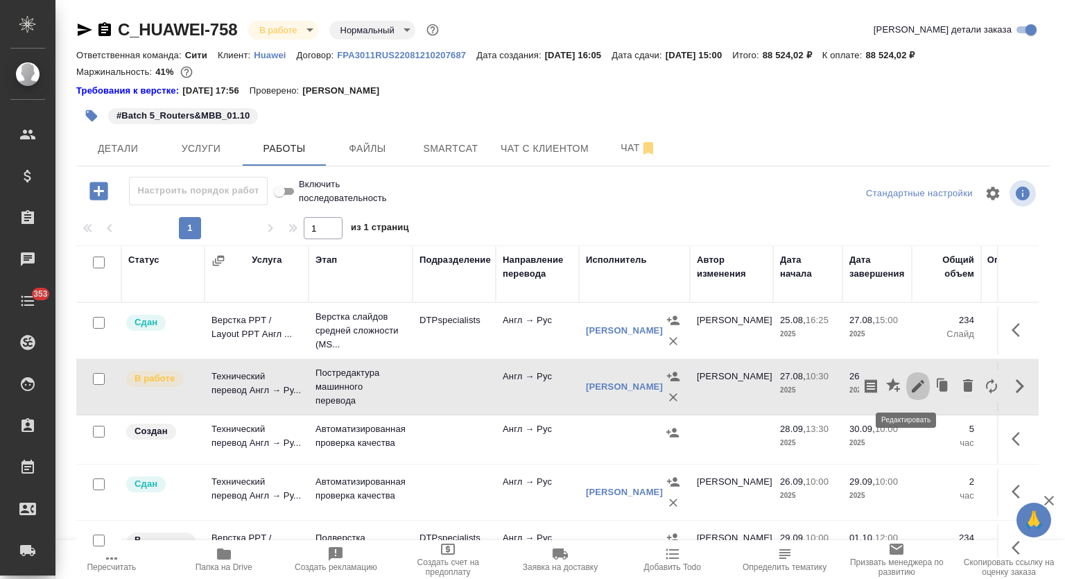
click at [913, 381] on icon "button" at bounding box center [918, 386] width 17 height 17
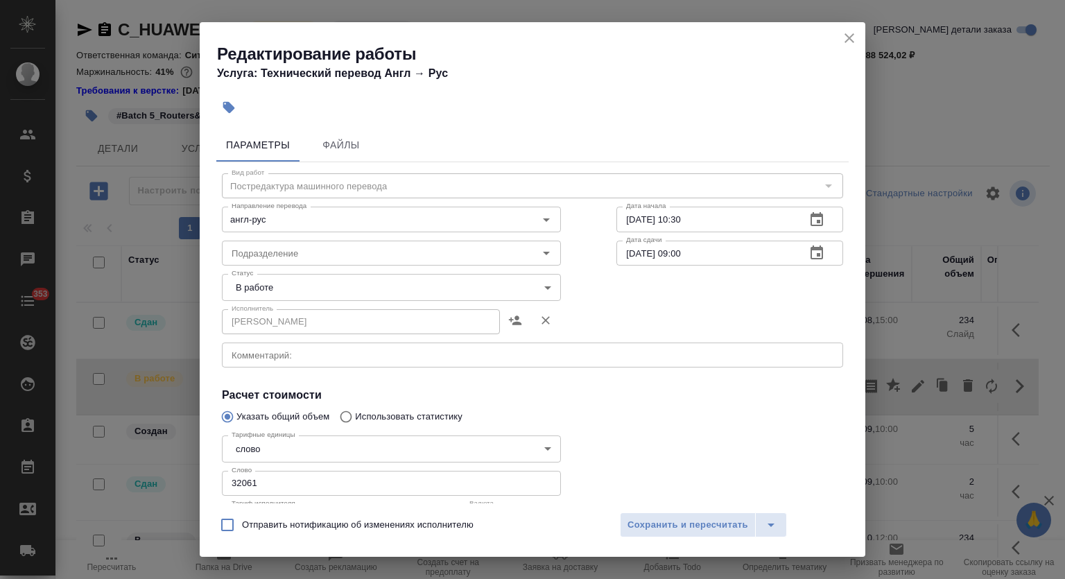
click at [334, 288] on body "🙏 .cls-1 fill:#fff; AWATERA Mutalimov Mark Клиенты Спецификации Заказы 0 Чаты 3…" at bounding box center [532, 289] width 1065 height 579
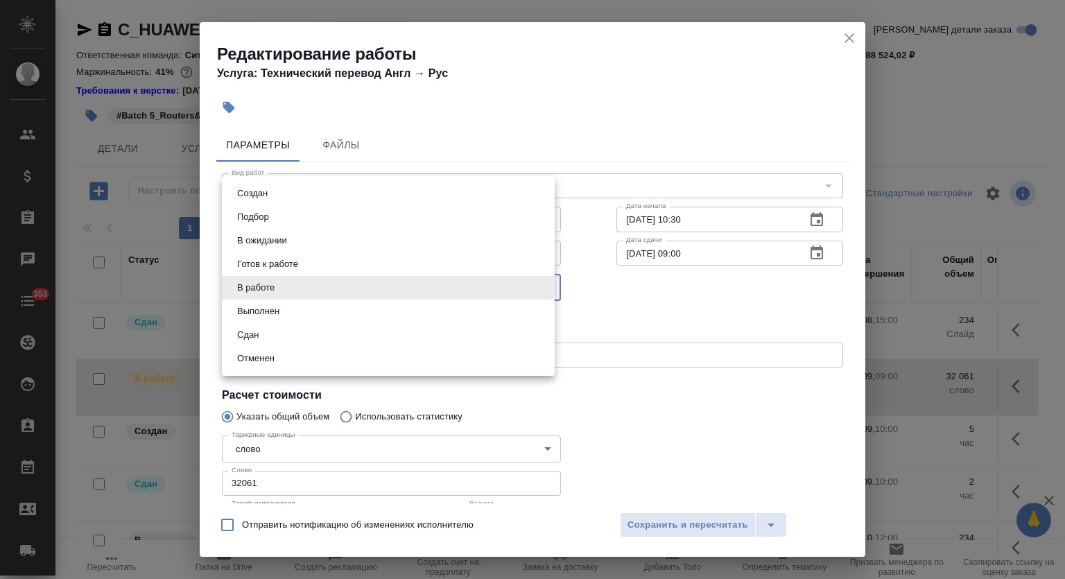
click at [272, 335] on li "Сдан" at bounding box center [388, 335] width 333 height 24
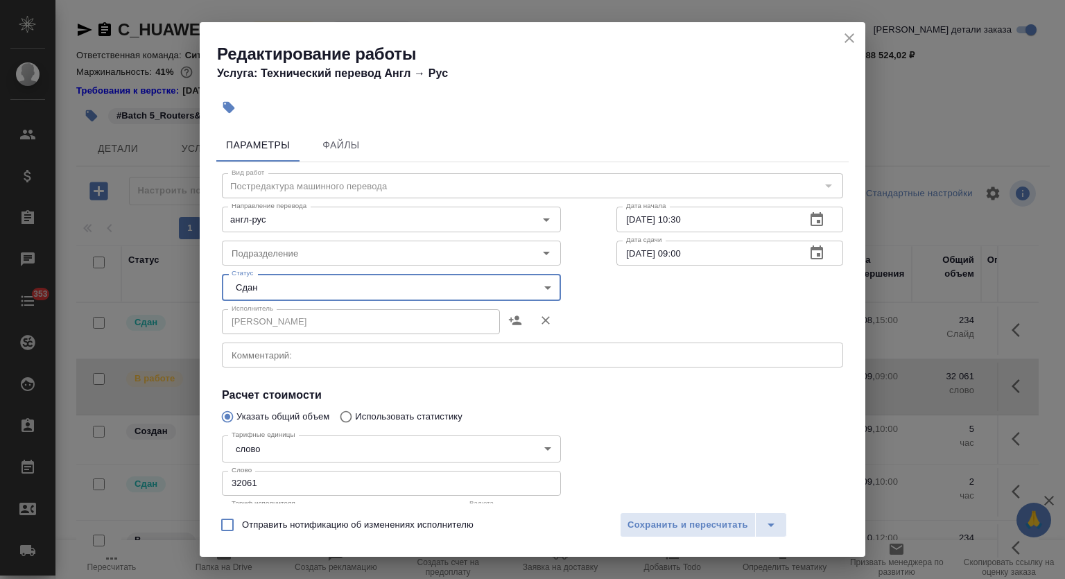
click at [300, 291] on body "🙏 .cls-1 fill:#fff; AWATERA Mutalimov Mark Клиенты Спецификации Заказы 0 Чаты 3…" at bounding box center [532, 289] width 1065 height 579
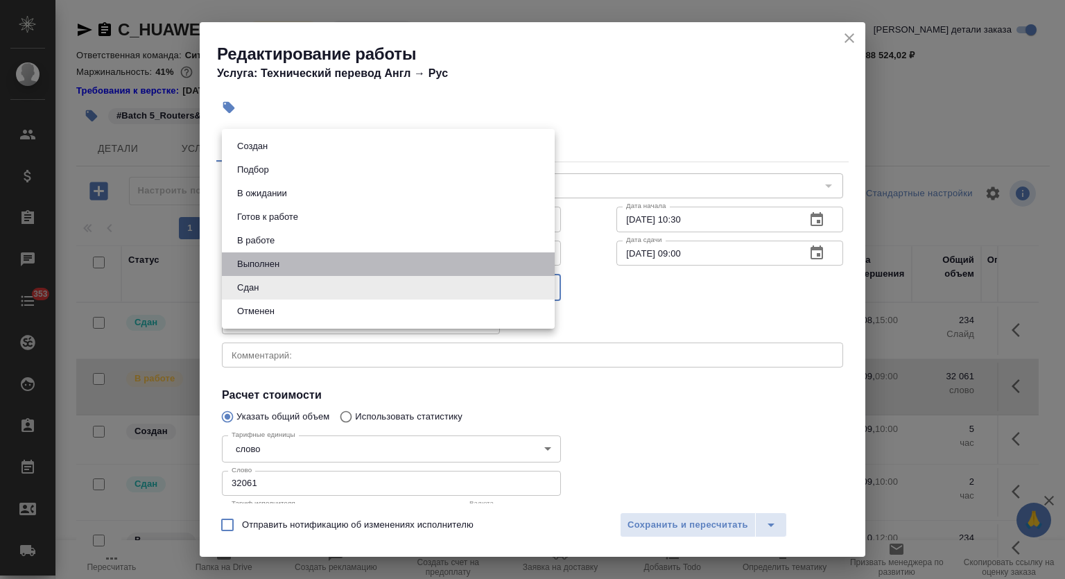
click at [276, 271] on button "Выполнен" at bounding box center [258, 264] width 51 height 15
type input "completed"
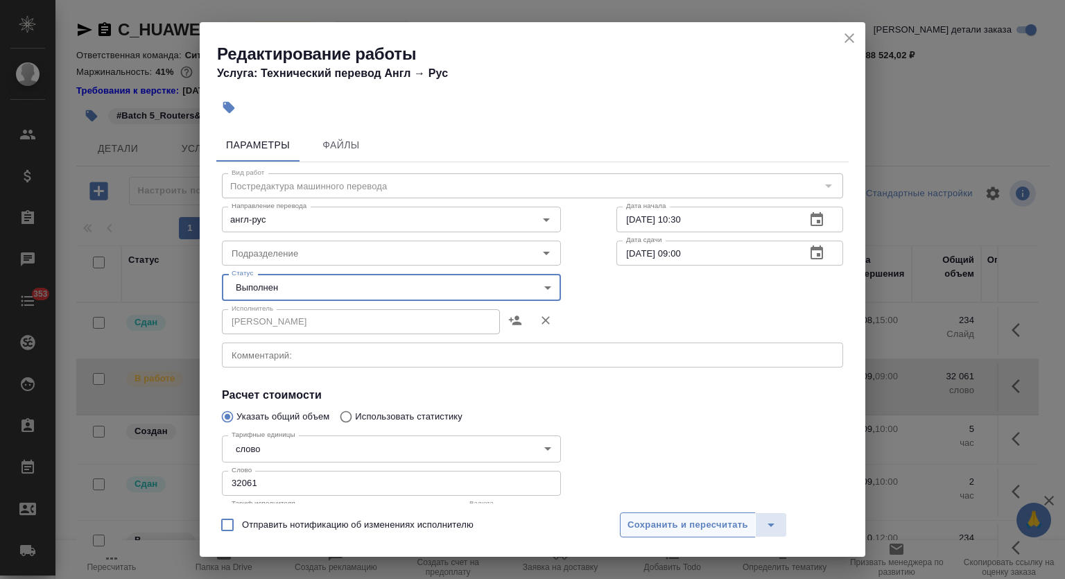
click at [696, 521] on span "Сохранить и пересчитать" at bounding box center [688, 525] width 121 height 16
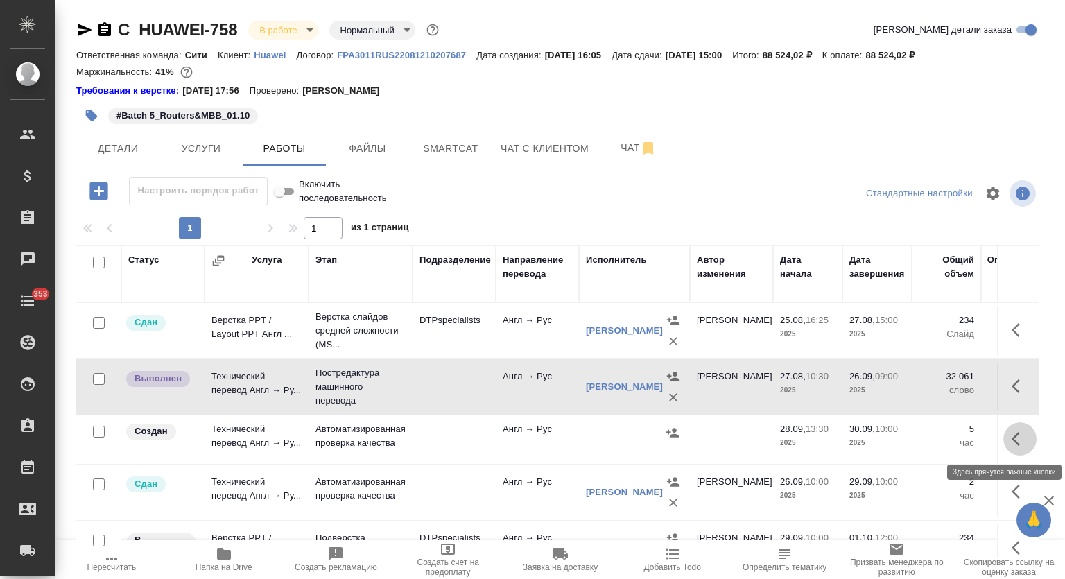
click at [1012, 440] on icon "button" at bounding box center [1016, 439] width 8 height 14
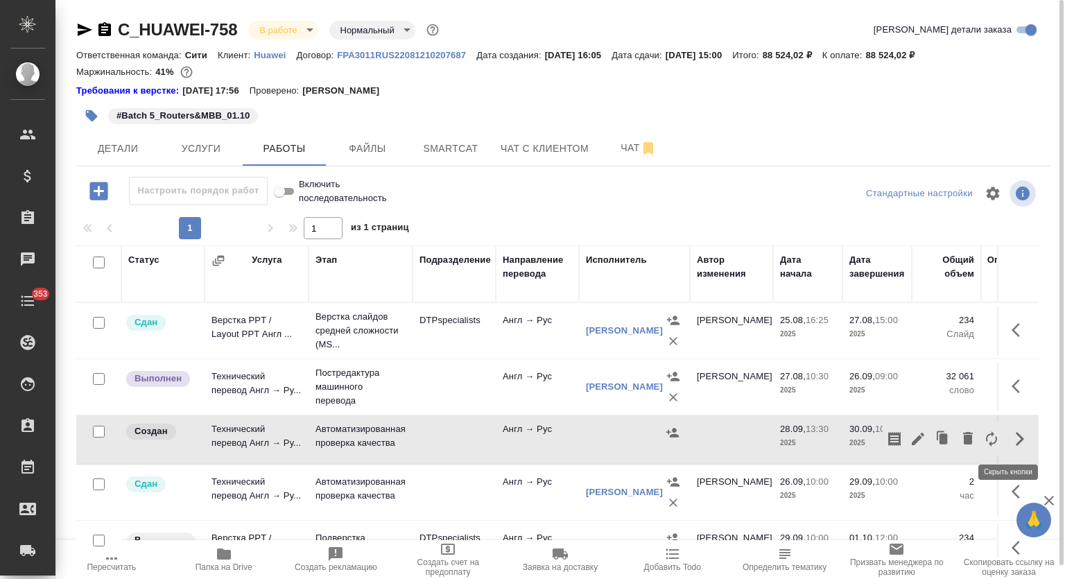
click at [795, 152] on div "Детали Услуги Работы Файлы Smartcat Чат с клиентом Чат" at bounding box center [563, 148] width 974 height 35
click at [1012, 436] on icon "button" at bounding box center [1020, 439] width 17 height 17
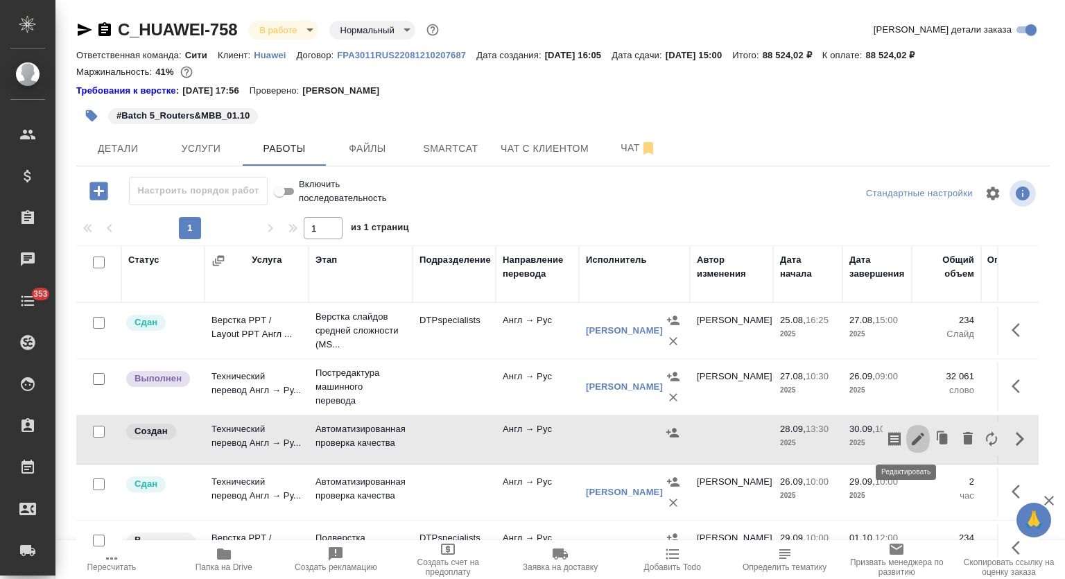
click at [912, 436] on icon "button" at bounding box center [918, 439] width 12 height 12
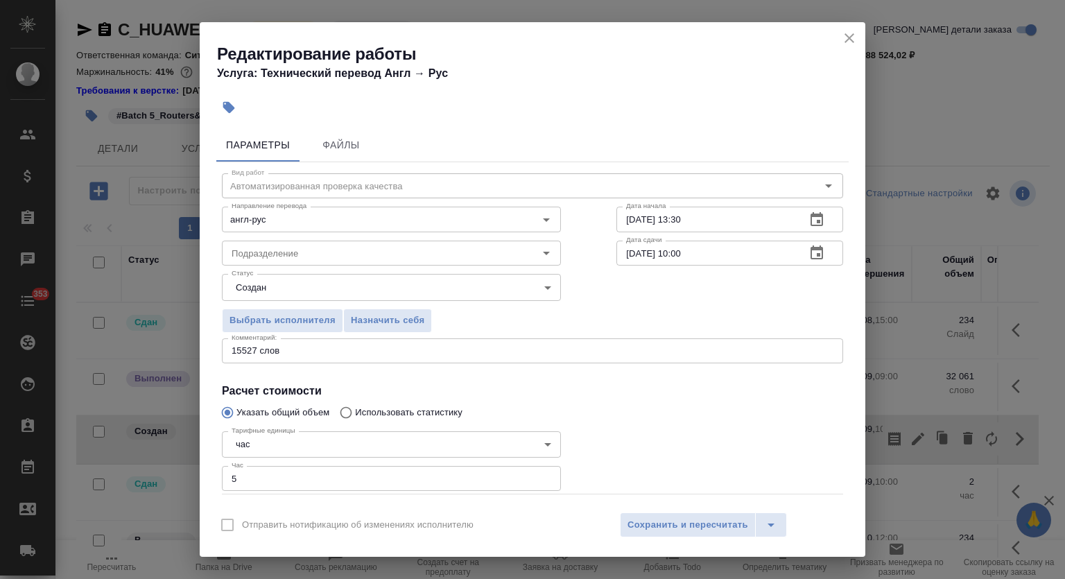
click at [800, 257] on button "button" at bounding box center [816, 252] width 33 height 33
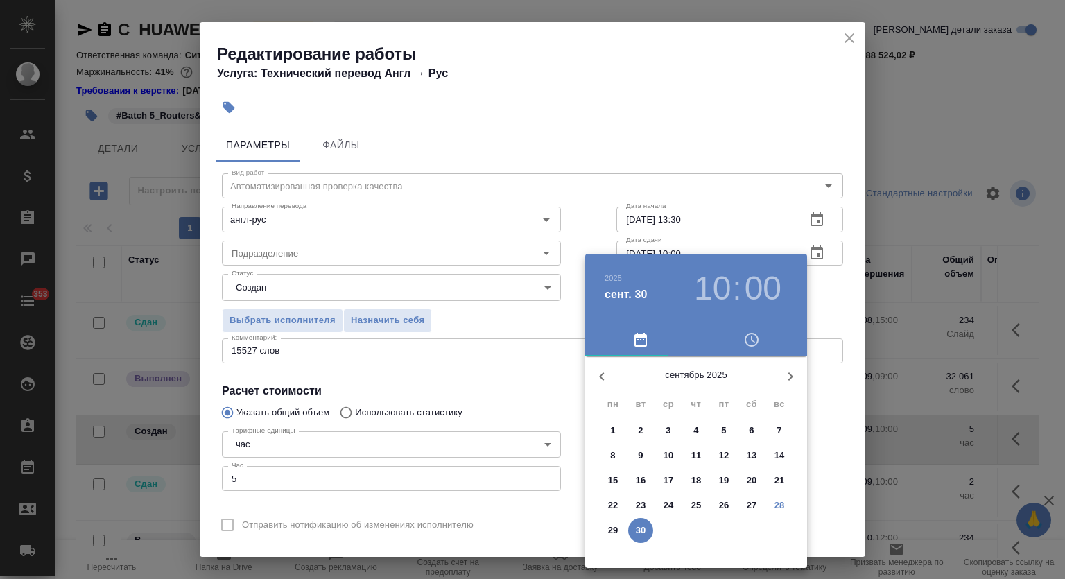
click at [792, 373] on icon "button" at bounding box center [790, 376] width 17 height 17
click at [668, 422] on button "1" at bounding box center [668, 430] width 25 height 25
type input "01.10.2025 10:00"
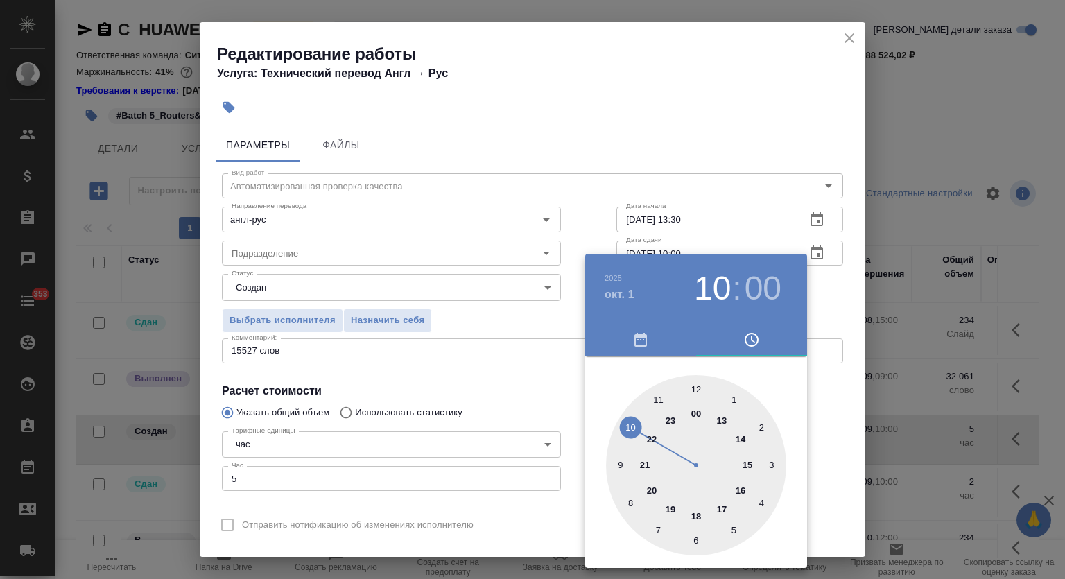
click at [735, 200] on div at bounding box center [532, 289] width 1065 height 579
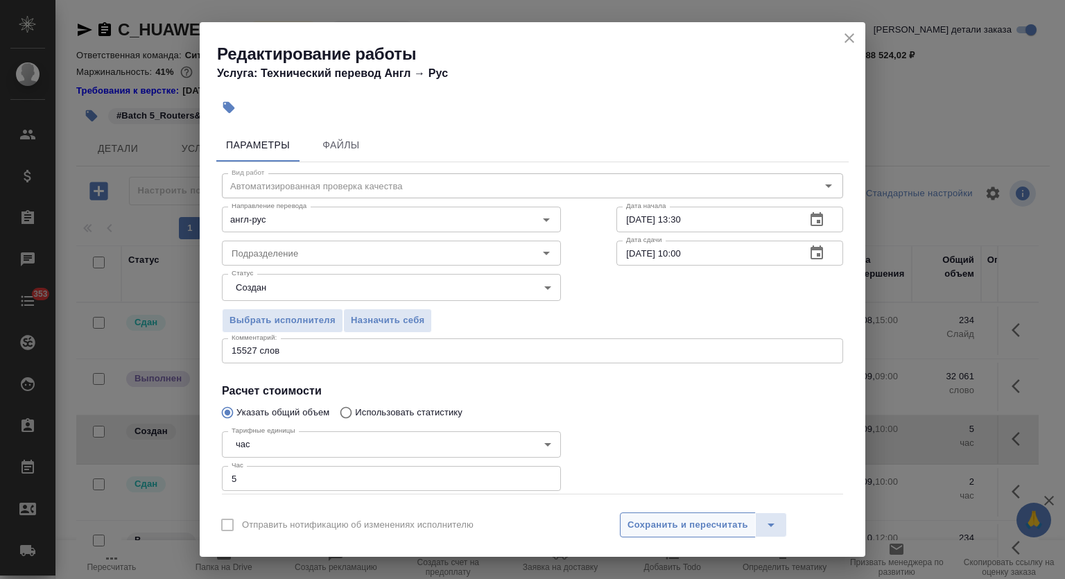
click at [695, 519] on span "Сохранить и пересчитать" at bounding box center [688, 525] width 121 height 16
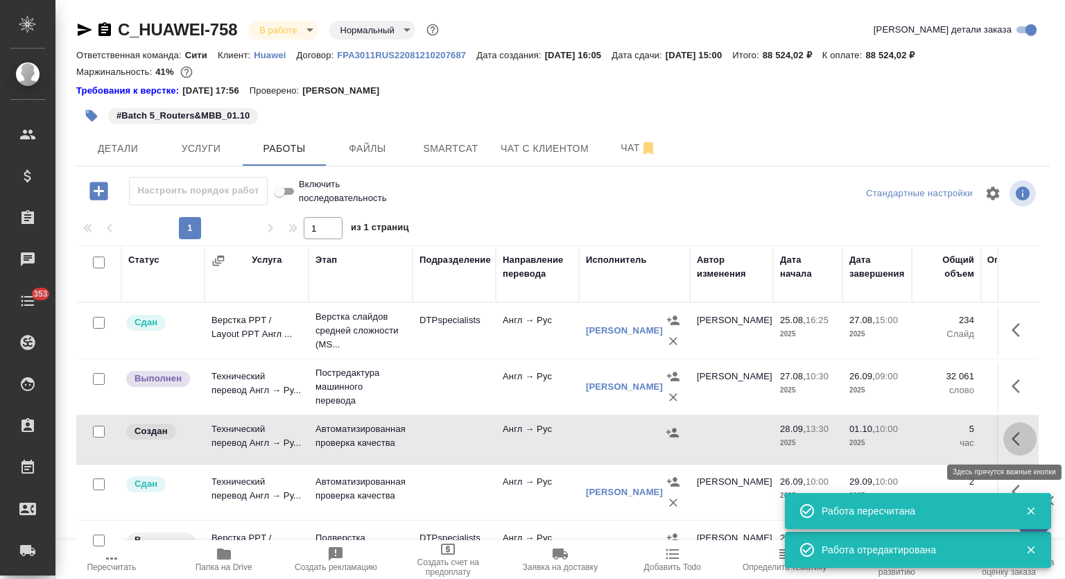
click at [1012, 438] on icon "button" at bounding box center [1020, 439] width 17 height 17
click at [890, 438] on icon "button" at bounding box center [894, 439] width 17 height 17
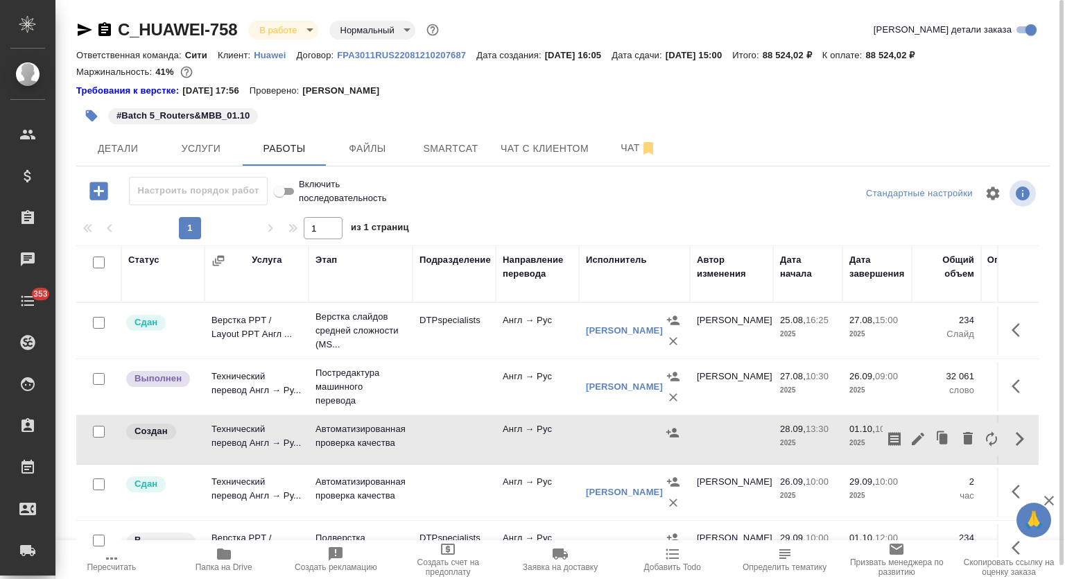
click at [658, 214] on div at bounding box center [563, 213] width 974 height 7
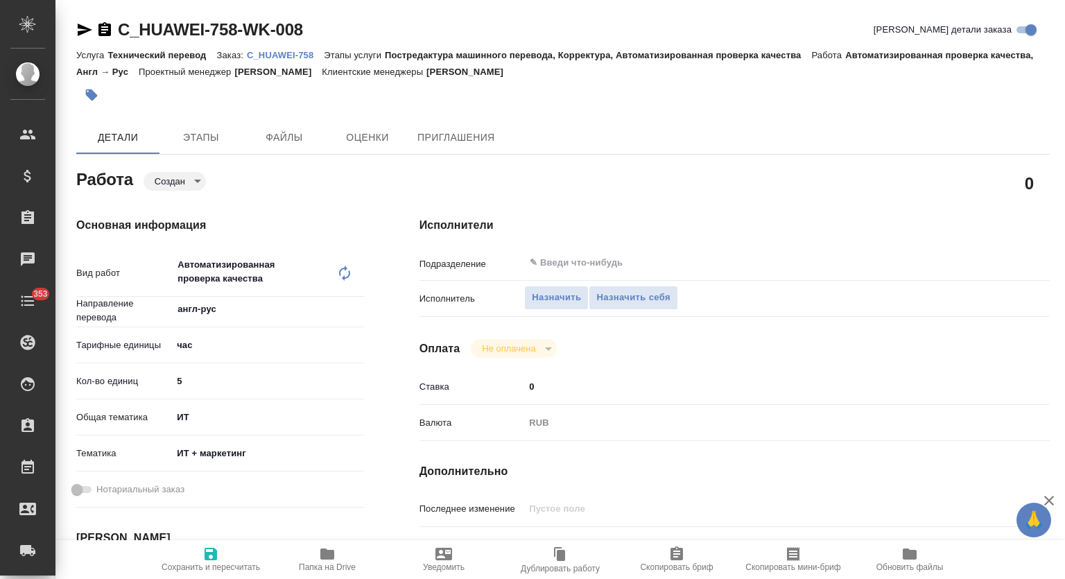
type textarea "x"
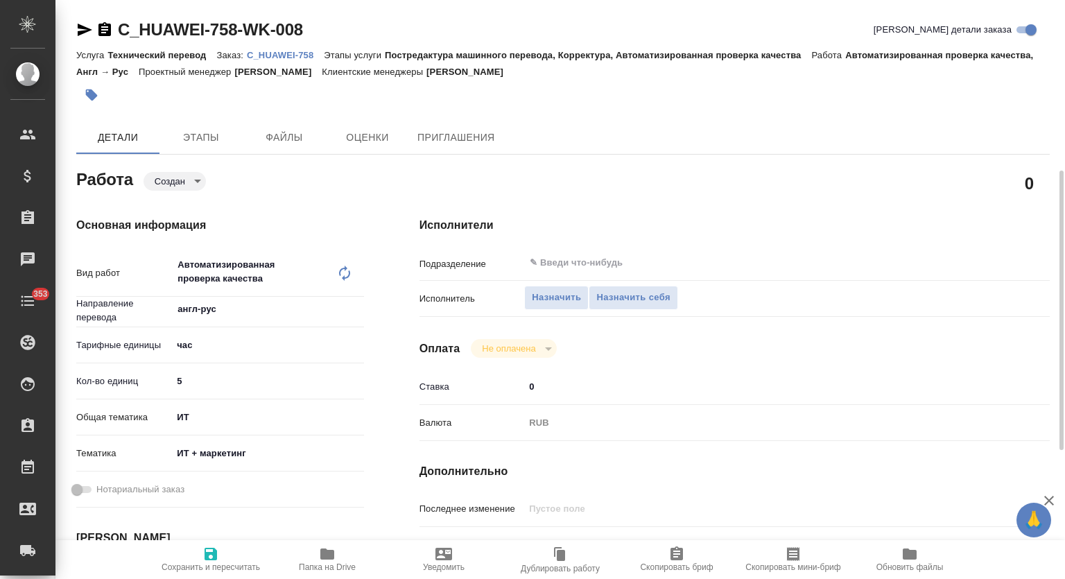
scroll to position [230, 0]
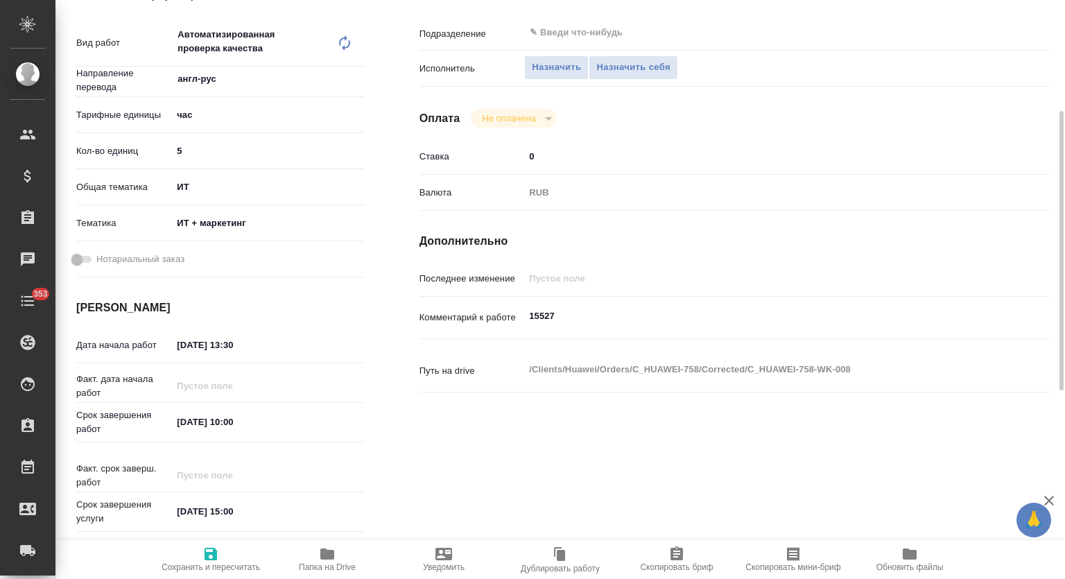
type textarea "x"
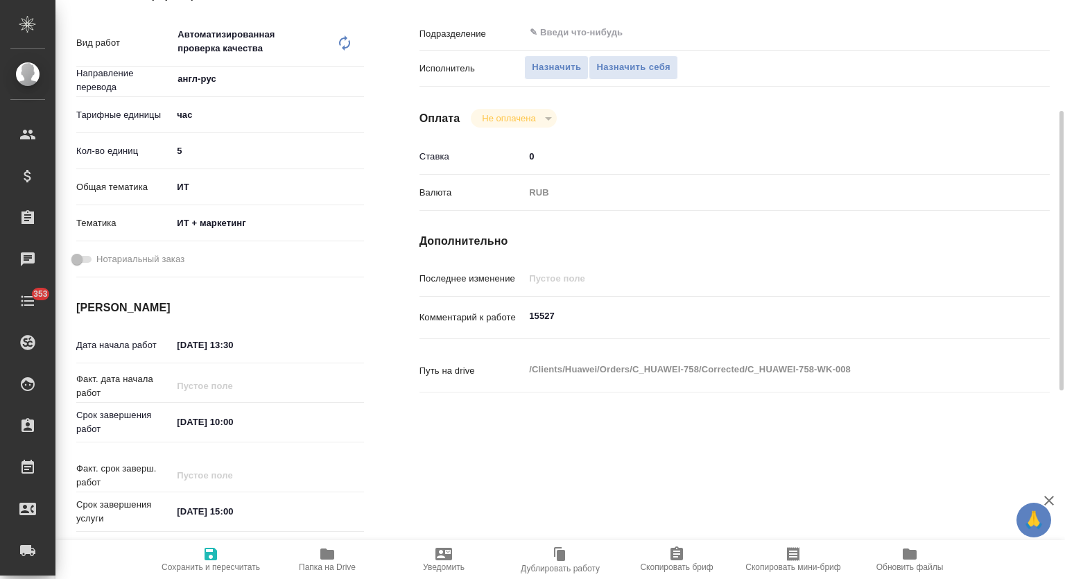
type textarea "x"
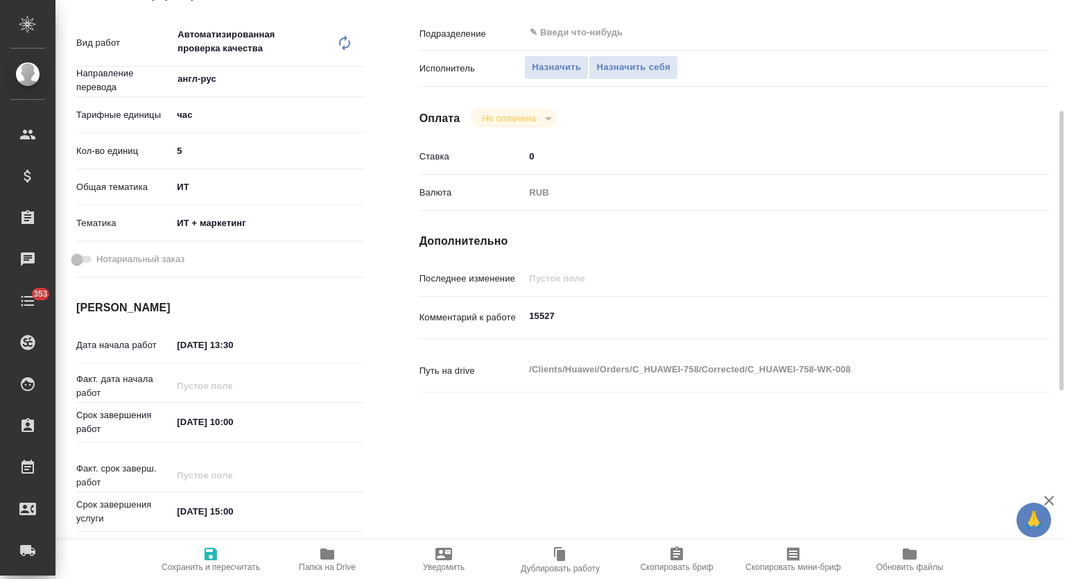
type textarea "x"
click at [571, 314] on textarea "15527" at bounding box center [760, 316] width 473 height 24
type textarea "x"
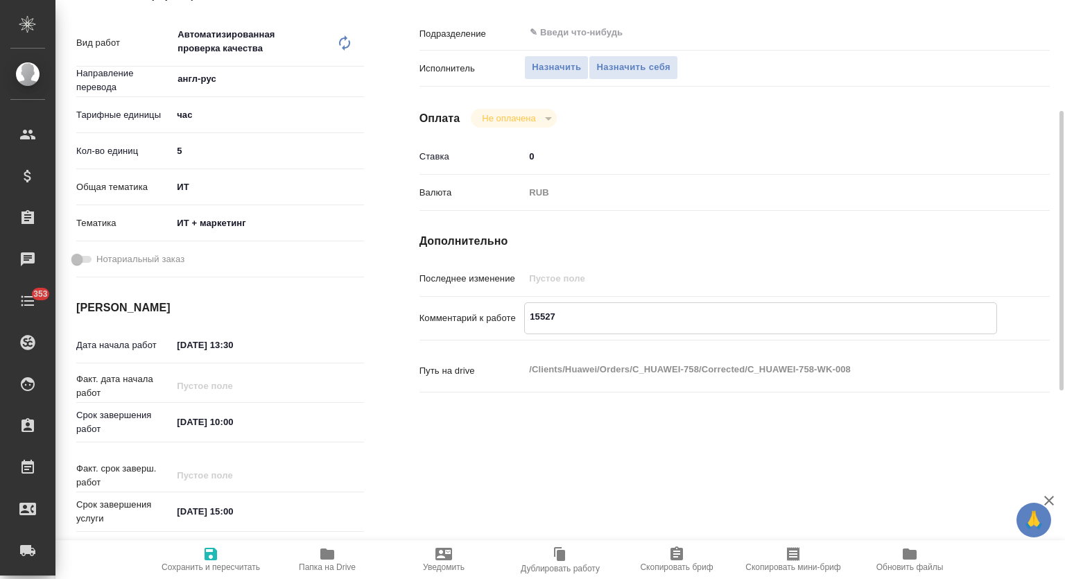
type textarea "x"
type textarea "15527"
type textarea "x"
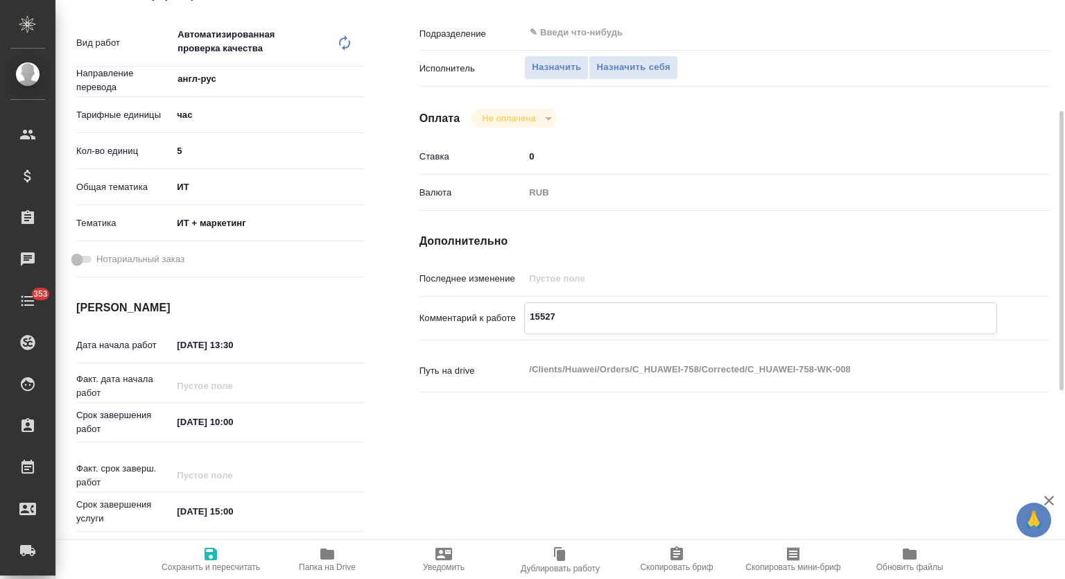
type textarea "x"
type textarea "15527 с"
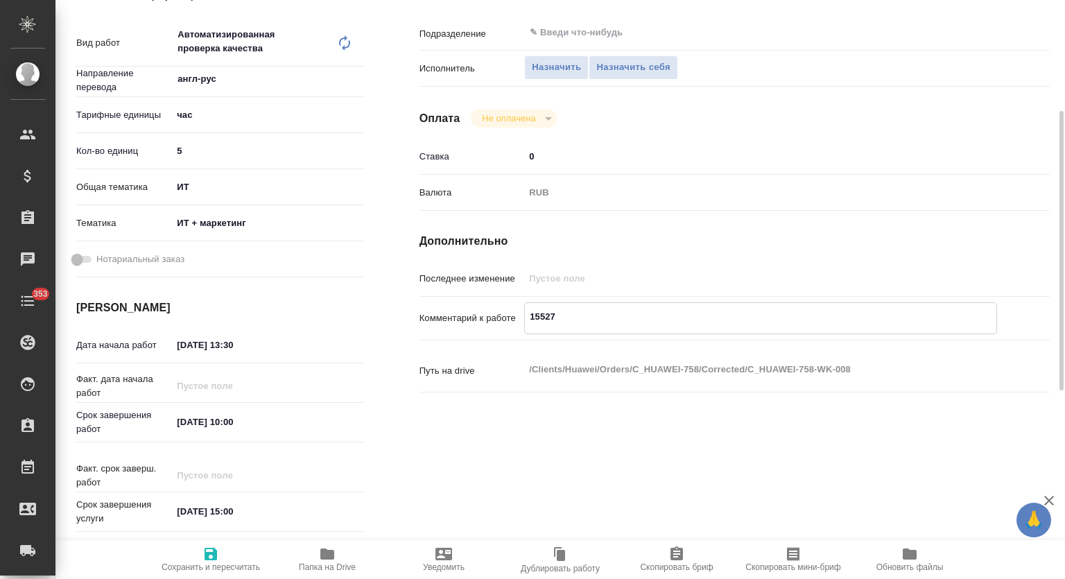
type textarea "x"
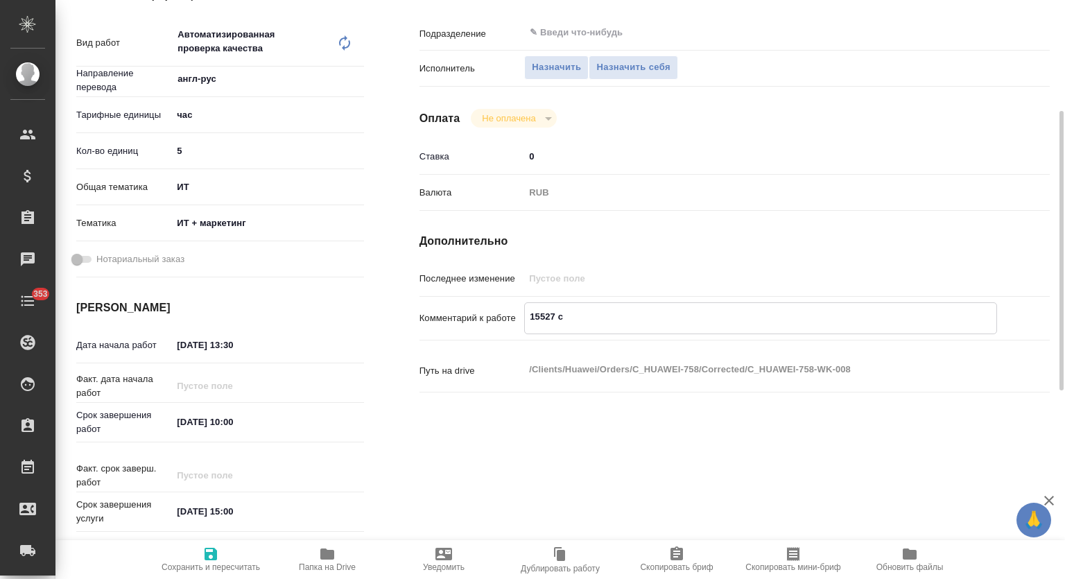
type textarea "15527 сл"
type textarea "x"
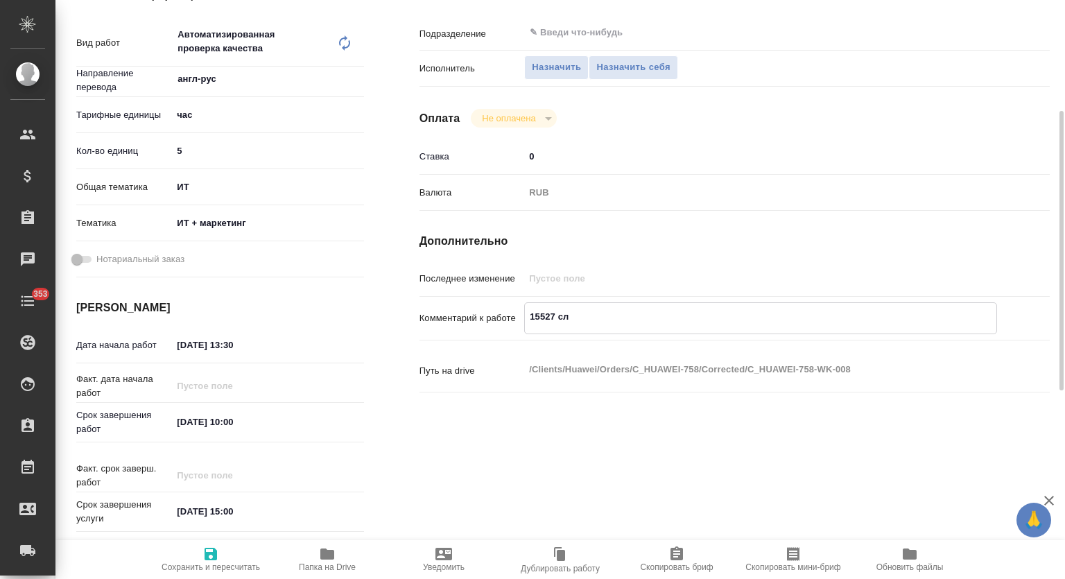
type textarea "x"
type textarea "15527 сло"
type textarea "x"
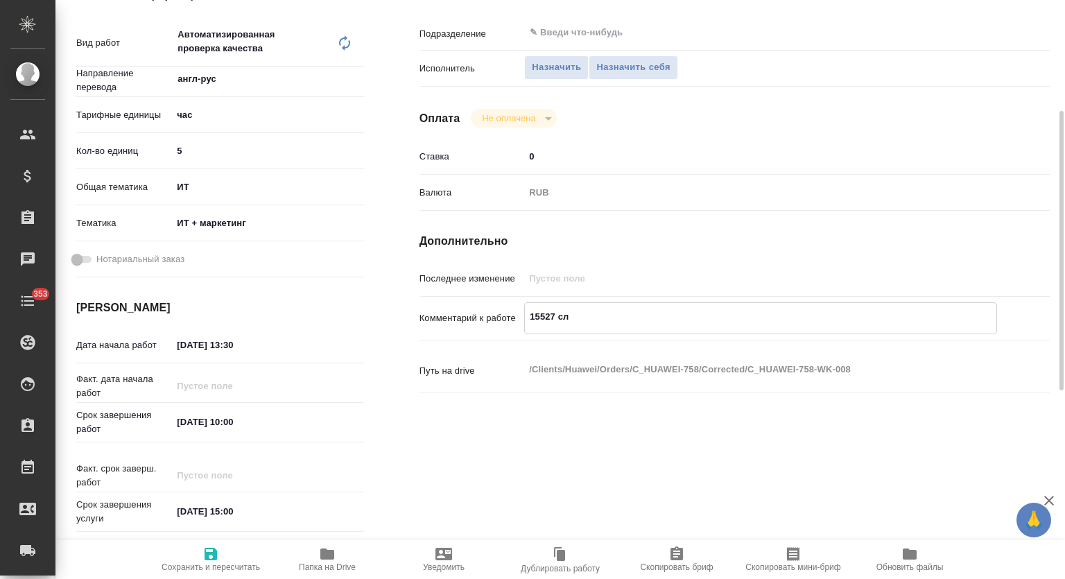
type textarea "x"
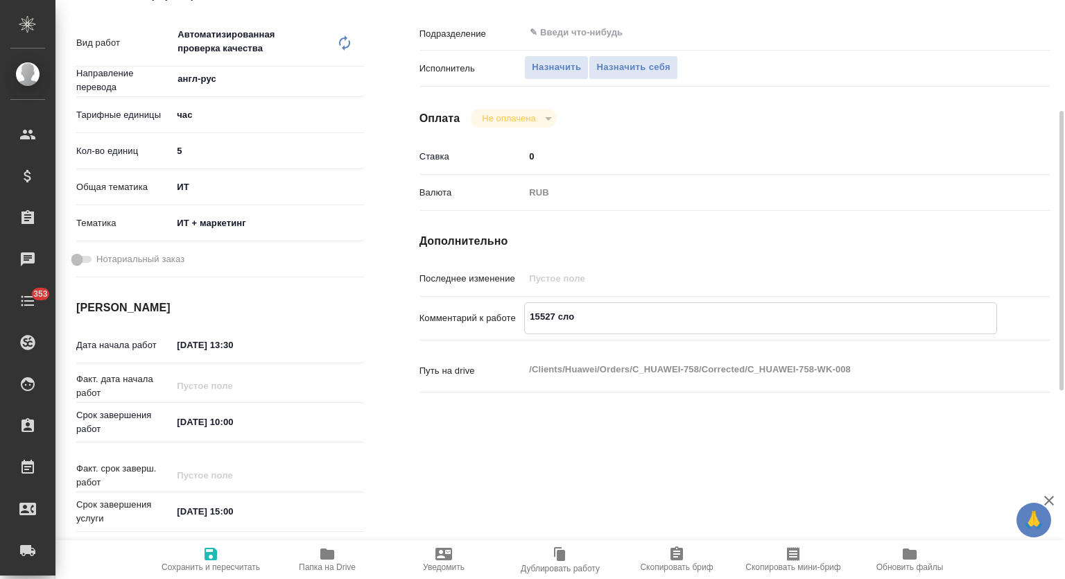
type textarea "x"
type textarea "15527 слов"
type textarea "x"
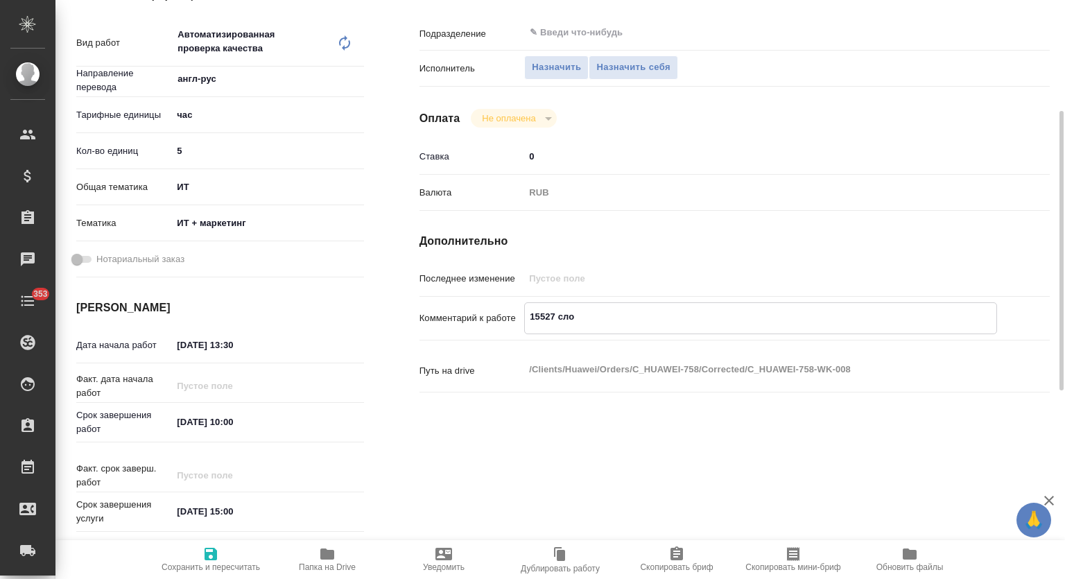
type textarea "x"
type textarea "15527 слов"
type textarea "x"
click at [223, 551] on span "Сохранить и пересчитать" at bounding box center [211, 559] width 100 height 26
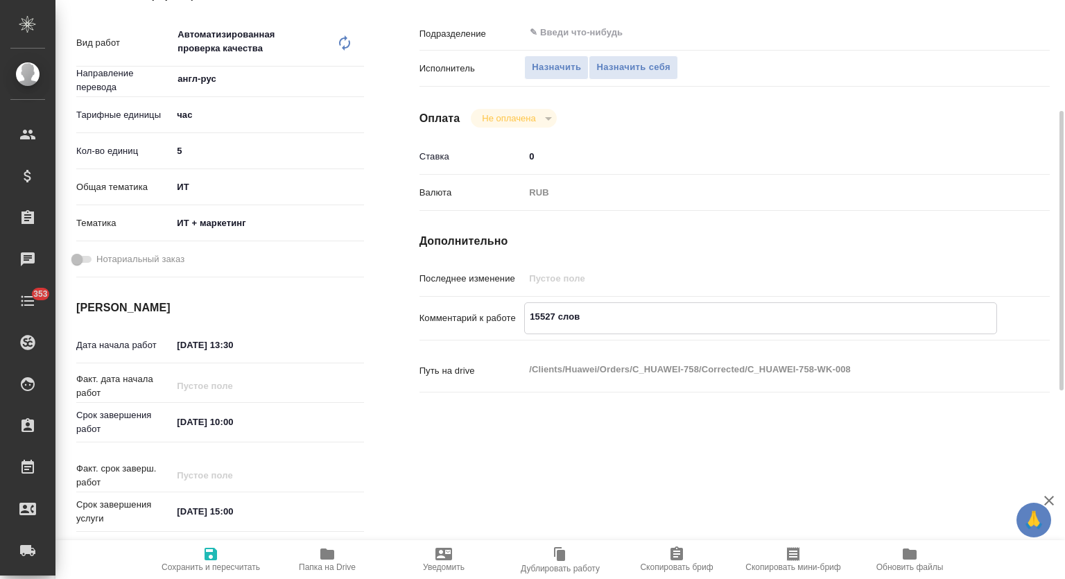
type textarea "x"
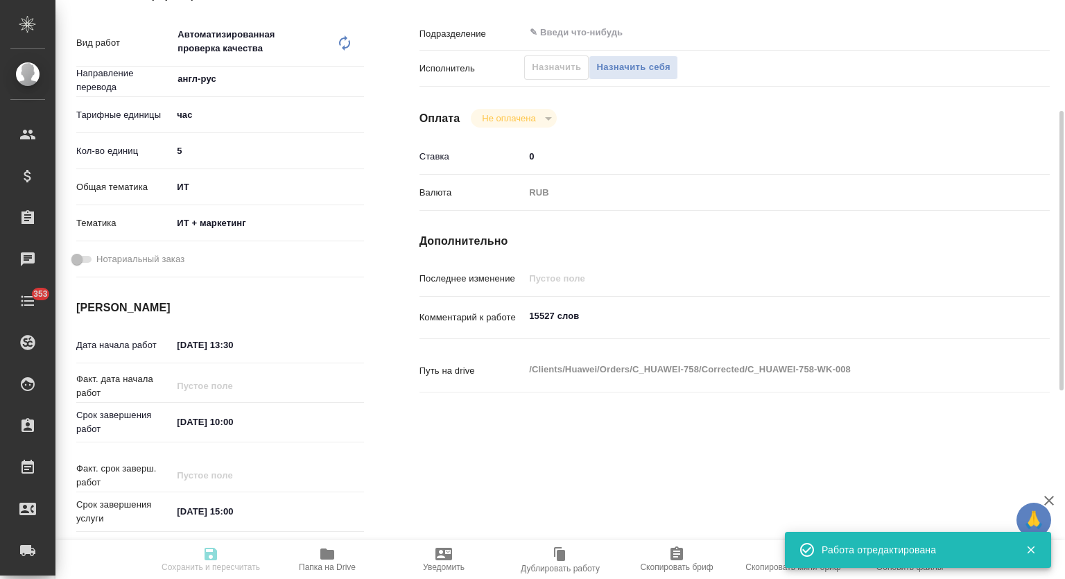
type textarea "x"
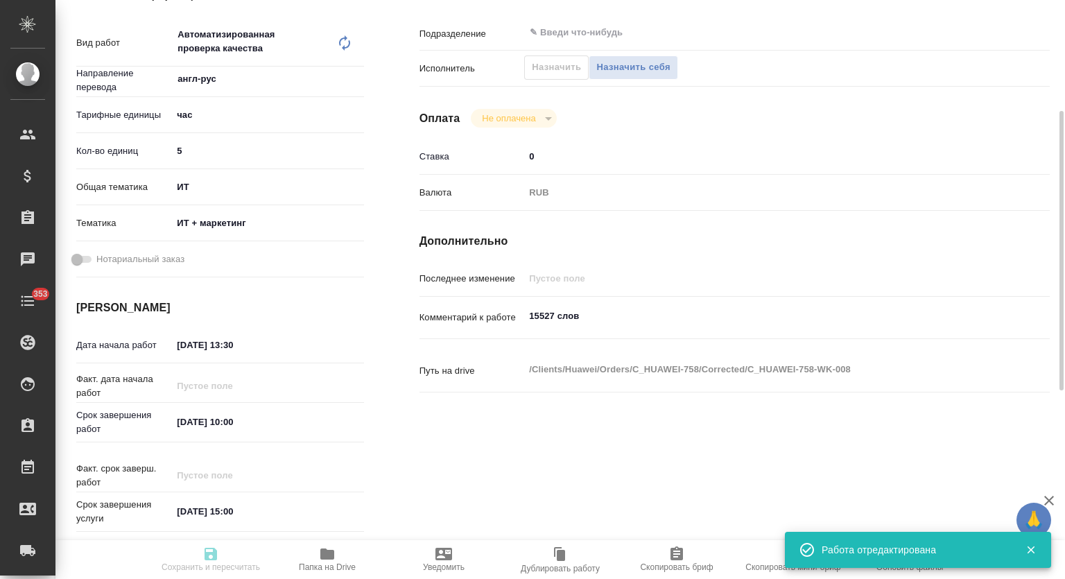
type input "created"
type textarea "Автоматизированная проверка качества"
type textarea "x"
type input "англ-рус"
type input "5a8b1489cc6b4906c91bfd93"
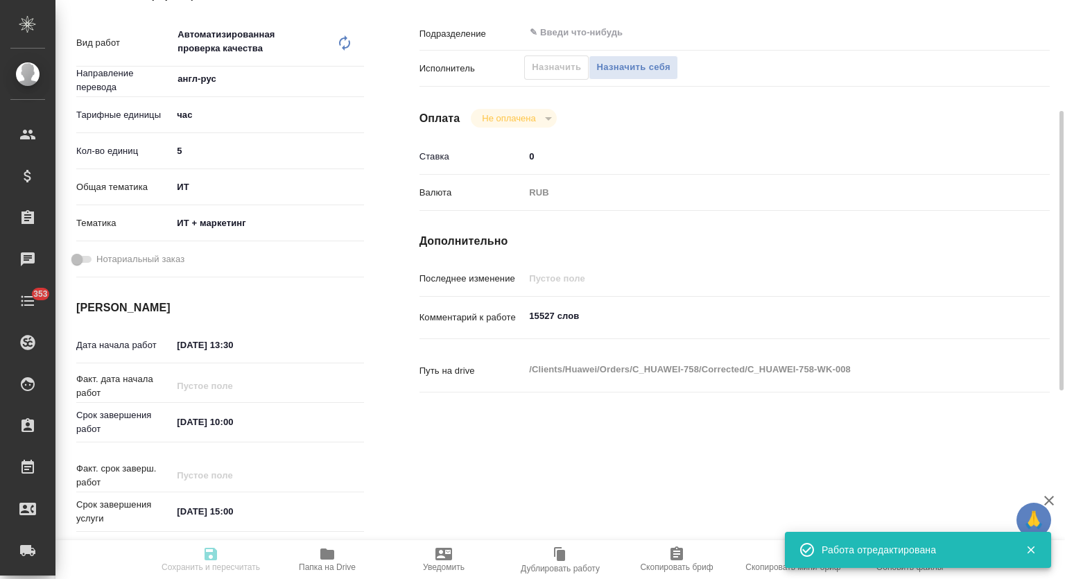
type input "5"
type input "it"
type input "5a8b8b956a9677013d343e51"
type input "28.09.2025 13:30"
type input "30.09.2025 10:00"
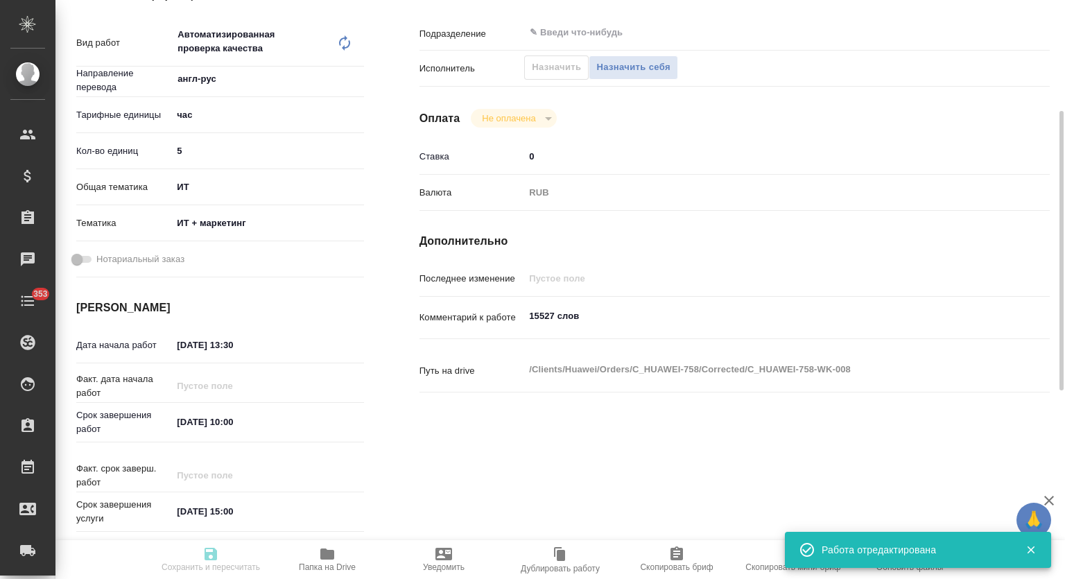
type input "01.10.2025 15:00"
type input "notPayed"
type input "0"
type input "RUB"
type textarea "15527 слов"
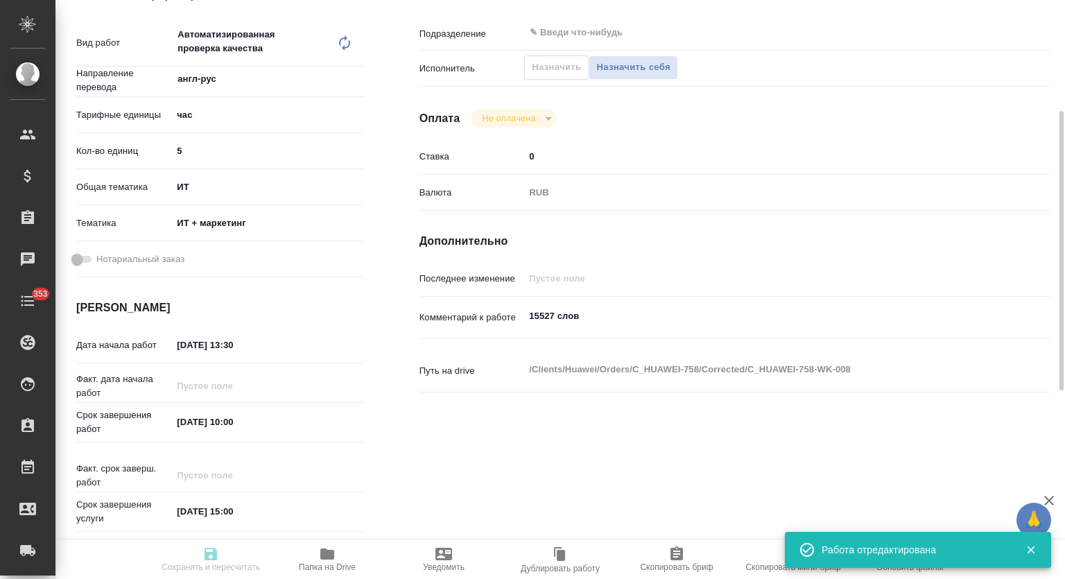
type textarea "x"
type textarea "/Clients/Huawei/Orders/C_HUAWEI-758/Corrected/C_HUAWEI-758-WK-008"
type textarea "x"
type input "C_HUAWEI-758"
type input "3011H00007647"
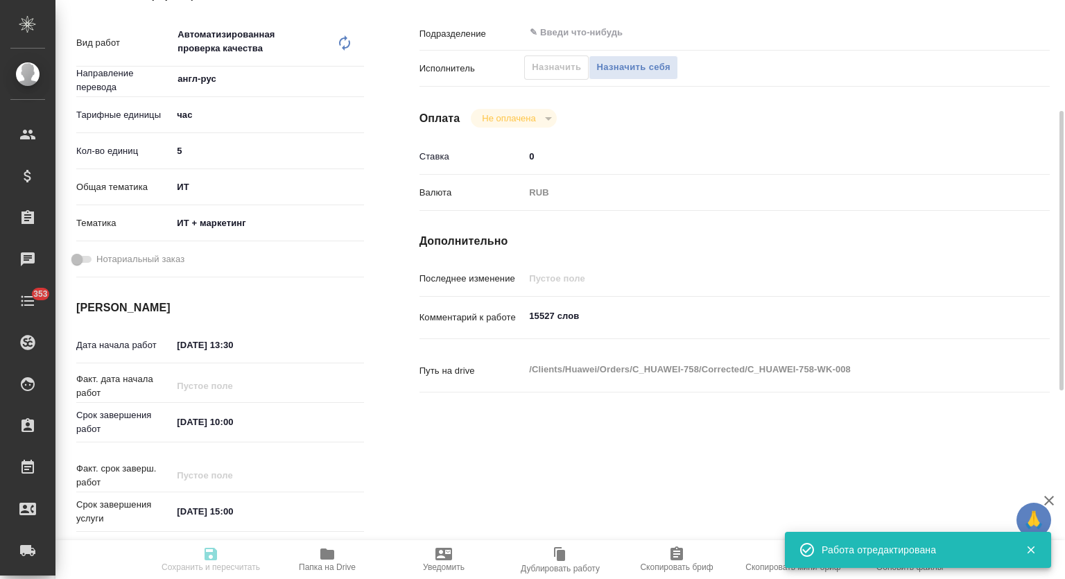
type input "Технический перевод"
type input "Постредактура машинного перевода, Корректура, Автоматизированная проверка качес…"
type input "Димитриева Юлия"
type input "Петрова Валерия"
type input "/Clients/Huawei/Orders/C_HUAWEI-758"
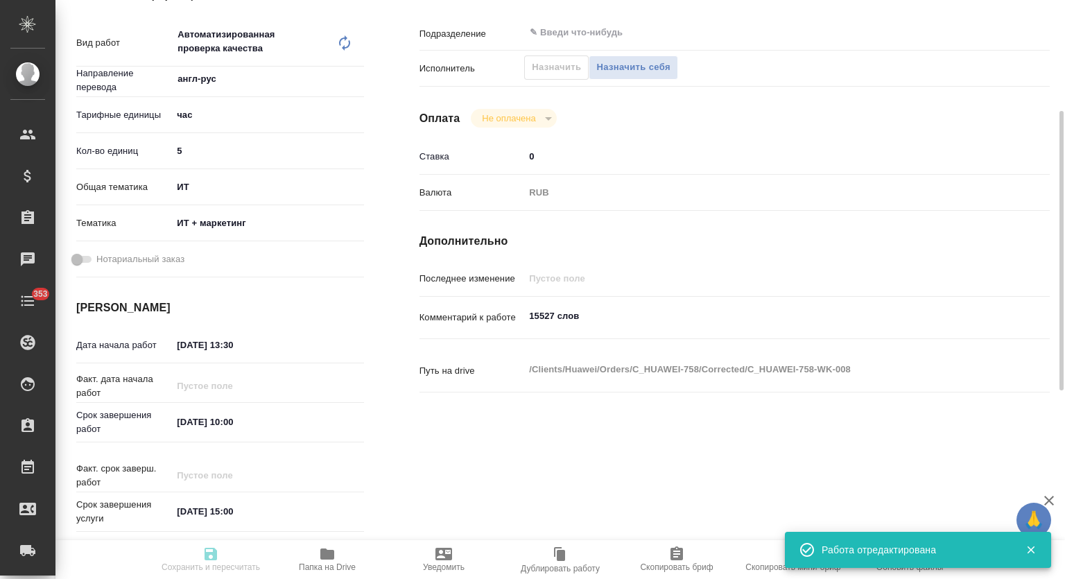
type textarea "x"
type textarea "сюда же используем файл tmx из заказа C_HUAWEI-753, который клиент передавал в …"
type textarea "x"
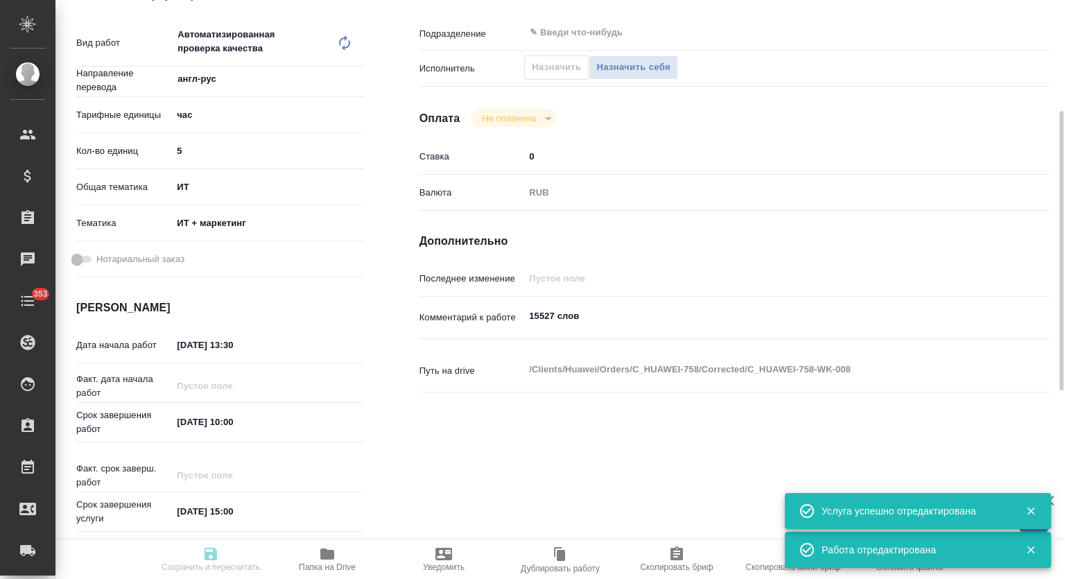
type textarea "x"
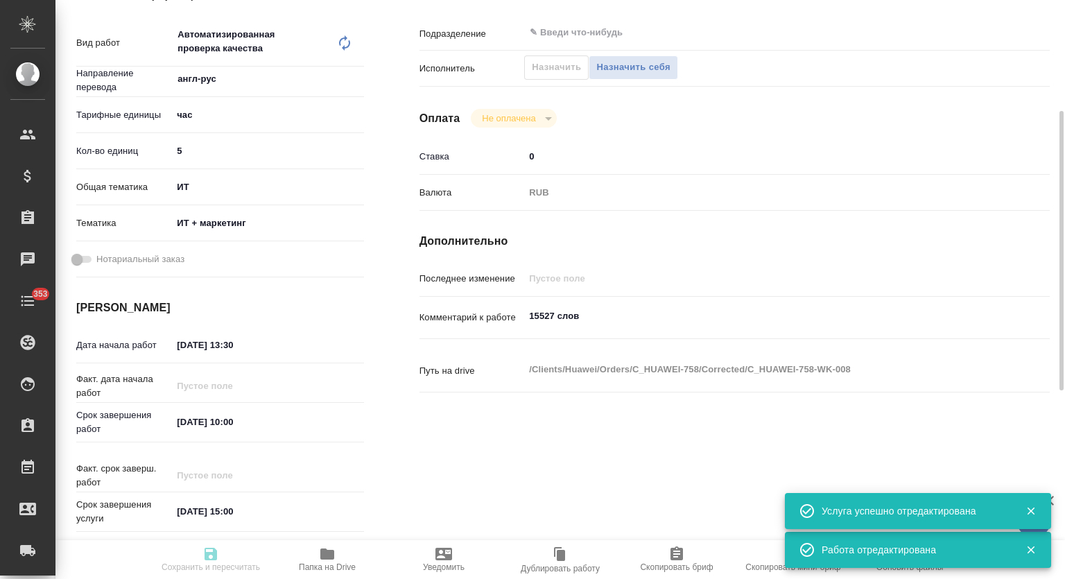
type textarea "x"
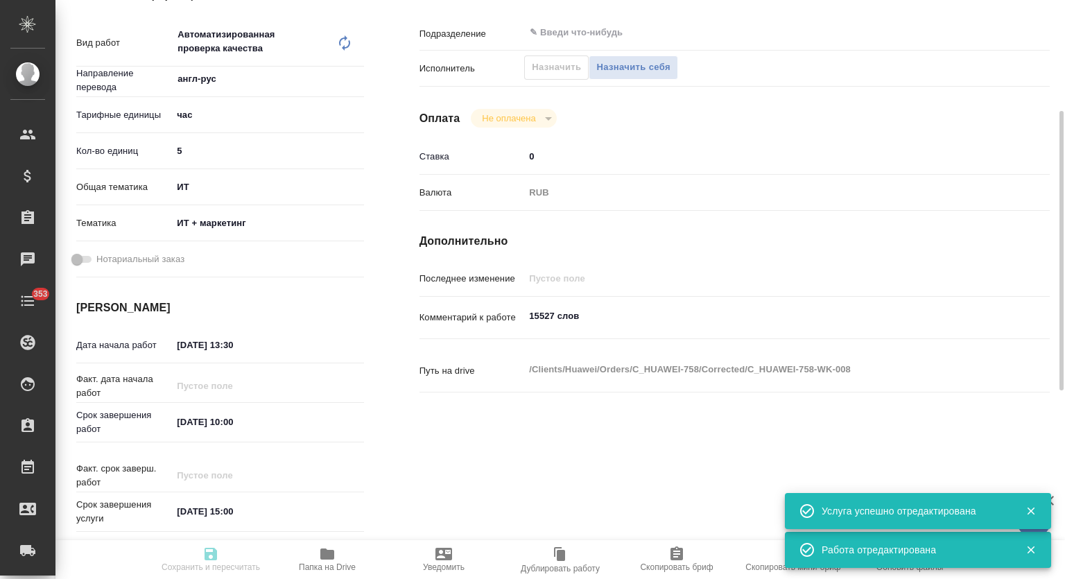
type textarea "x"
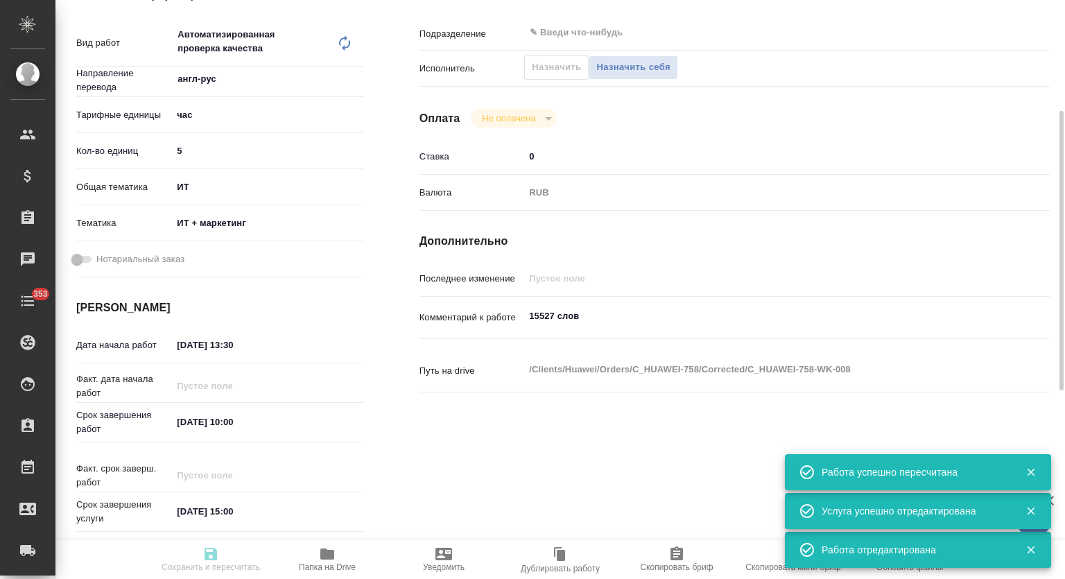
type input "created"
type textarea "Автоматизированная проверка качества"
type textarea "x"
type input "англ-рус"
type input "5a8b1489cc6b4906c91bfd93"
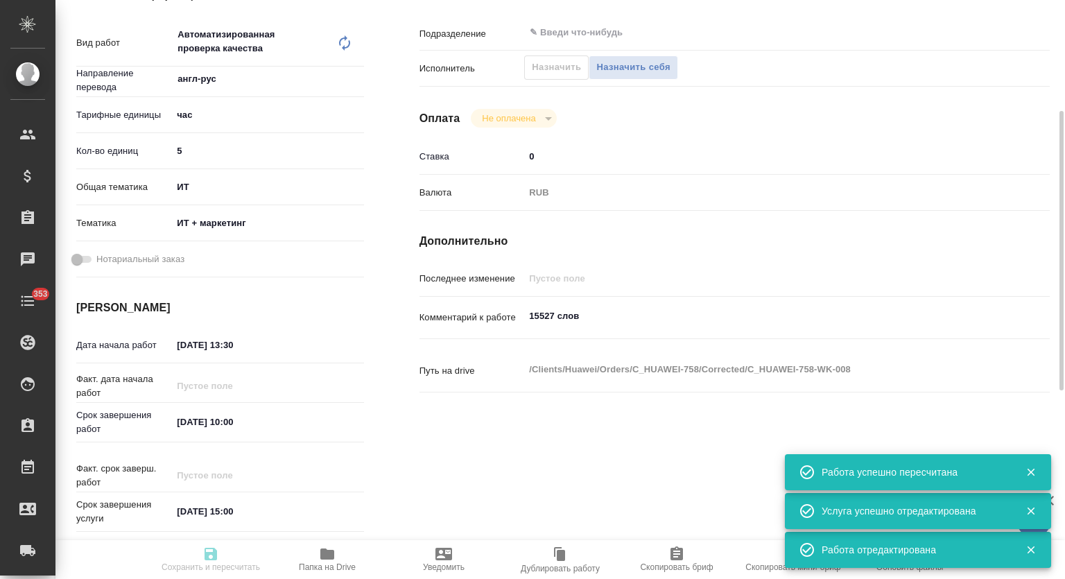
type input "5"
type input "it"
type input "5a8b8b956a9677013d343e51"
type input "28.09.2025 13:30"
type input "30.09.2025 10:00"
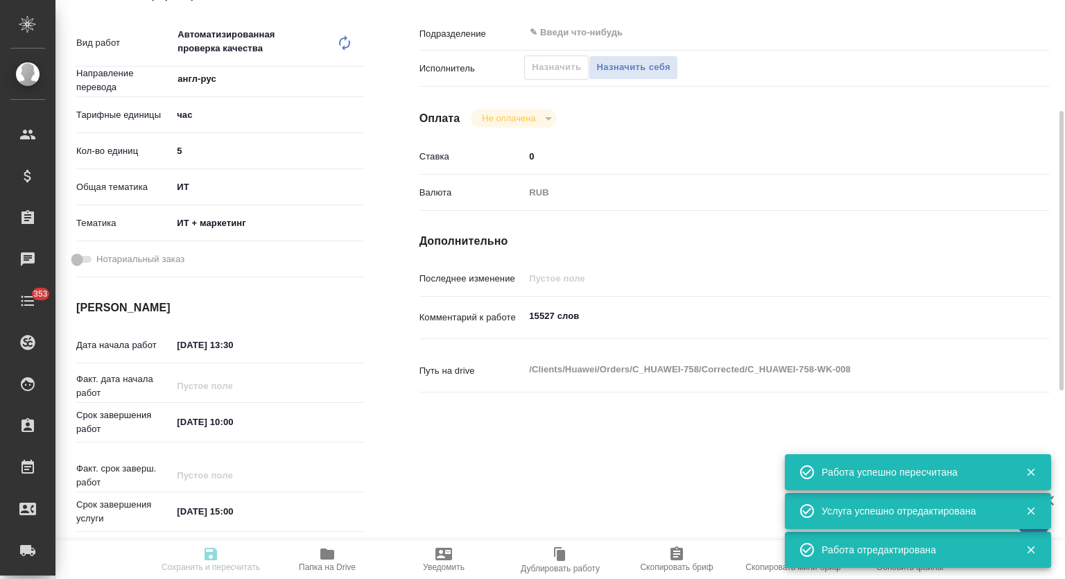
type input "01.10.2025 15:00"
type input "notPayed"
type input "0"
type input "RUB"
type textarea "15527 слов"
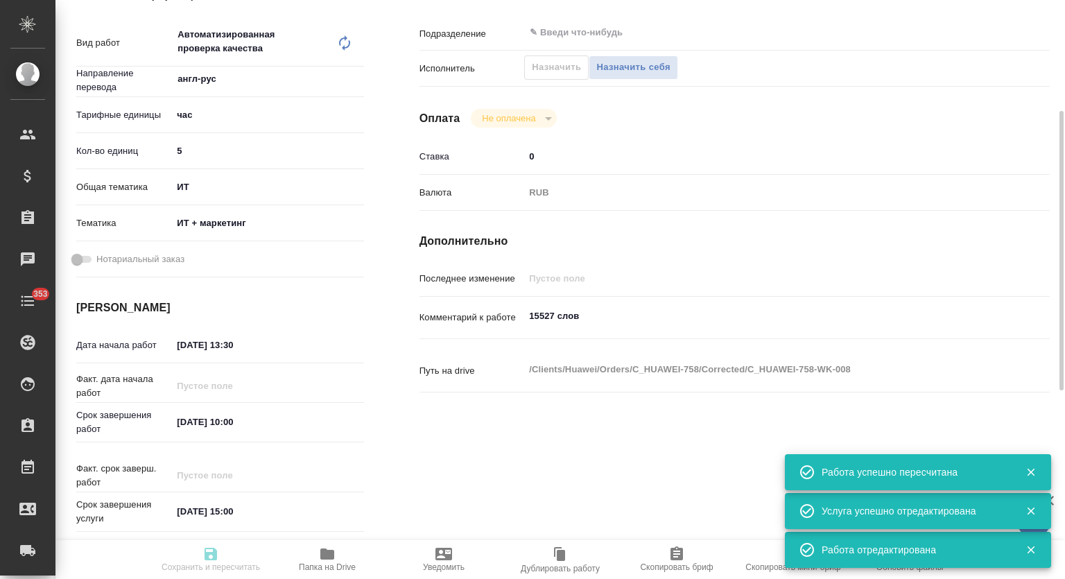
type textarea "x"
type textarea "/Clients/Huawei/Orders/C_HUAWEI-758/Corrected/C_HUAWEI-758-WK-008"
type textarea "x"
type input "C_HUAWEI-758"
type input "3011H00007647"
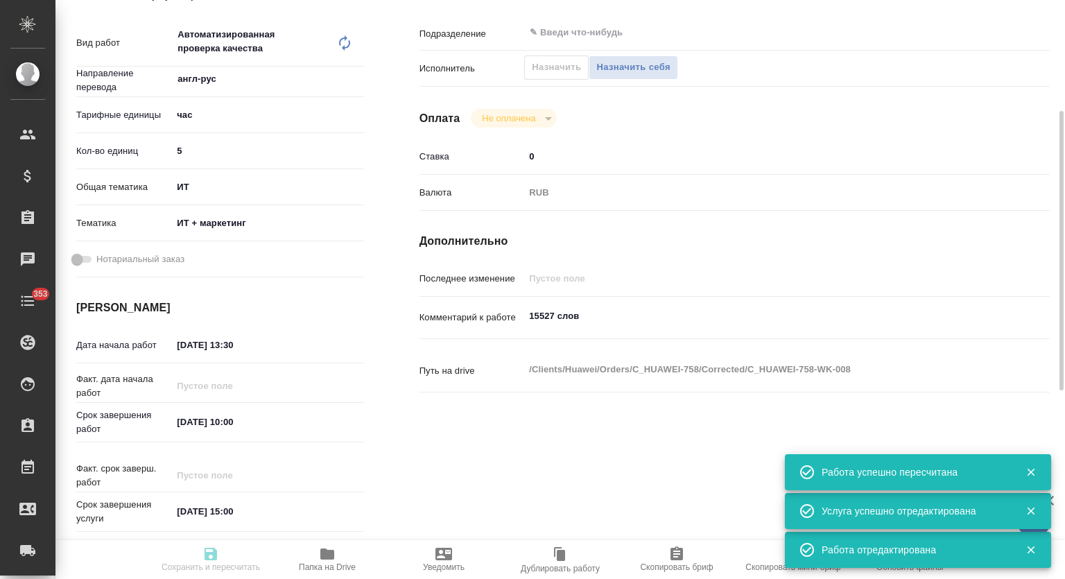
type input "Технический перевод"
type input "Постредактура машинного перевода, Корректура, Автоматизированная проверка качес…"
type input "[PERSON_NAME]"
type input "/Clients/Huawei/Orders/C_HUAWEI-758"
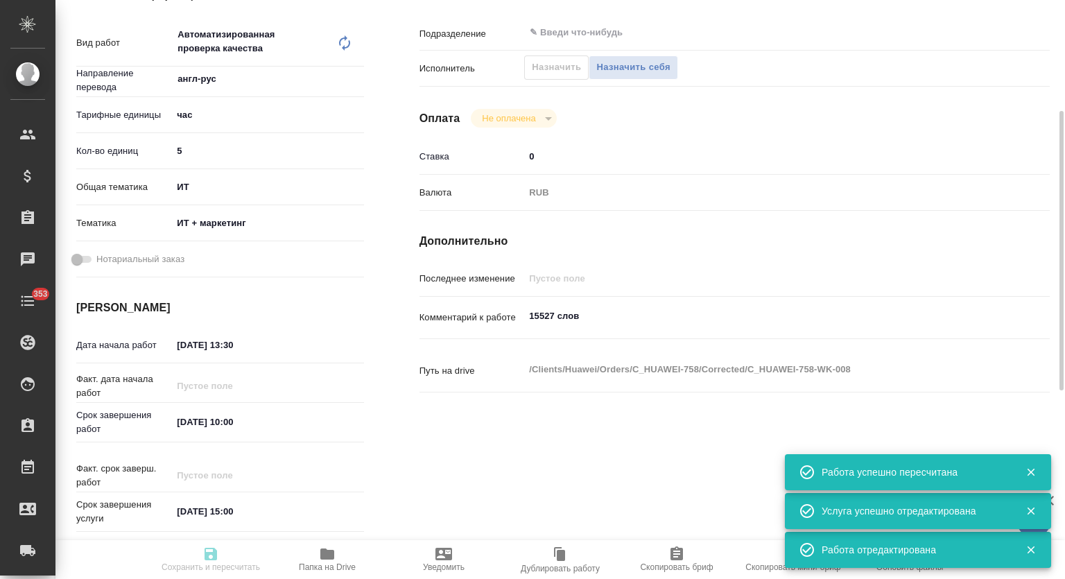
type textarea "x"
type textarea "сюда же используем файл tmx из заказа C_HUAWEI-753, который клиент передавал в …"
type textarea "x"
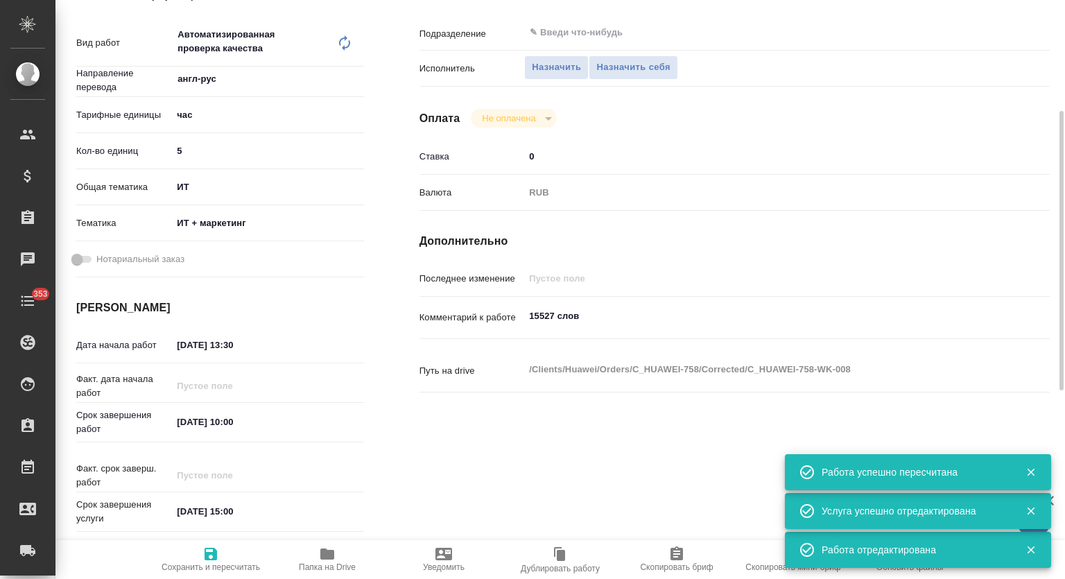
type textarea "x"
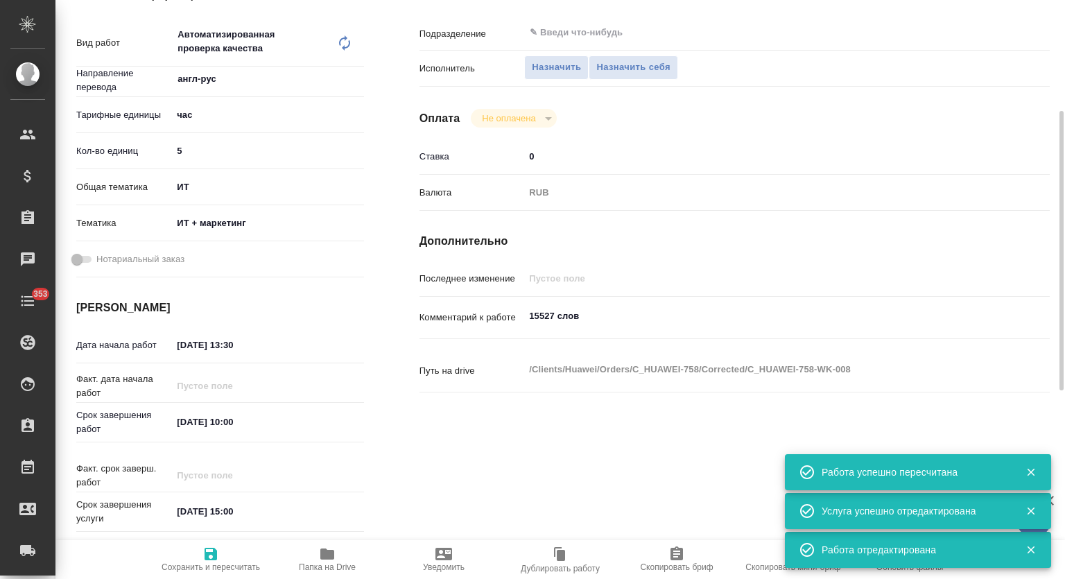
type textarea "x"
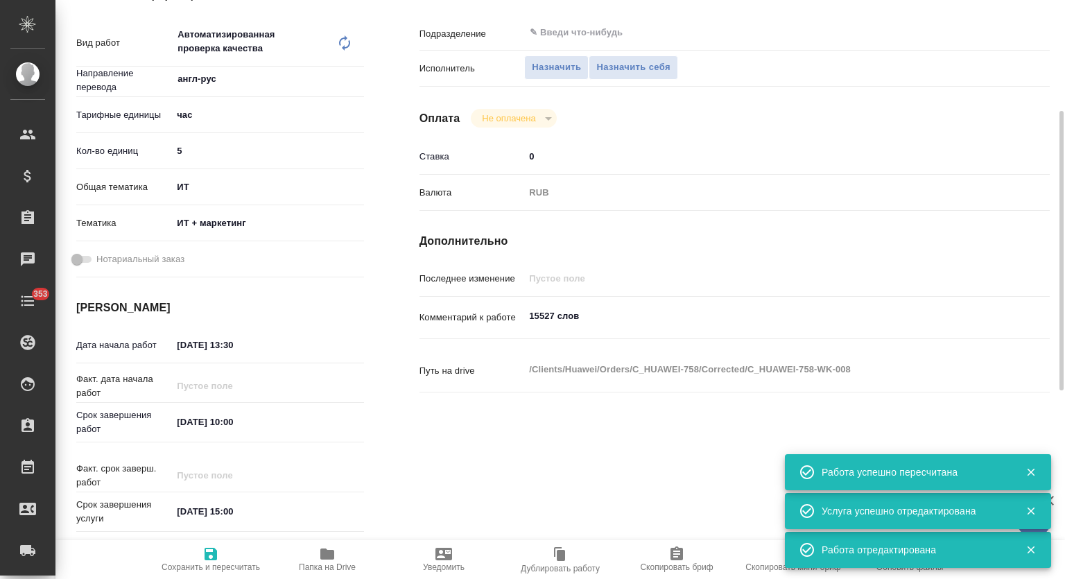
type textarea "x"
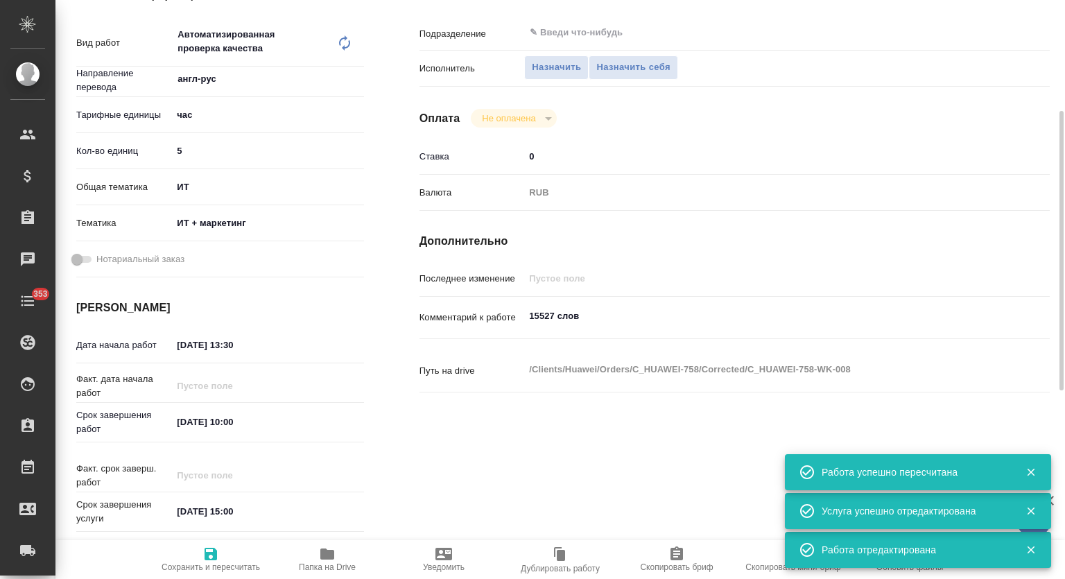
type textarea "x"
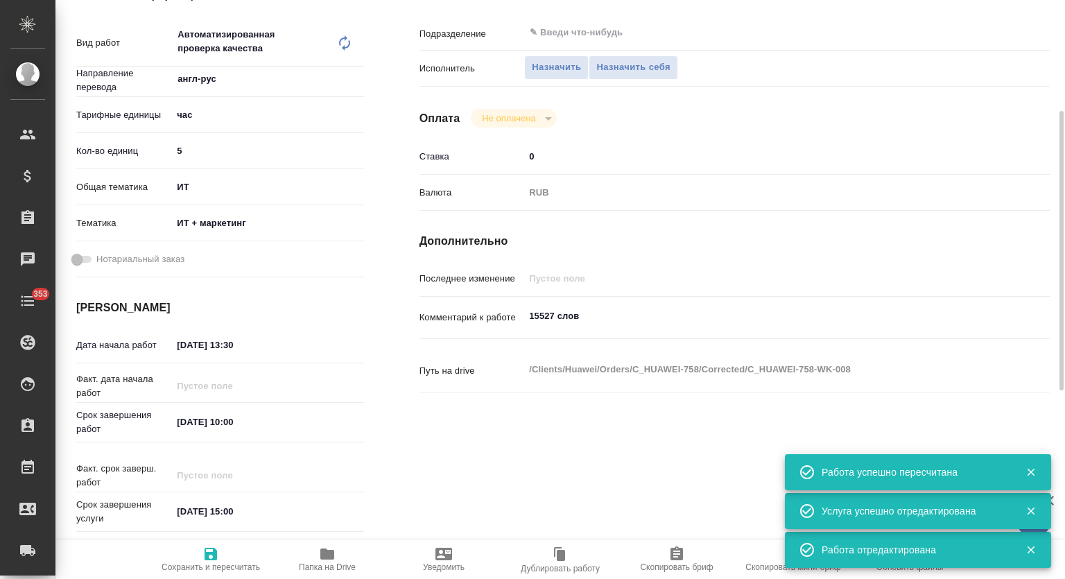
type textarea "x"
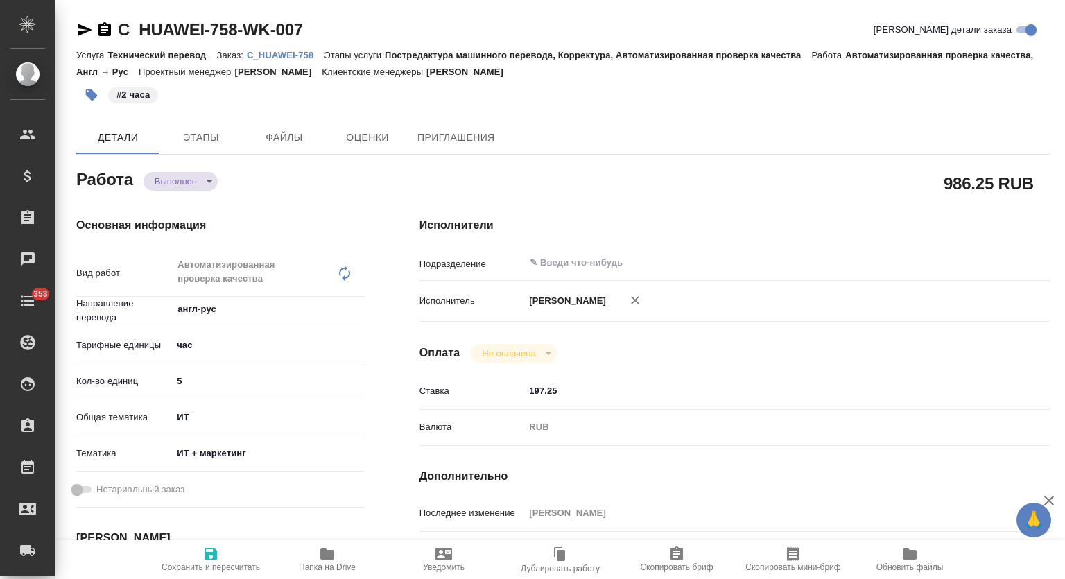
type textarea "x"
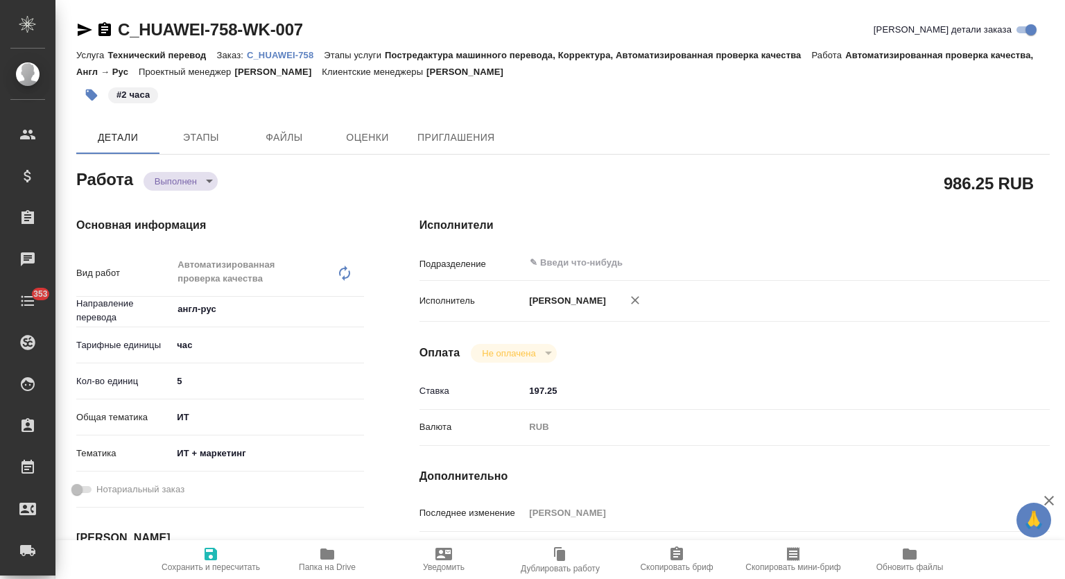
type textarea "x"
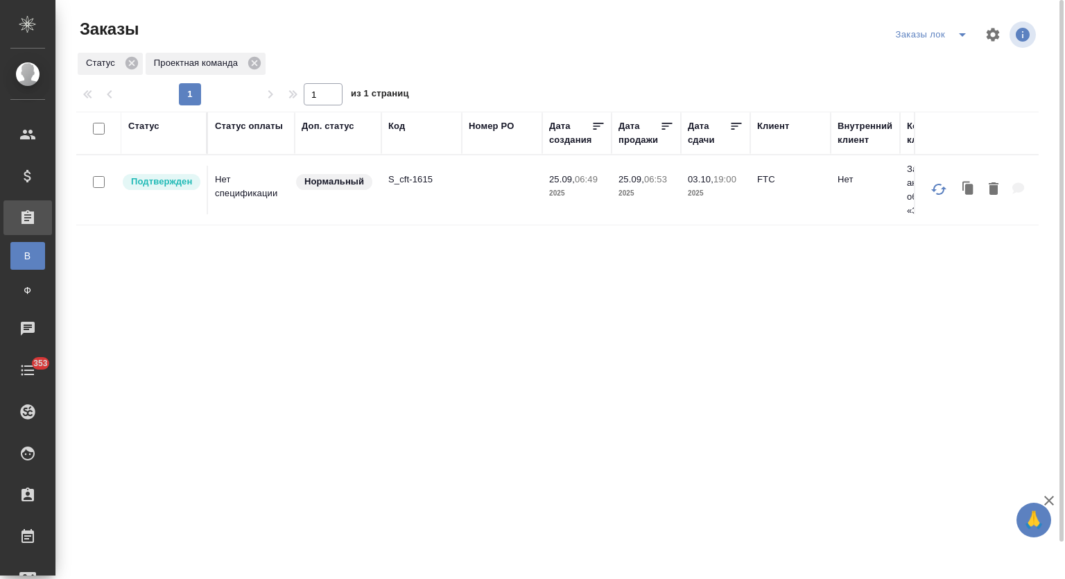
click at [963, 31] on icon "split button" at bounding box center [962, 34] width 17 height 17
click at [919, 69] on li "Мои заказы" at bounding box center [934, 62] width 84 height 22
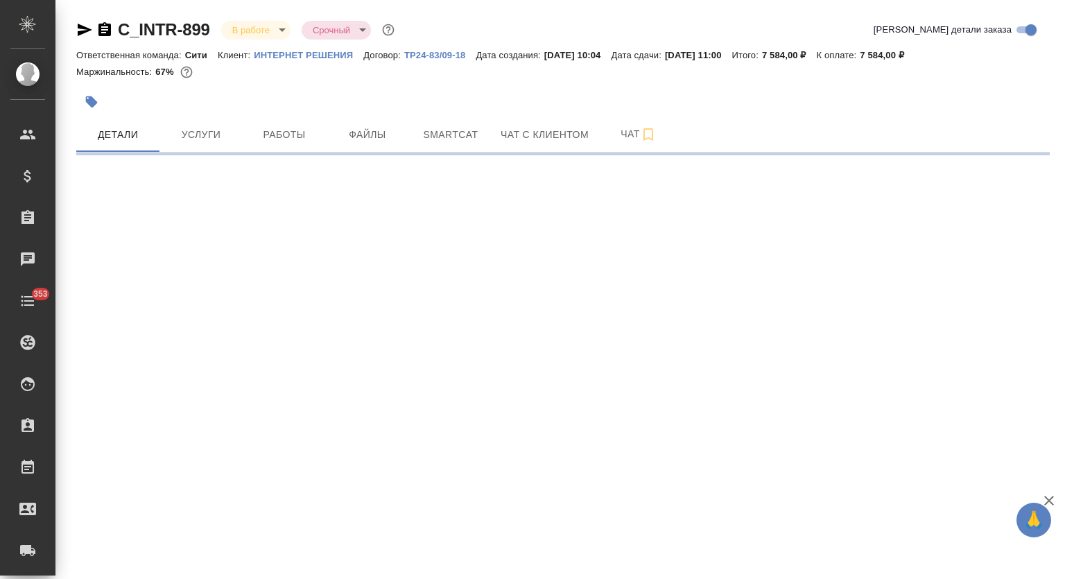
click at [251, 127] on span "Работы" at bounding box center [284, 134] width 67 height 17
select select "RU"
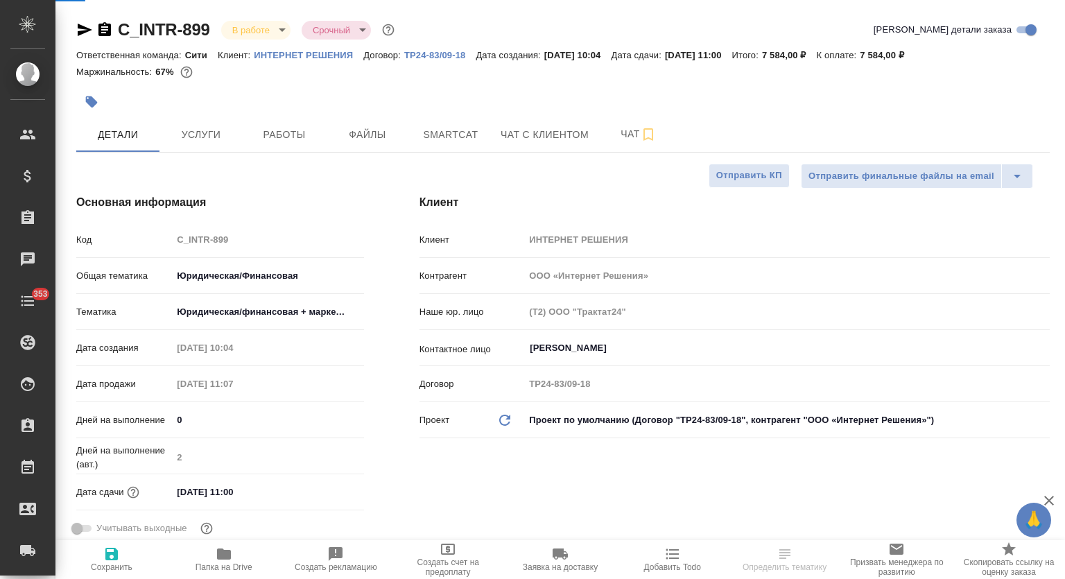
type textarea "x"
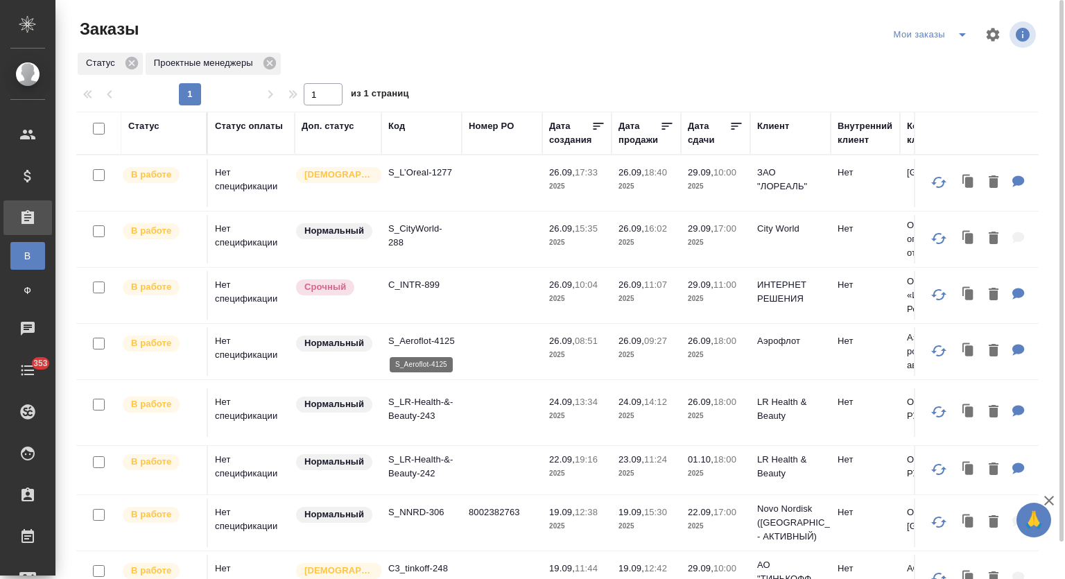
click at [433, 343] on p "S_Aeroflot-4125" at bounding box center [421, 341] width 67 height 14
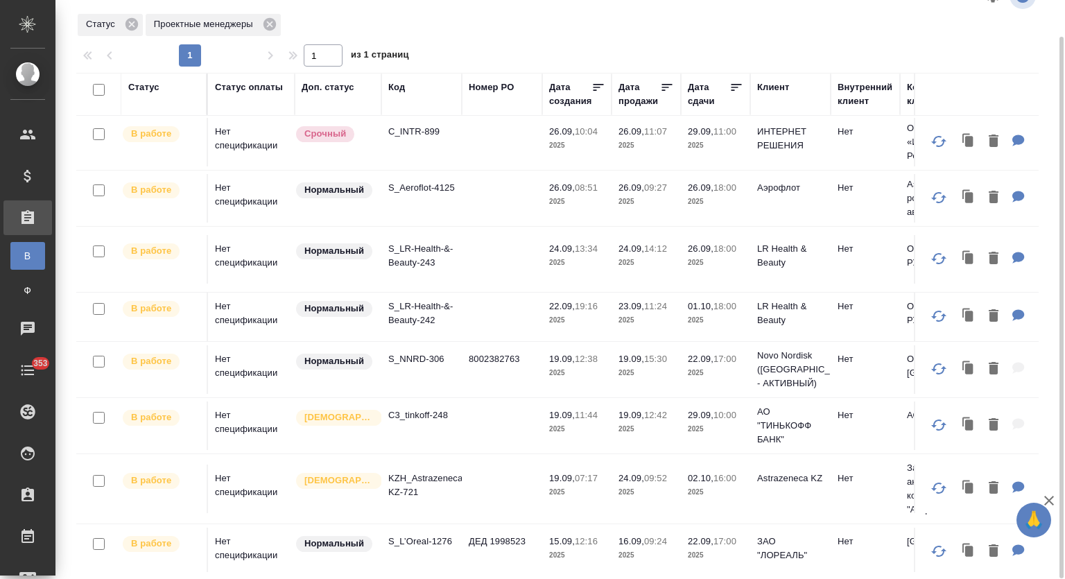
scroll to position [130, 0]
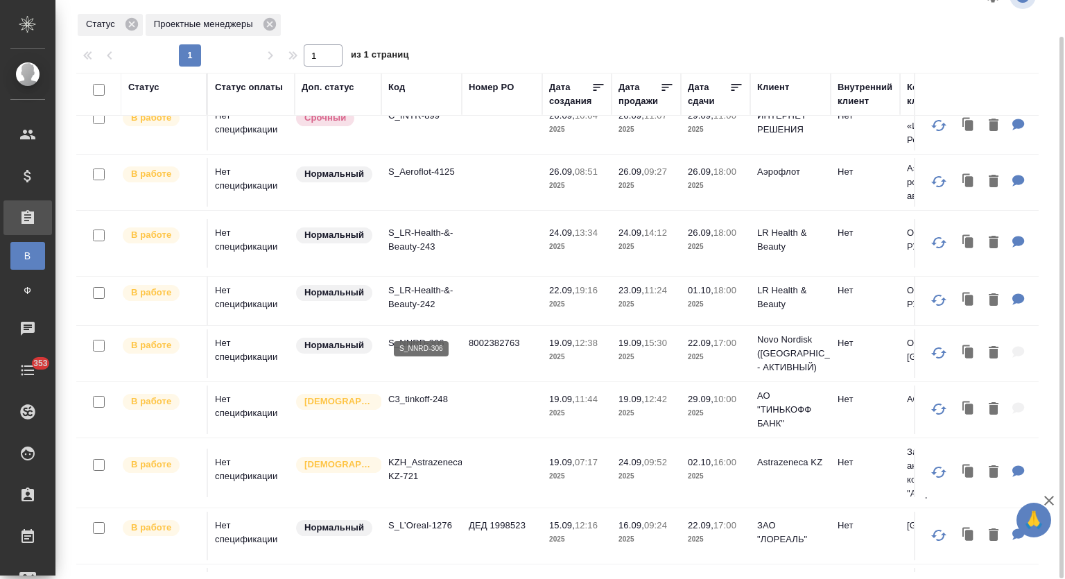
click at [426, 336] on p "S_NNRD-306" at bounding box center [421, 343] width 67 height 14
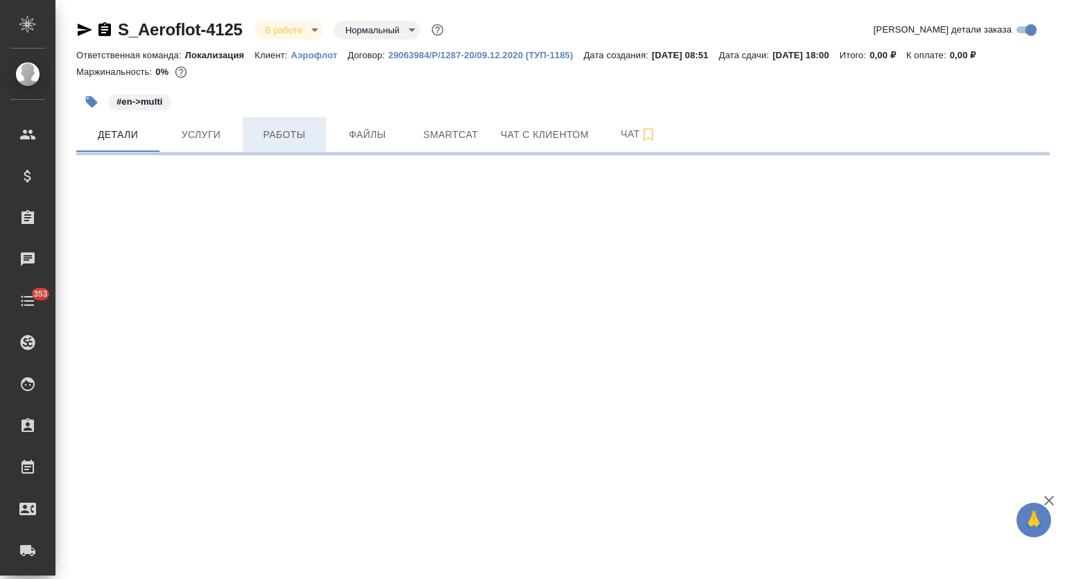
click at [299, 125] on button "Работы" at bounding box center [284, 134] width 83 height 35
select select "RU"
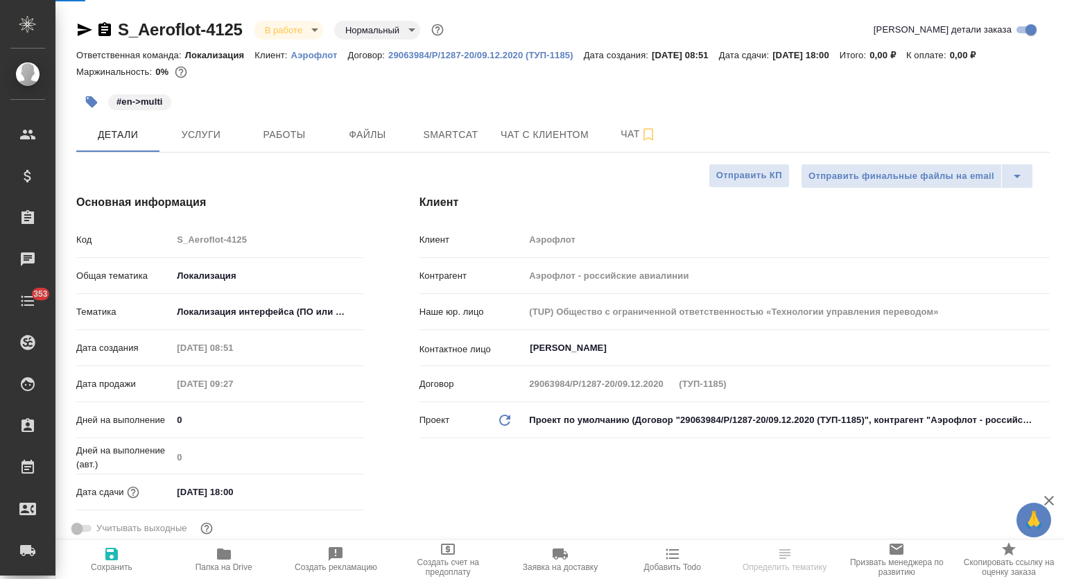
type textarea "x"
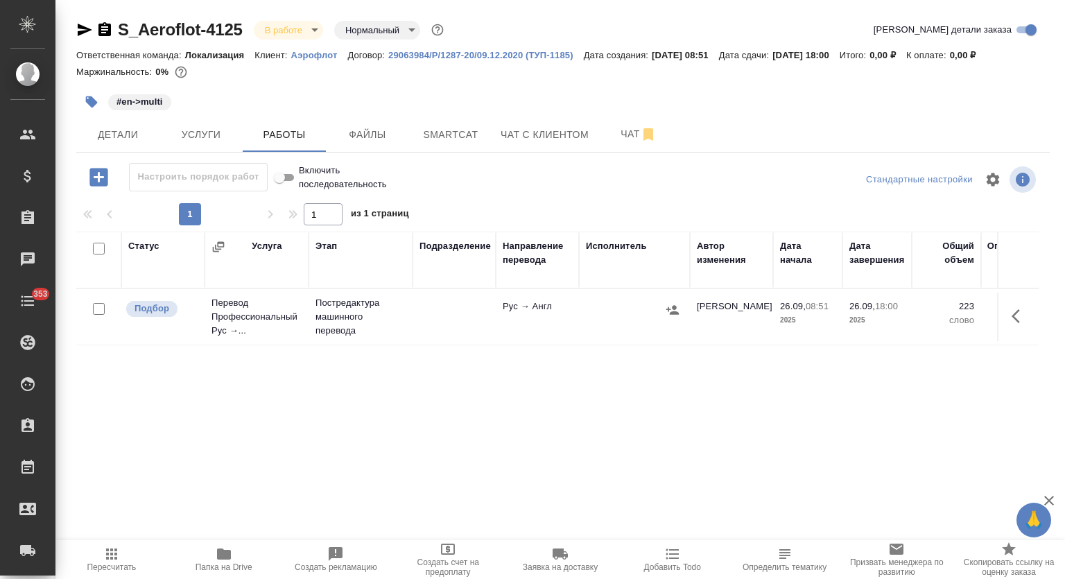
click at [101, 23] on icon "button" at bounding box center [104, 29] width 17 height 17
click at [463, 119] on button "Smartcat" at bounding box center [450, 134] width 83 height 35
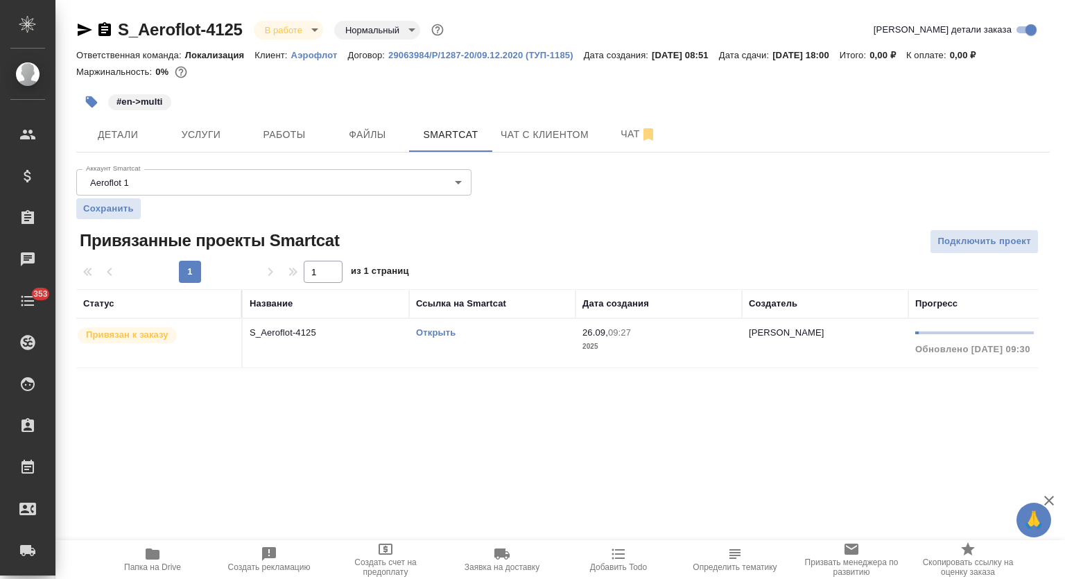
click at [443, 332] on link "Открыть" at bounding box center [436, 332] width 40 height 10
click at [301, 126] on button "Работы" at bounding box center [284, 134] width 83 height 35
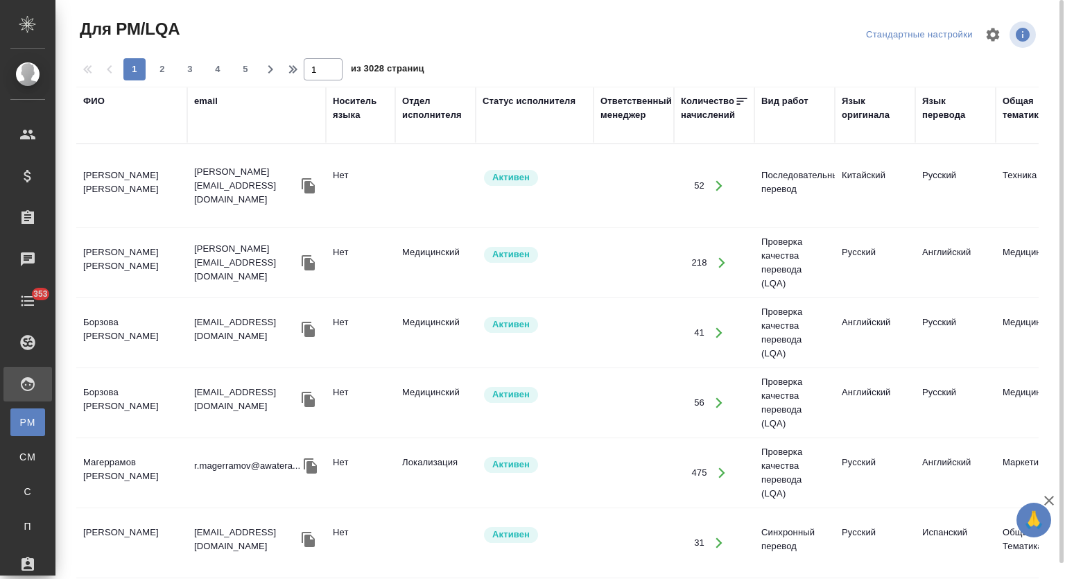
click at [103, 99] on div "ФИО" at bounding box center [93, 101] width 21 height 14
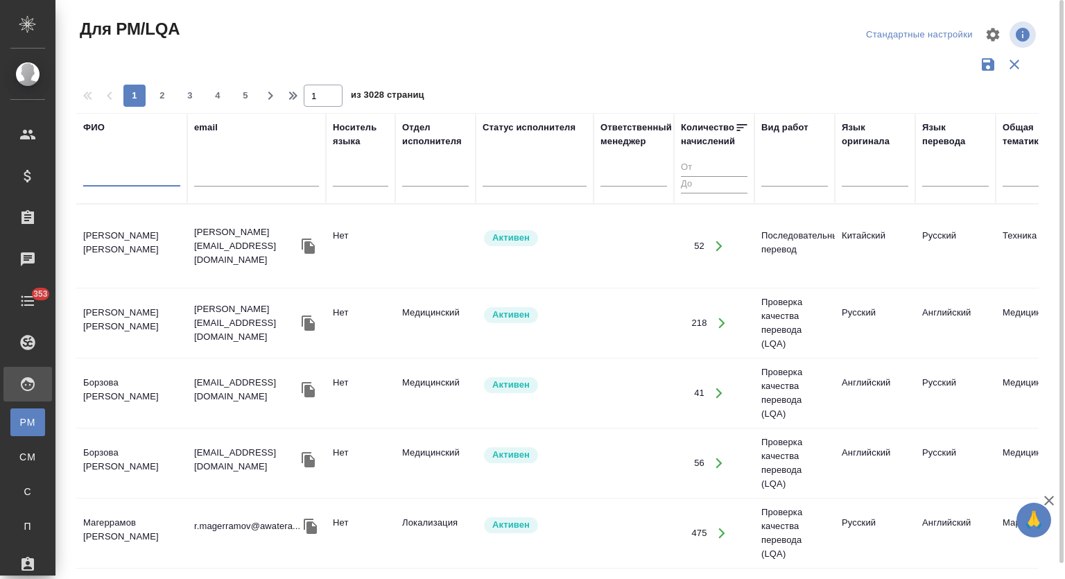
click at [130, 180] on input "text" at bounding box center [131, 177] width 97 height 17
type input "k"
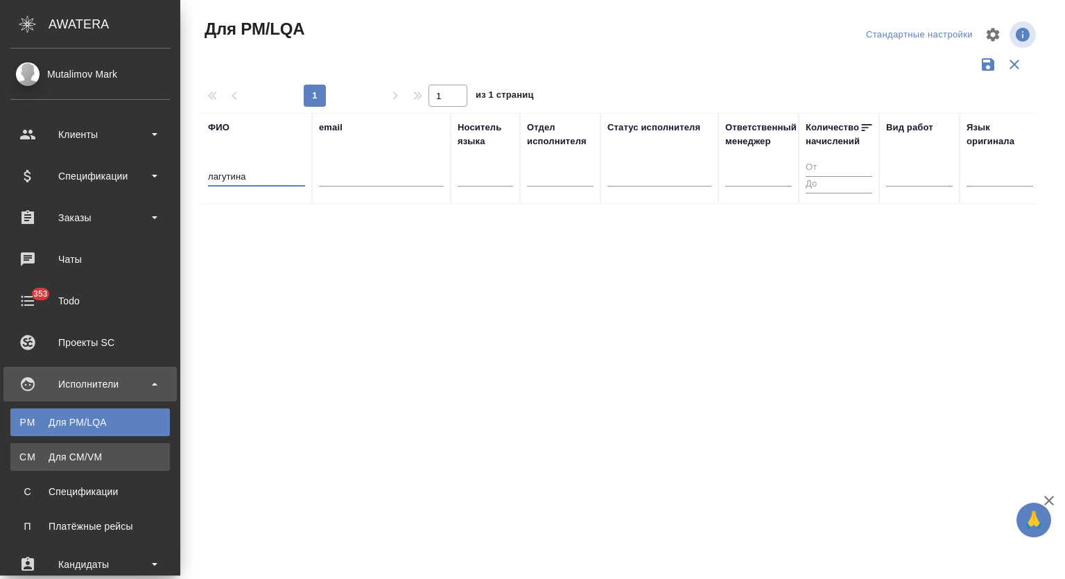
type input "лагутина"
click at [103, 453] on div "Для CM/VM" at bounding box center [90, 457] width 146 height 14
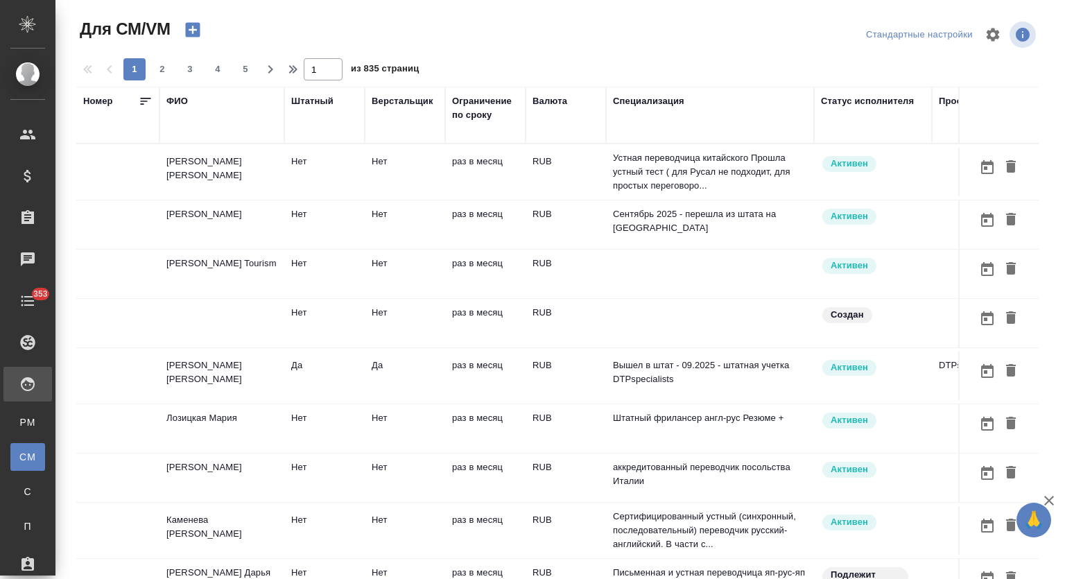
click at [178, 102] on div "ФИО" at bounding box center [176, 101] width 21 height 14
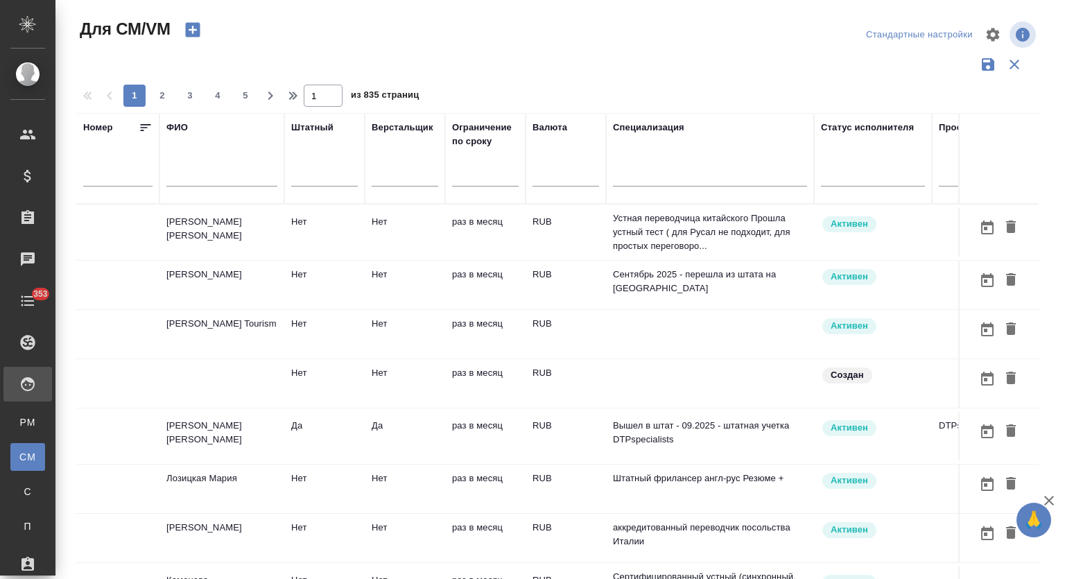
click at [193, 176] on input "text" at bounding box center [221, 177] width 111 height 17
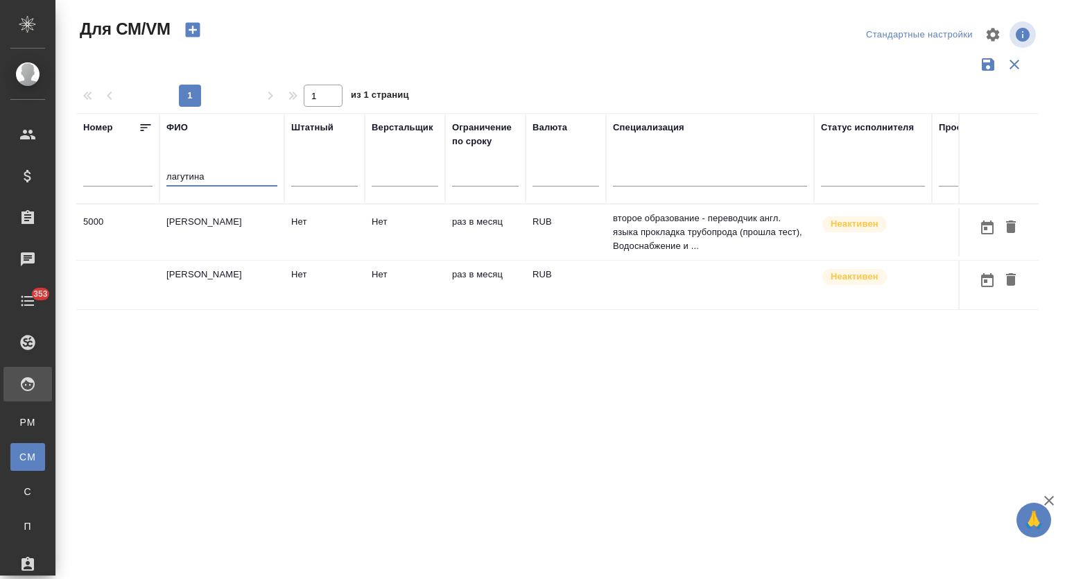
type input "лагутина"
click at [199, 277] on td "[PERSON_NAME]" at bounding box center [221, 285] width 125 height 49
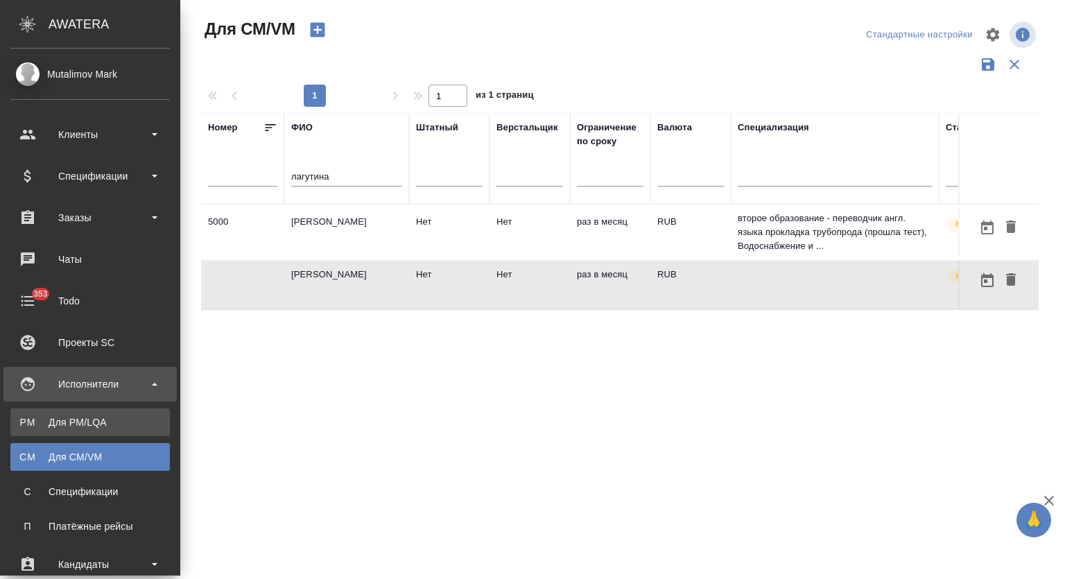
click at [95, 430] on link "PM Для PM/LQA" at bounding box center [89, 422] width 159 height 28
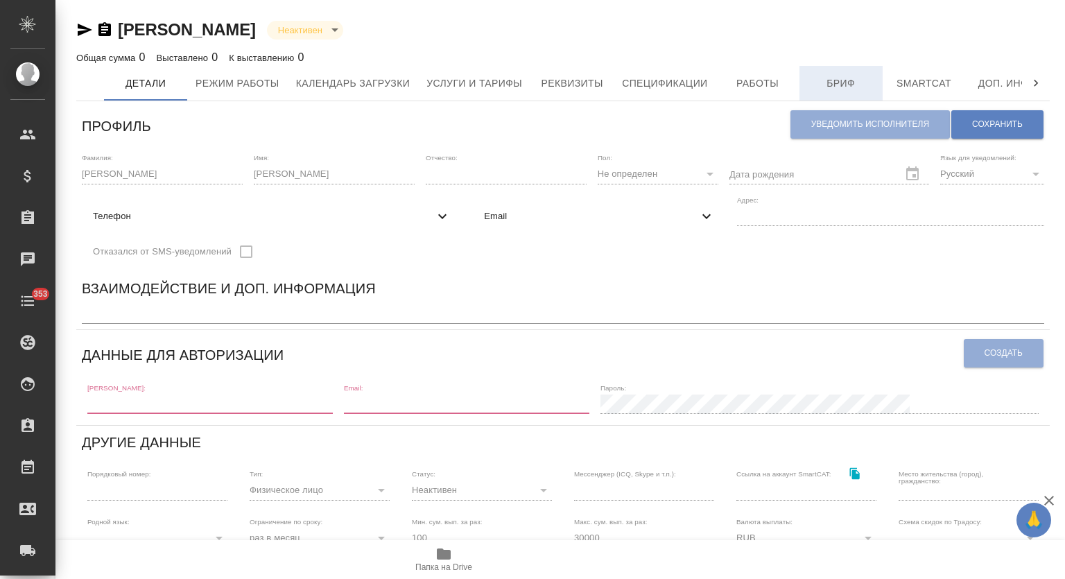
click at [854, 80] on span "Бриф" at bounding box center [841, 83] width 67 height 17
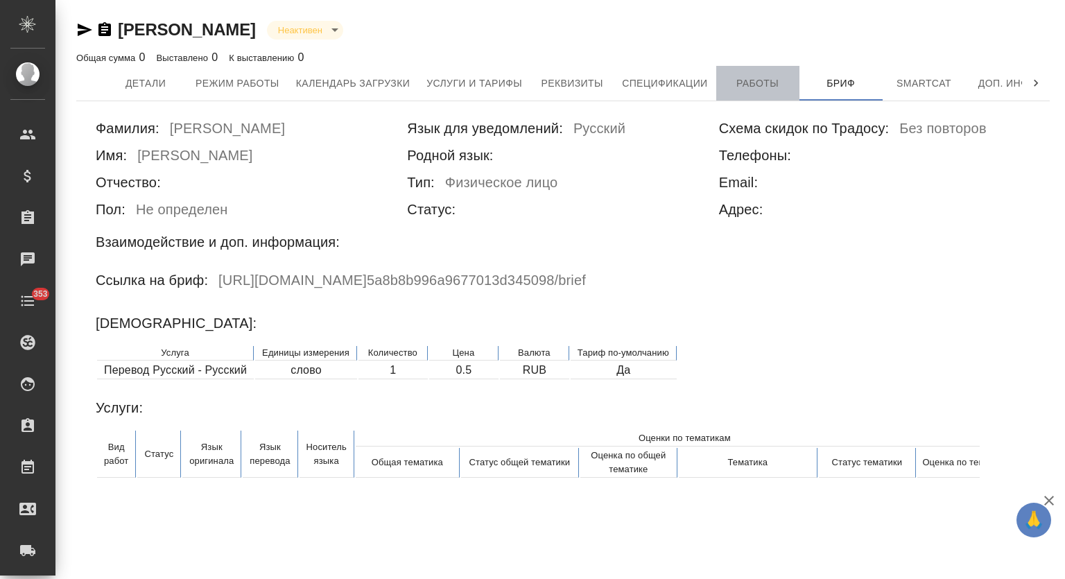
click at [771, 80] on span "Работы" at bounding box center [758, 83] width 67 height 17
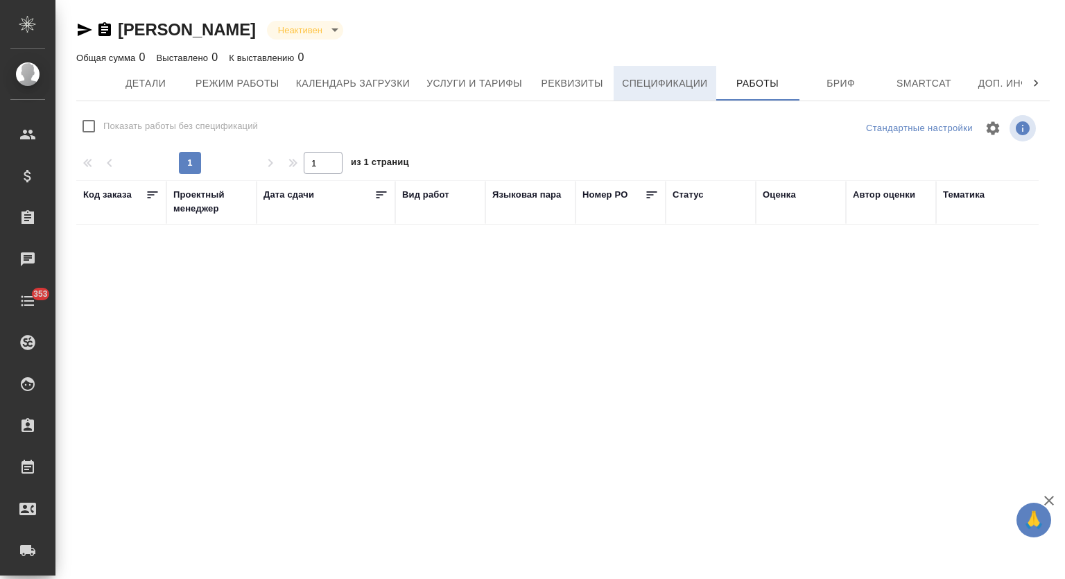
click at [679, 71] on button "Спецификации" at bounding box center [665, 83] width 102 height 35
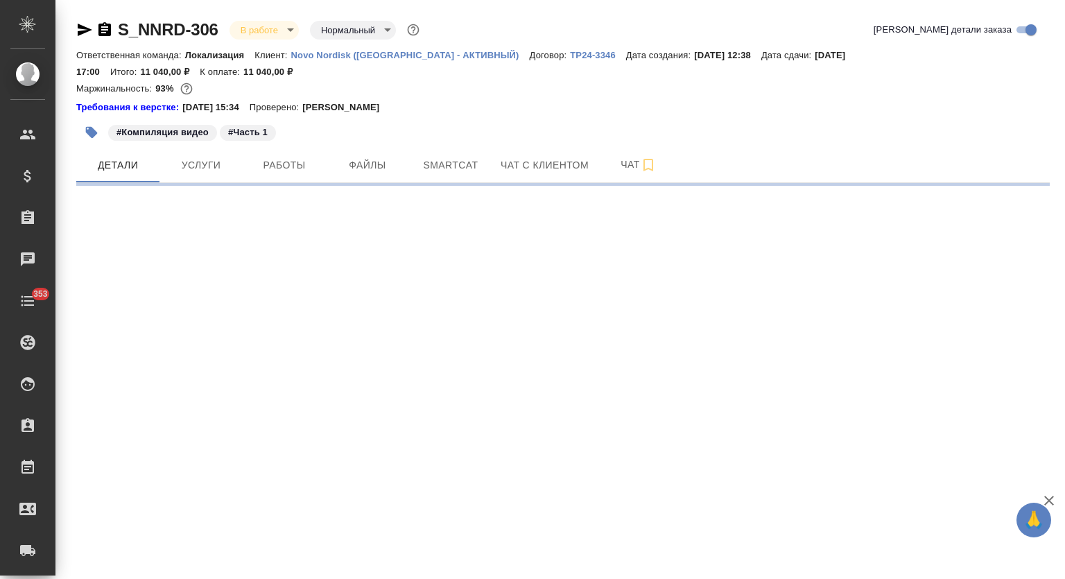
select select "RU"
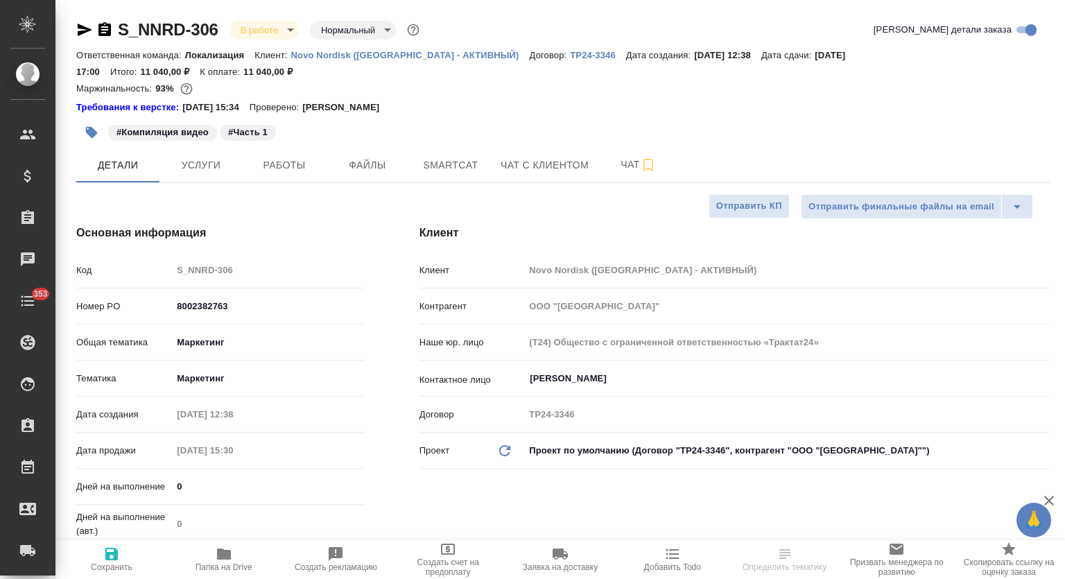
type textarea "x"
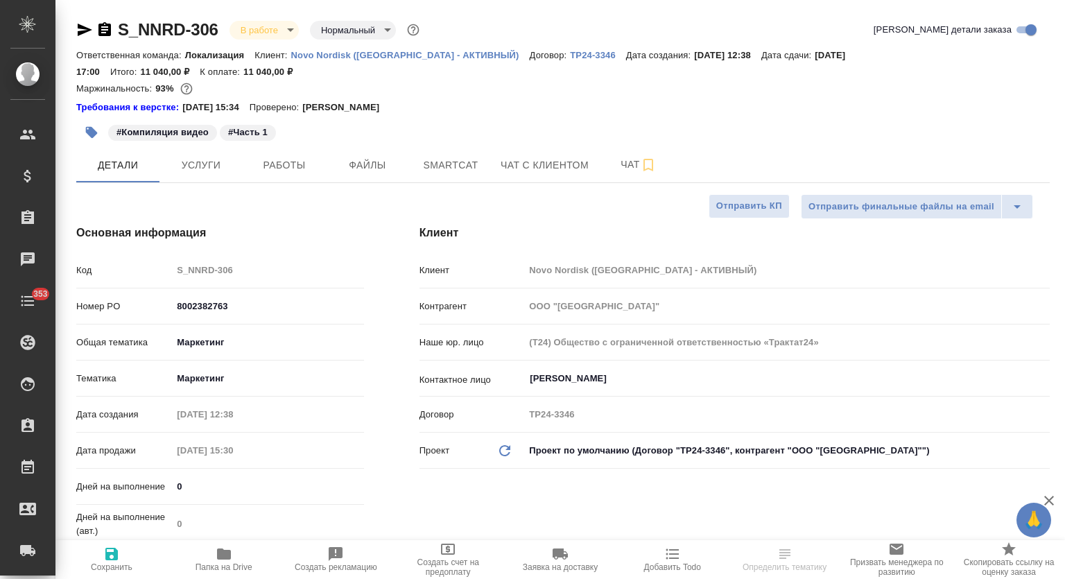
type textarea "x"
